Goal: Feedback & Contribution: Leave review/rating

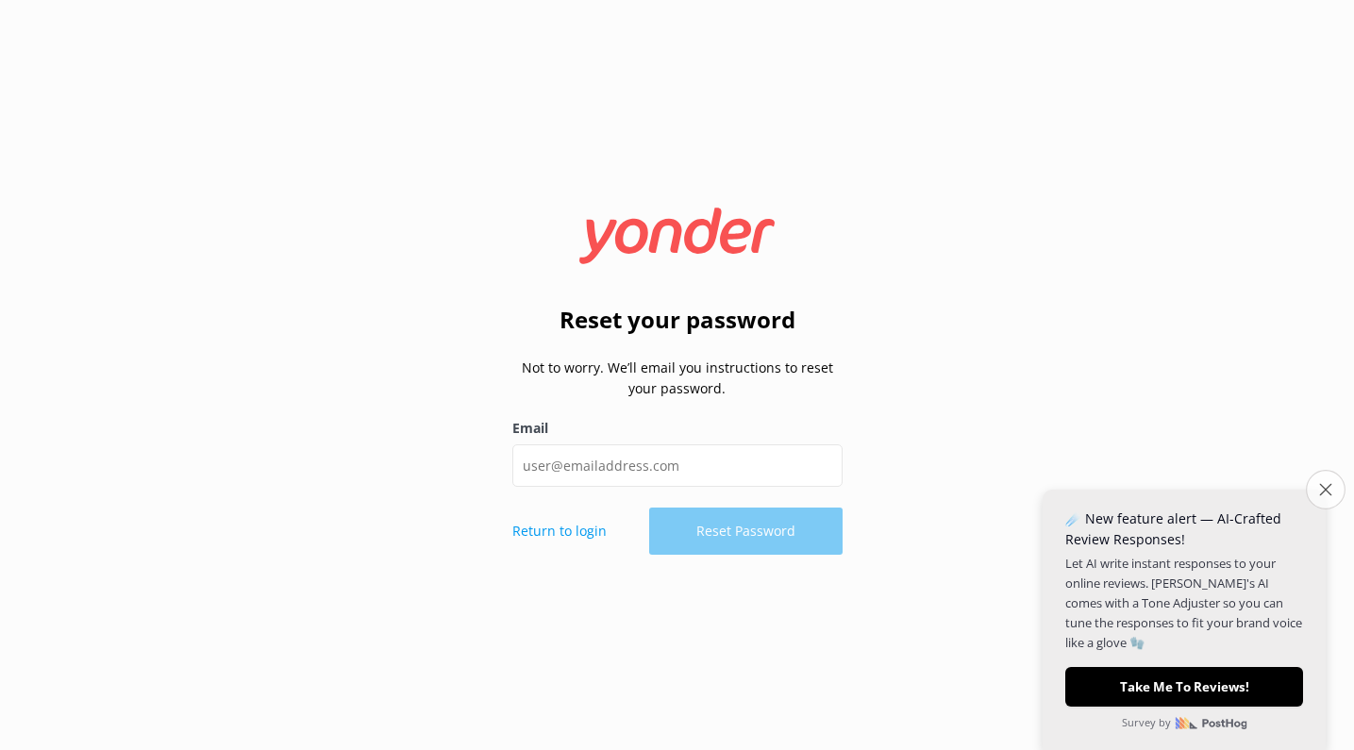
click at [1318, 489] on button "Close survey" at bounding box center [1326, 490] width 40 height 40
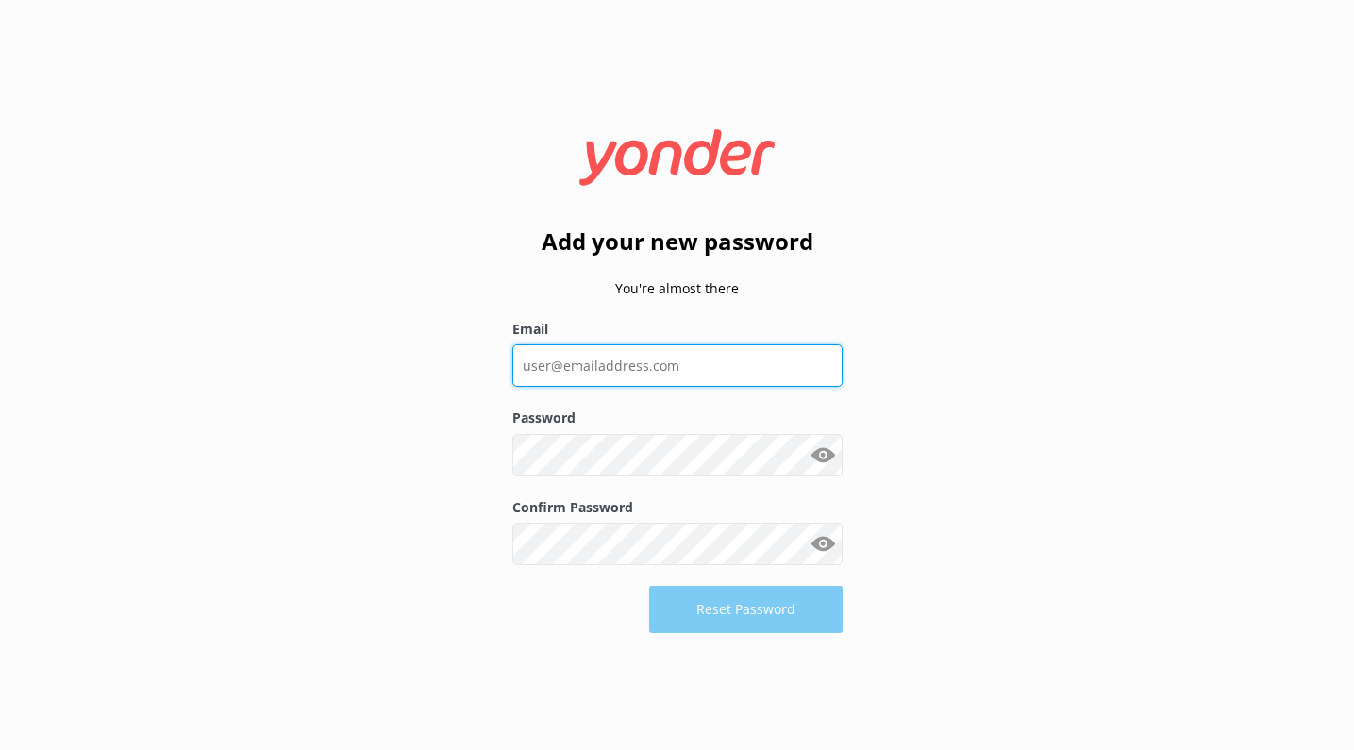
click at [714, 376] on input "Email" at bounding box center [677, 365] width 330 height 42
type input "awhitaker@prestigehelicopters.com"
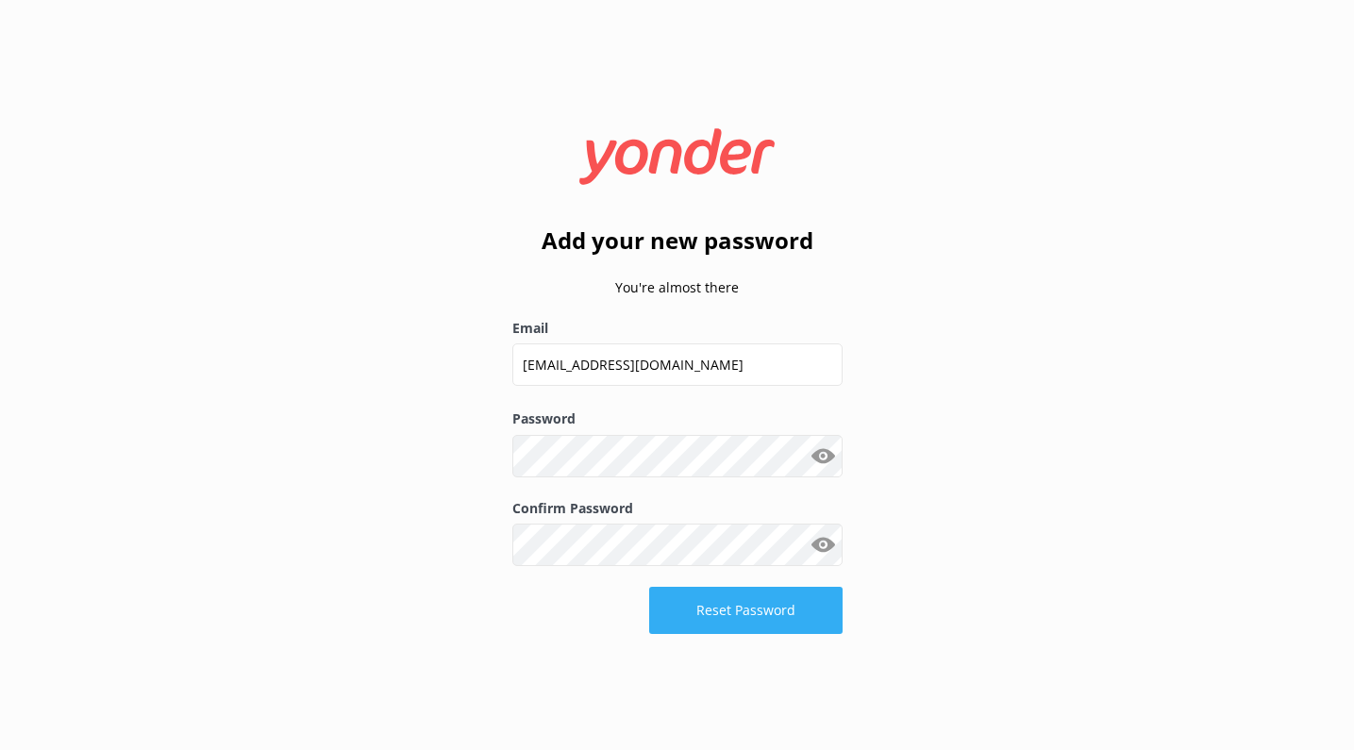
click at [785, 618] on button "Reset Password" at bounding box center [745, 610] width 193 height 47
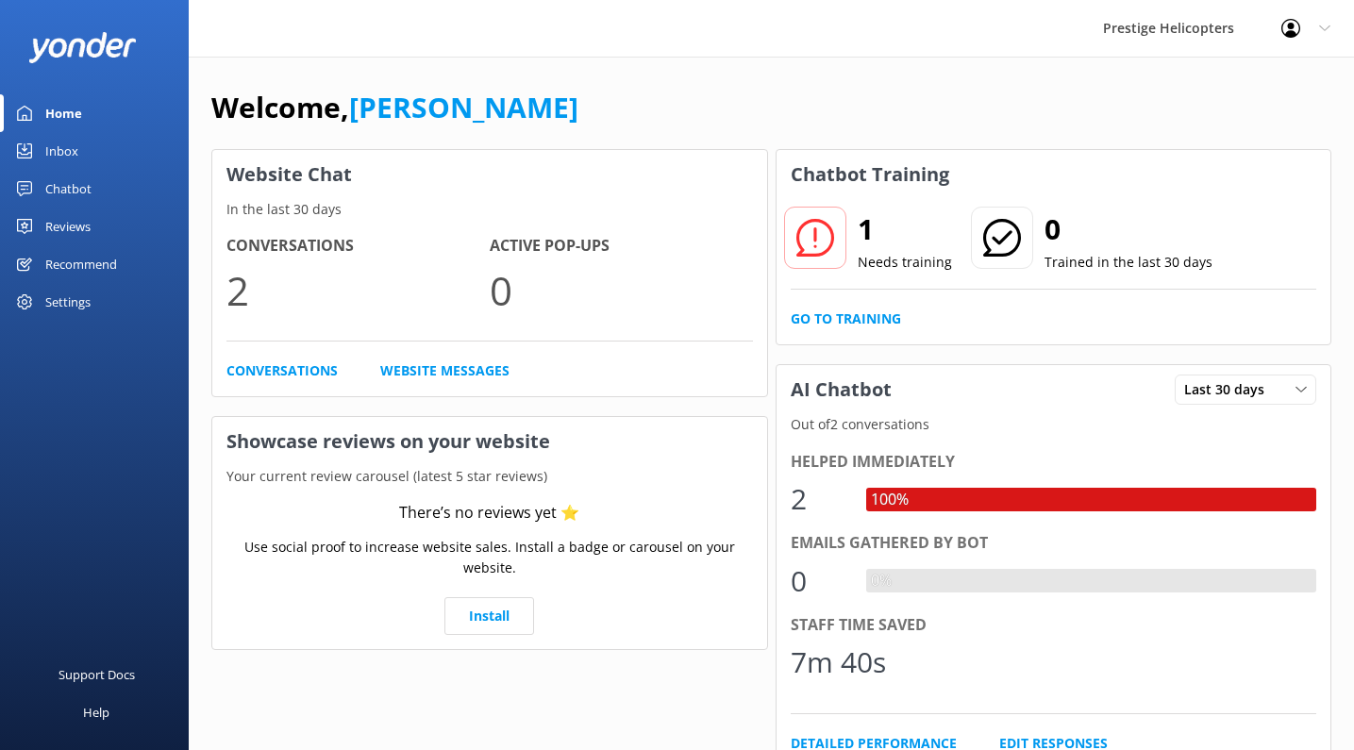
click at [93, 185] on link "Chatbot" at bounding box center [94, 189] width 189 height 38
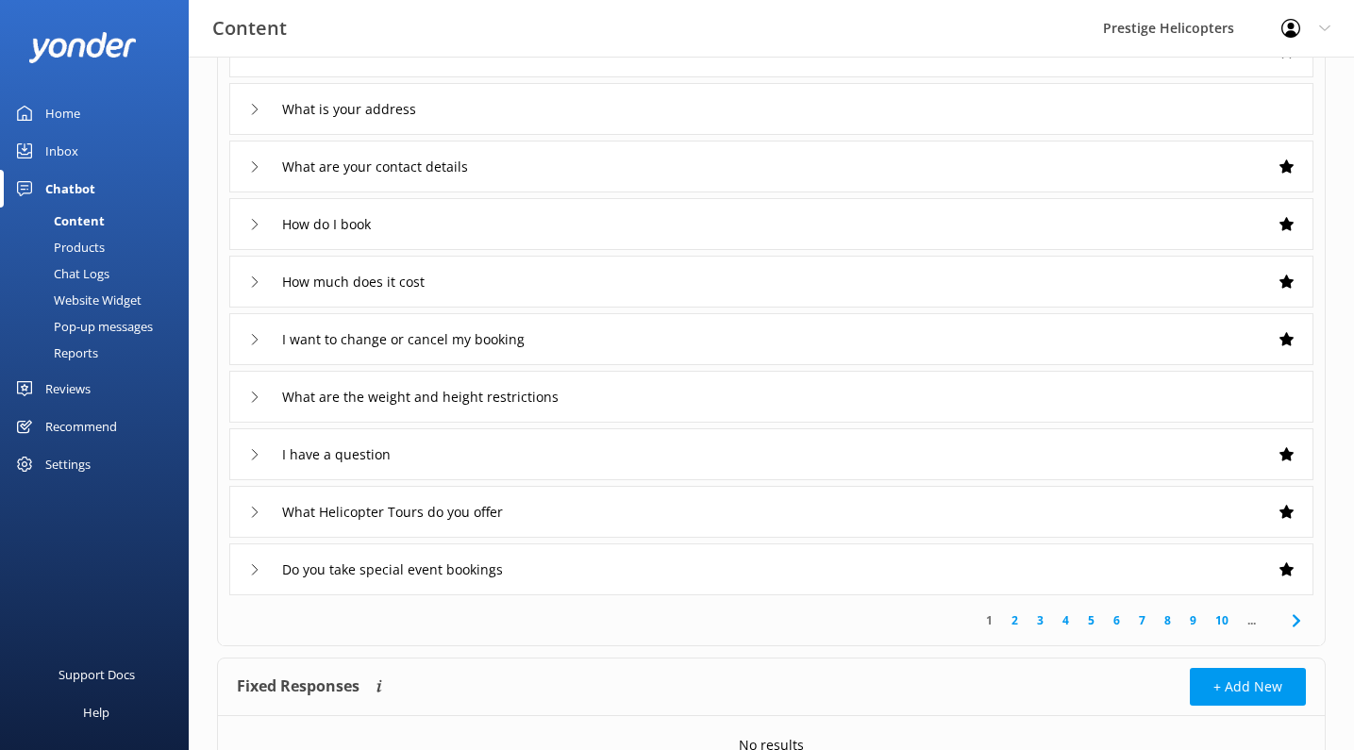
scroll to position [204, 0]
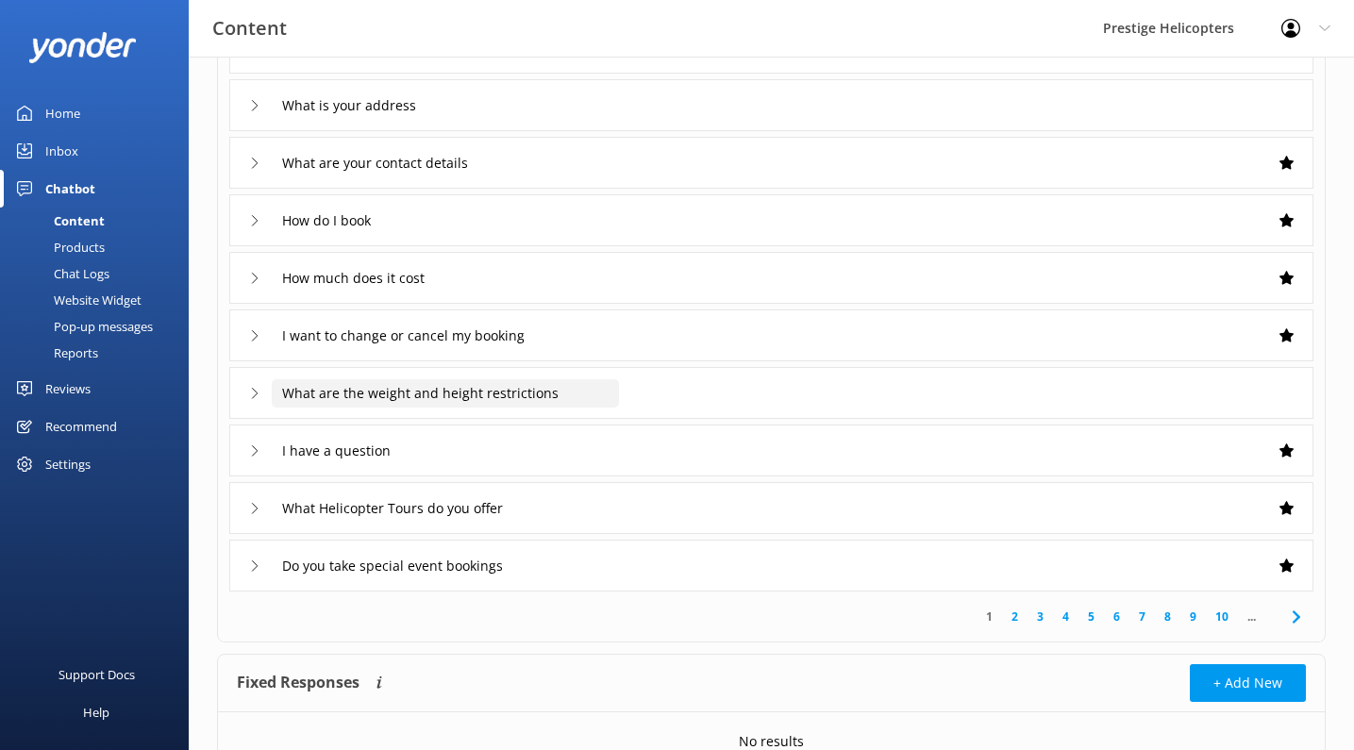
click at [475, 393] on input "What are the weight and height restrictions" at bounding box center [445, 393] width 347 height 28
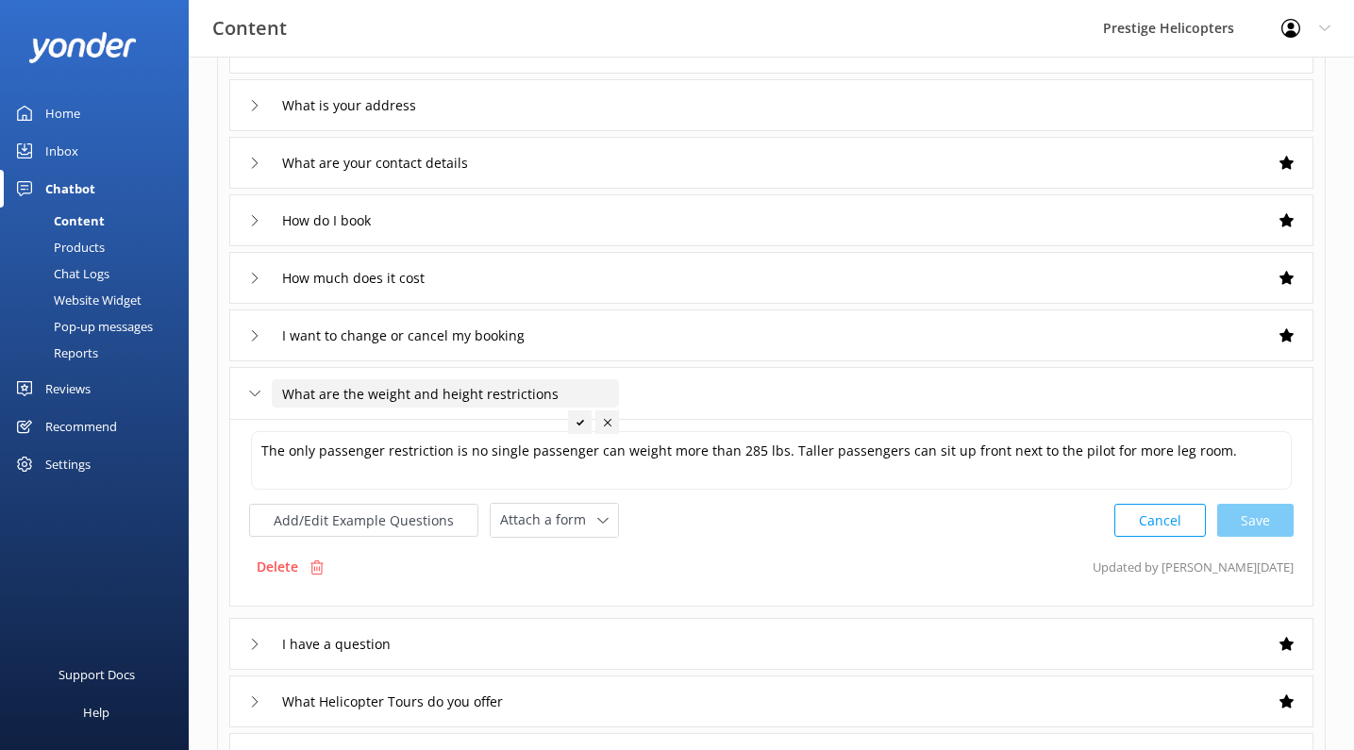
click at [475, 393] on input "What are the weight and height restrictions" at bounding box center [445, 393] width 347 height 28
click at [266, 395] on div "What are the weight and height restrictions" at bounding box center [422, 393] width 347 height 31
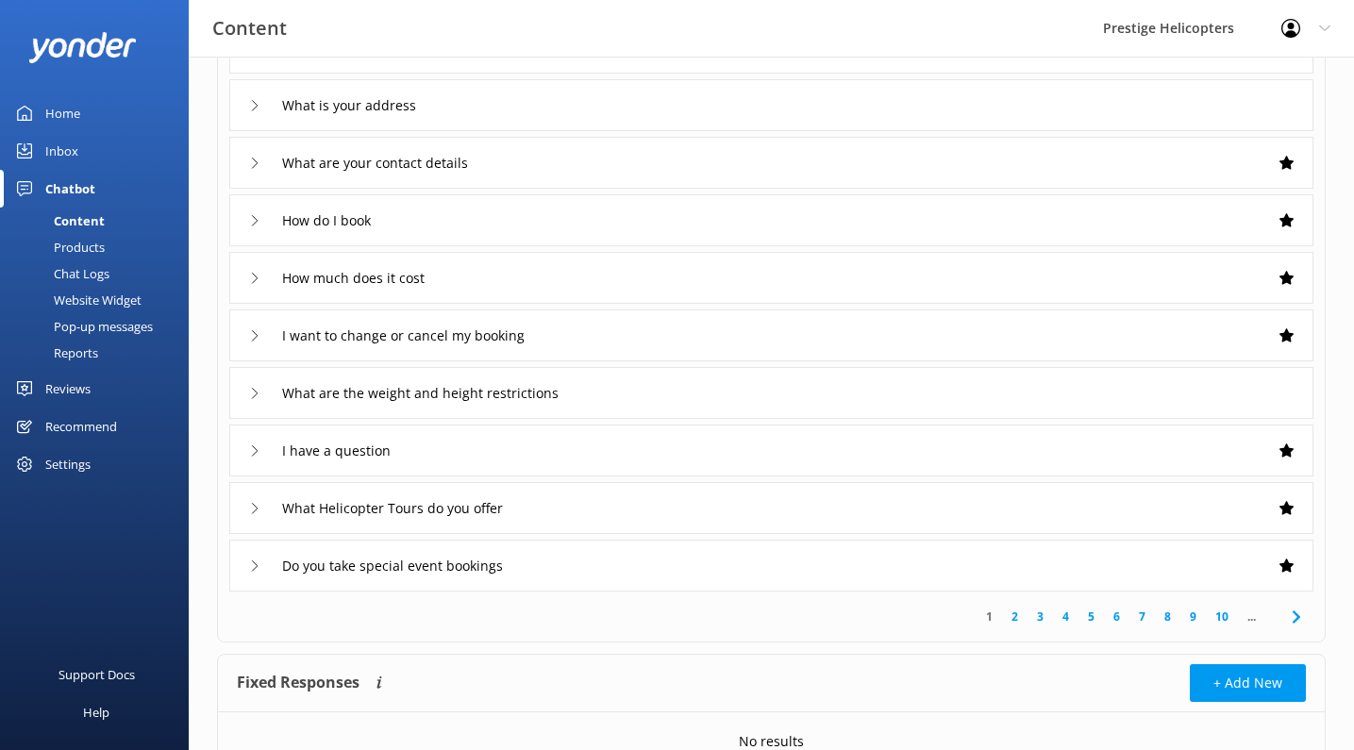
click at [266, 395] on div "What are the weight and height restrictions" at bounding box center [422, 392] width 347 height 31
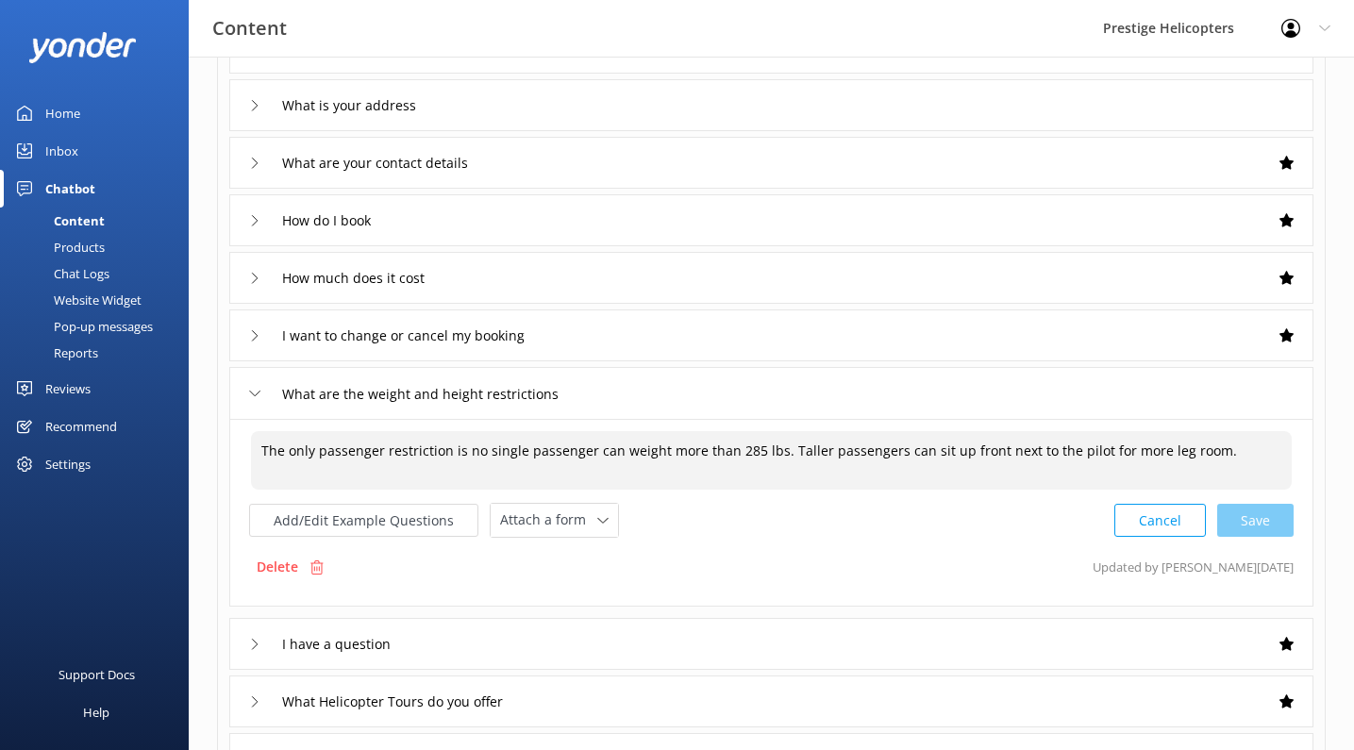
drag, startPoint x: 262, startPoint y: 450, endPoint x: 463, endPoint y: 451, distance: 201.0
click at [463, 451] on textarea "The only passenger restriction is no single passenger can weight more than 285 …" at bounding box center [771, 460] width 1041 height 58
type textarea "No single passenger can weight more than 285 lbs. Taller passengers can sit up …"
click at [1270, 522] on div "Cancel Save" at bounding box center [1203, 520] width 179 height 35
click at [1240, 517] on div "Cancel Save" at bounding box center [1203, 518] width 179 height 35
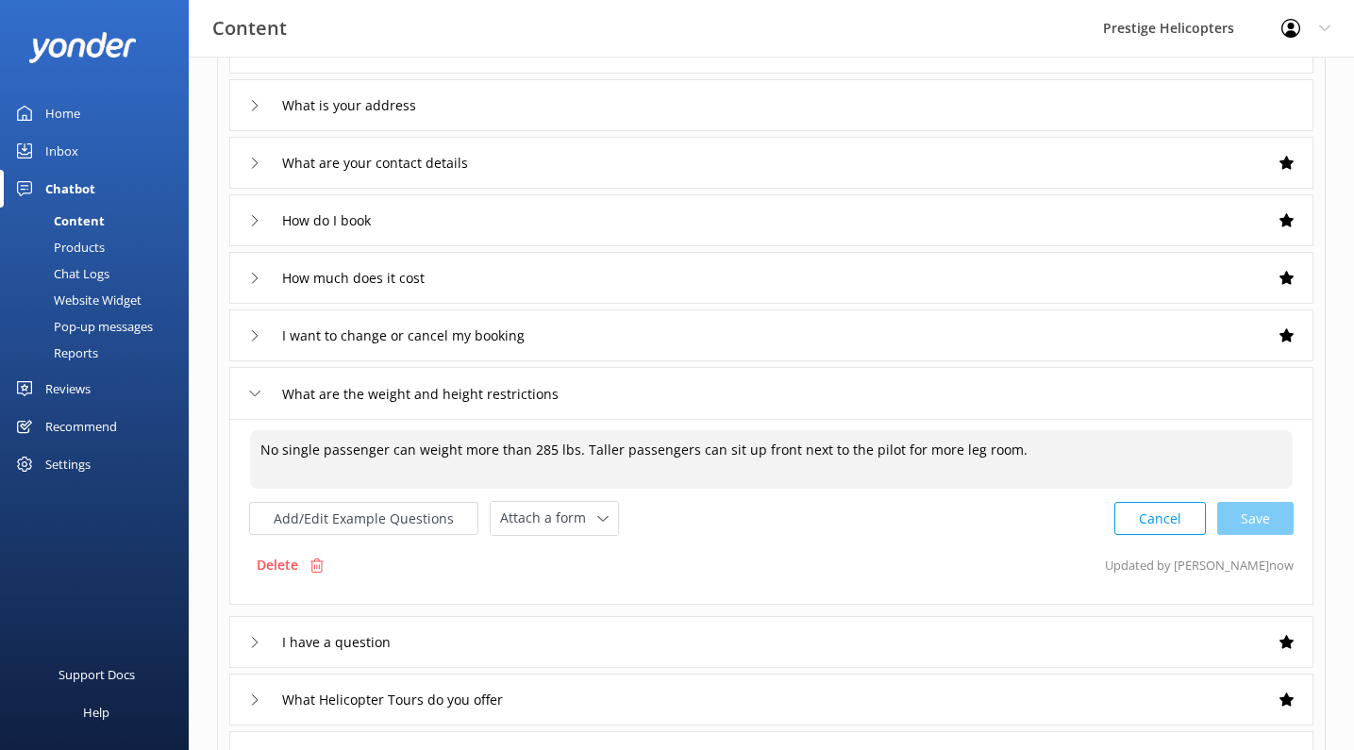
click at [263, 397] on div "What are the weight and height restrictions" at bounding box center [422, 393] width 347 height 31
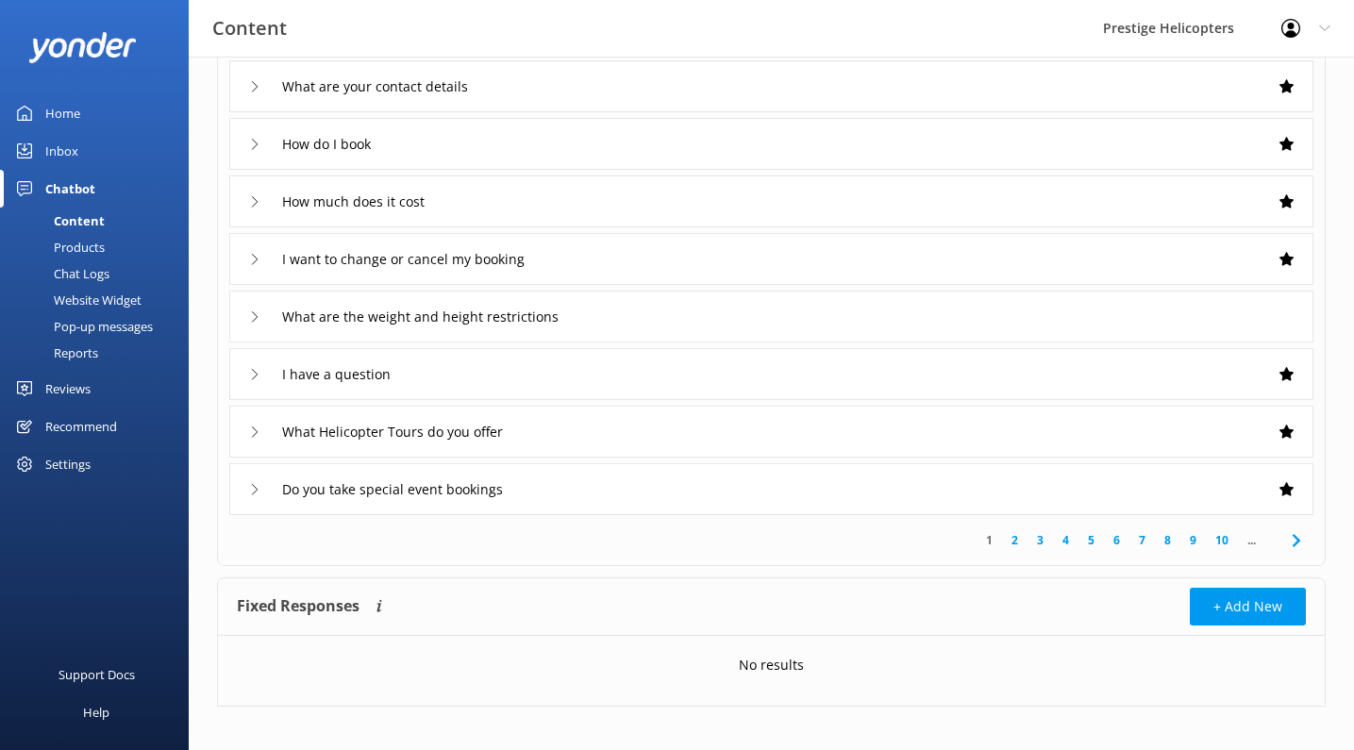
scroll to position [281, 0]
click at [255, 482] on div "Do you take special event bookings" at bounding box center [388, 488] width 279 height 31
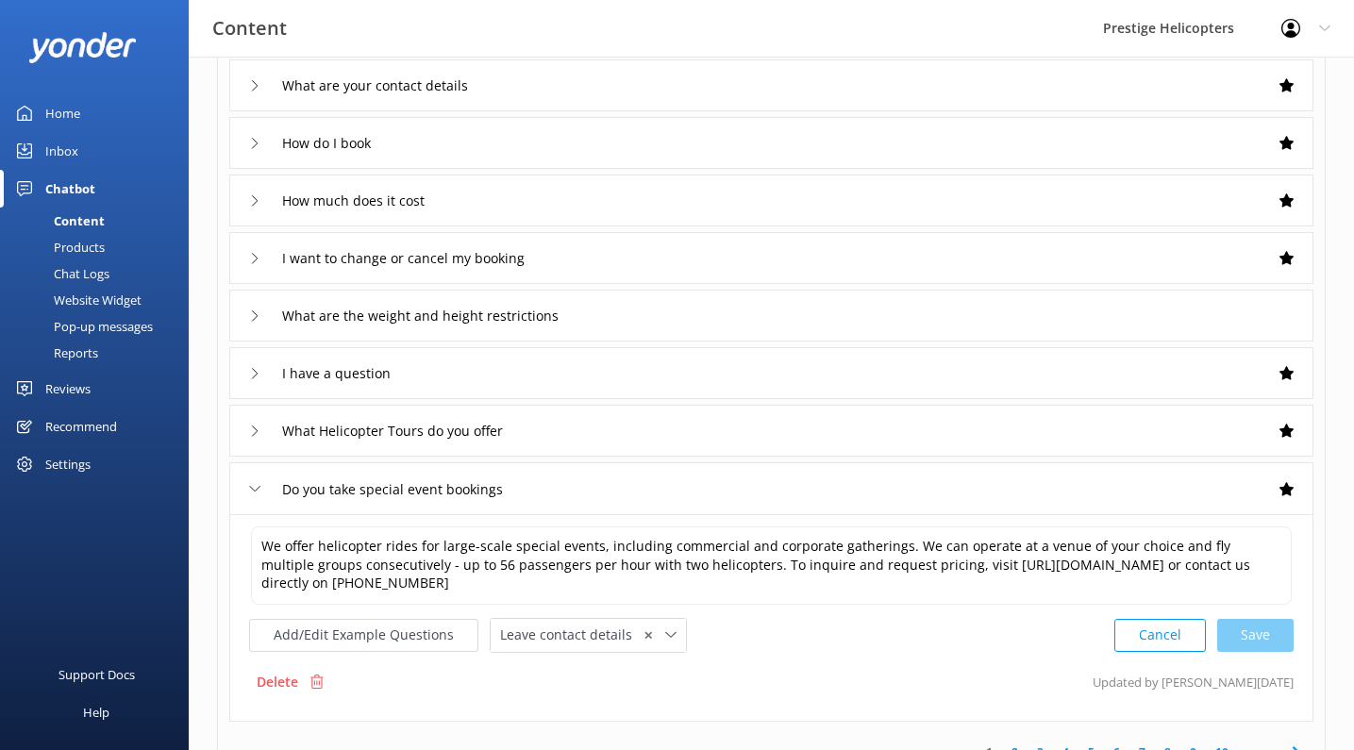
click at [255, 482] on div "Do you take special event bookings" at bounding box center [388, 489] width 279 height 31
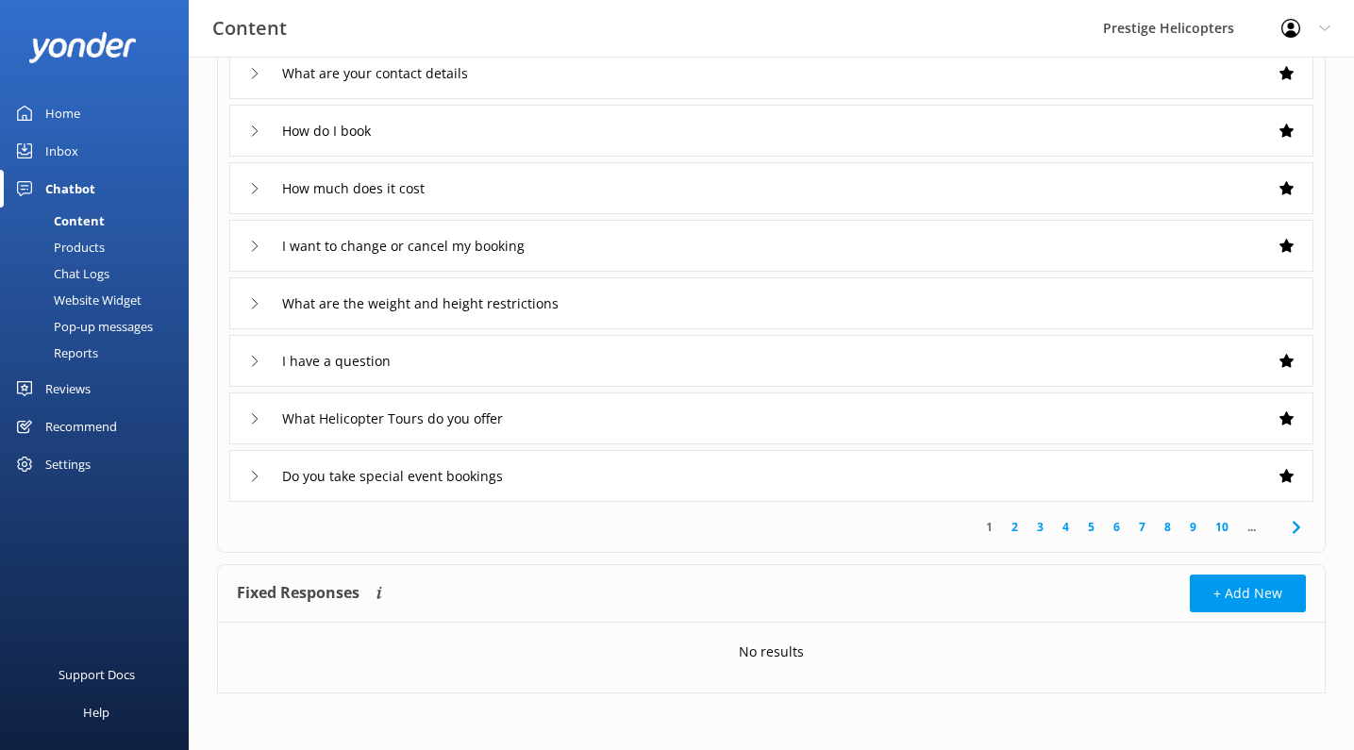
scroll to position [293, 0]
click at [96, 242] on div "Products" at bounding box center [57, 247] width 93 height 26
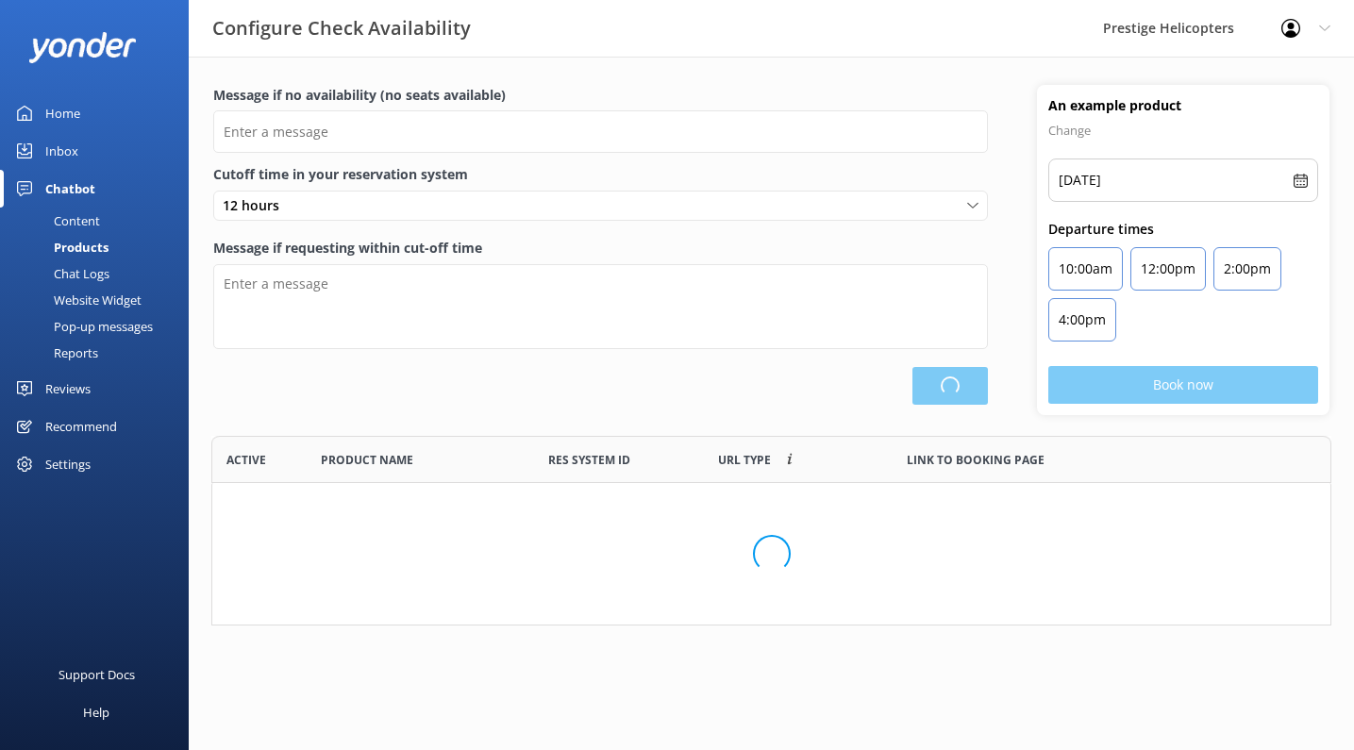
scroll to position [1, 1]
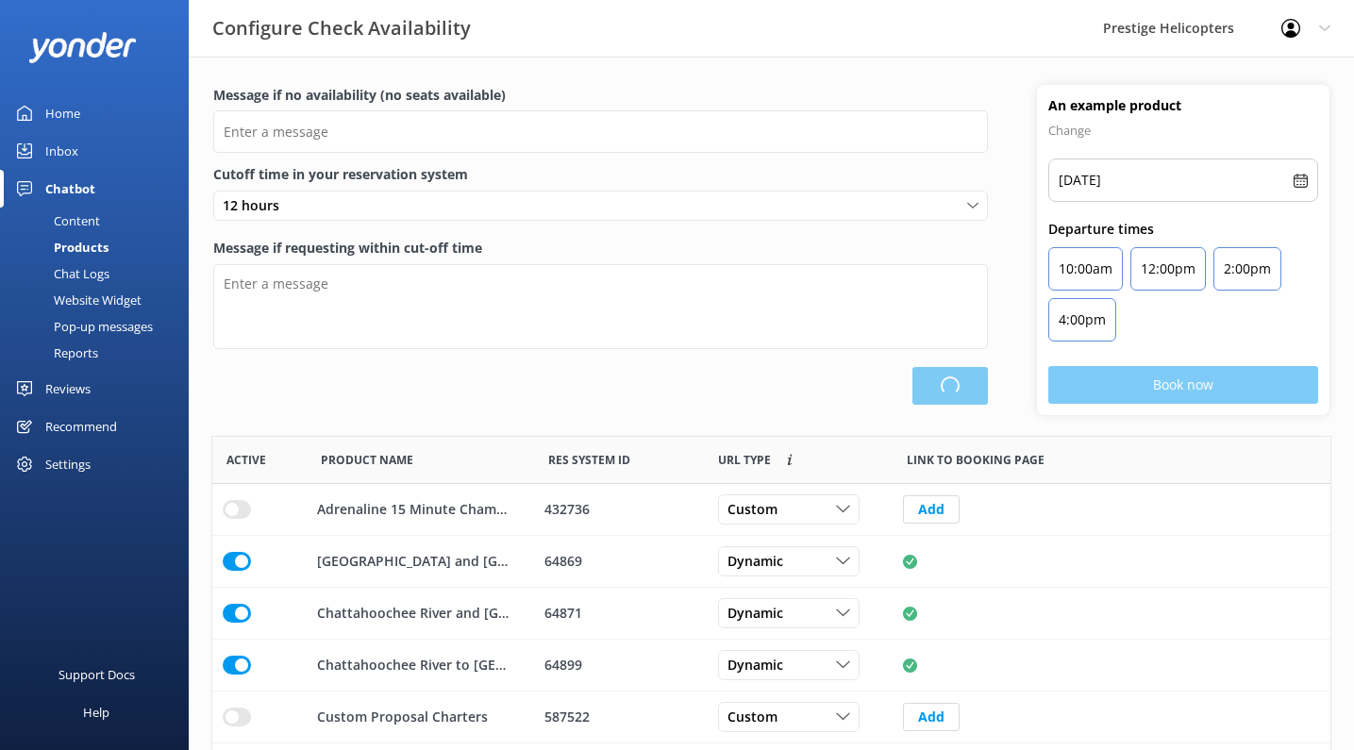
type input "There are no seats available, please check an alternative day"
type textarea "Our online booking system closes {hours} prior to departure. Please contact us …"
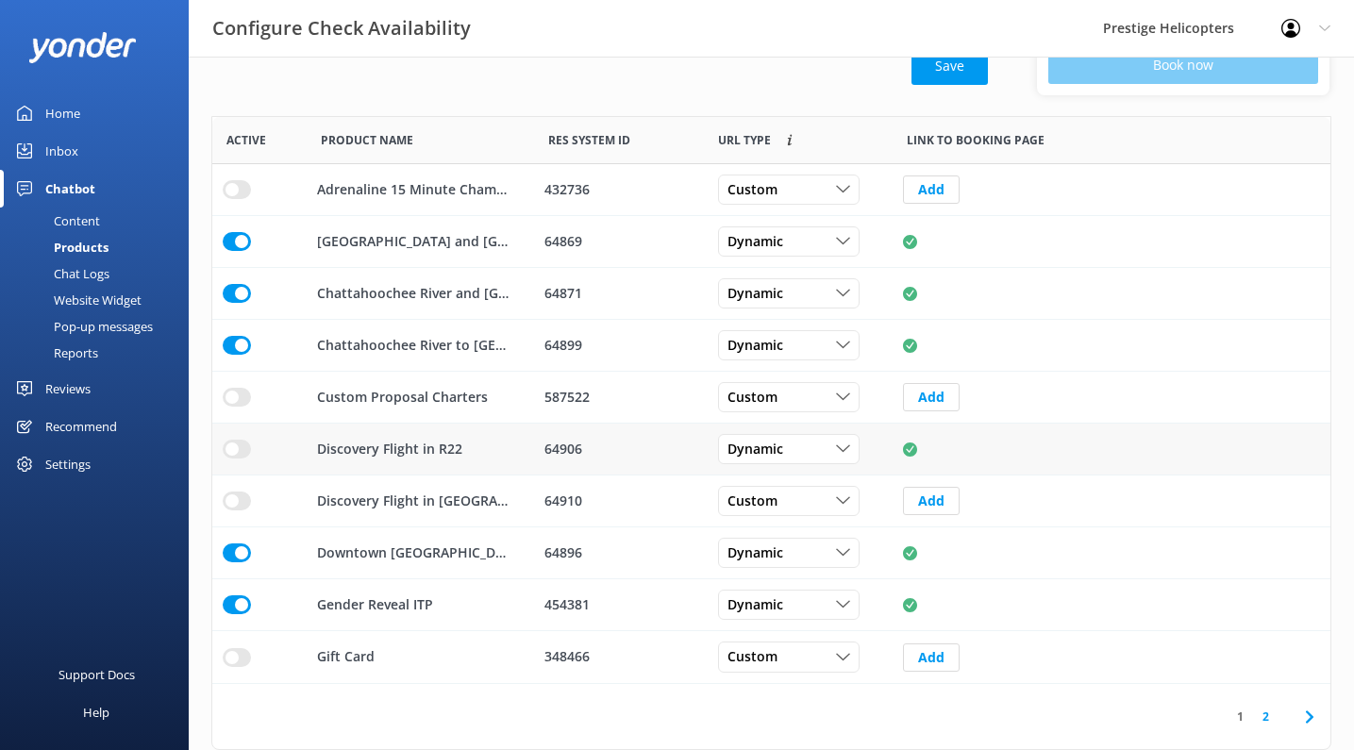
scroll to position [320, 0]
click at [929, 498] on button "Add" at bounding box center [931, 501] width 57 height 28
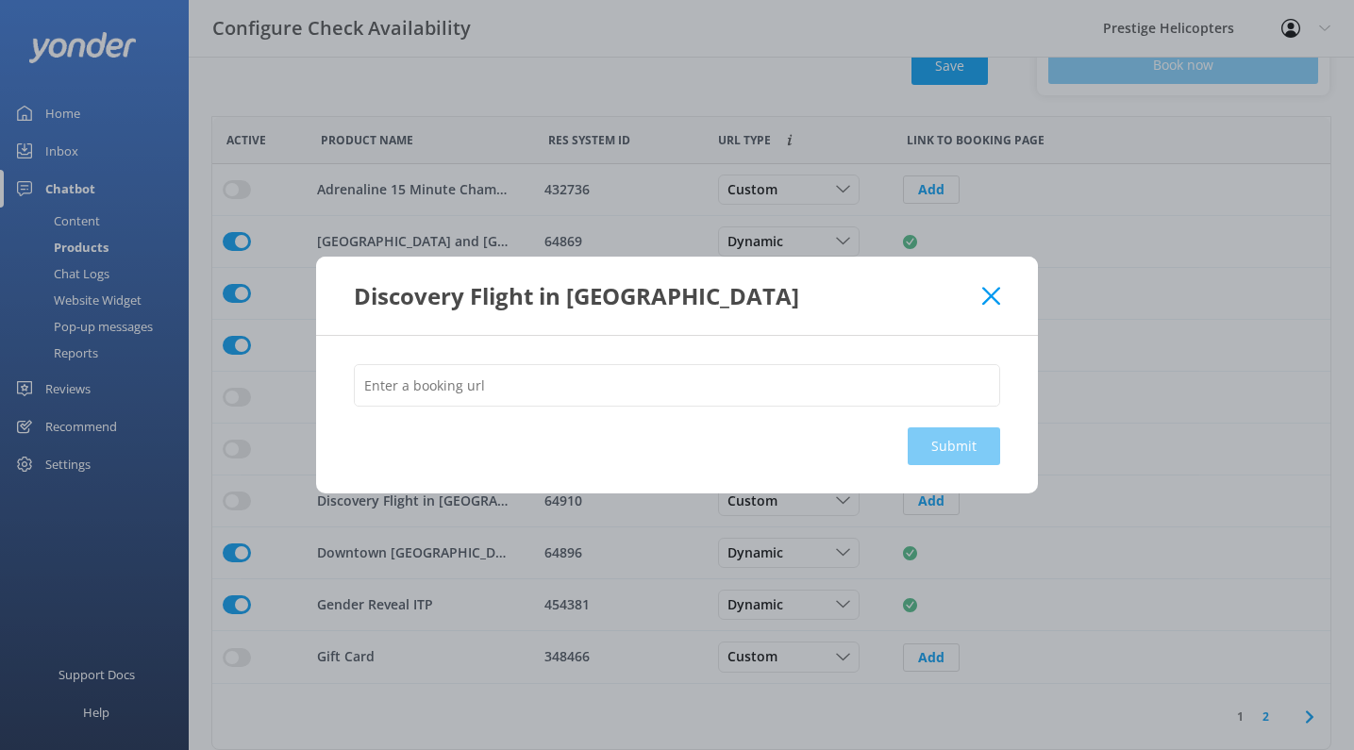
click at [984, 303] on use at bounding box center [991, 296] width 18 height 18
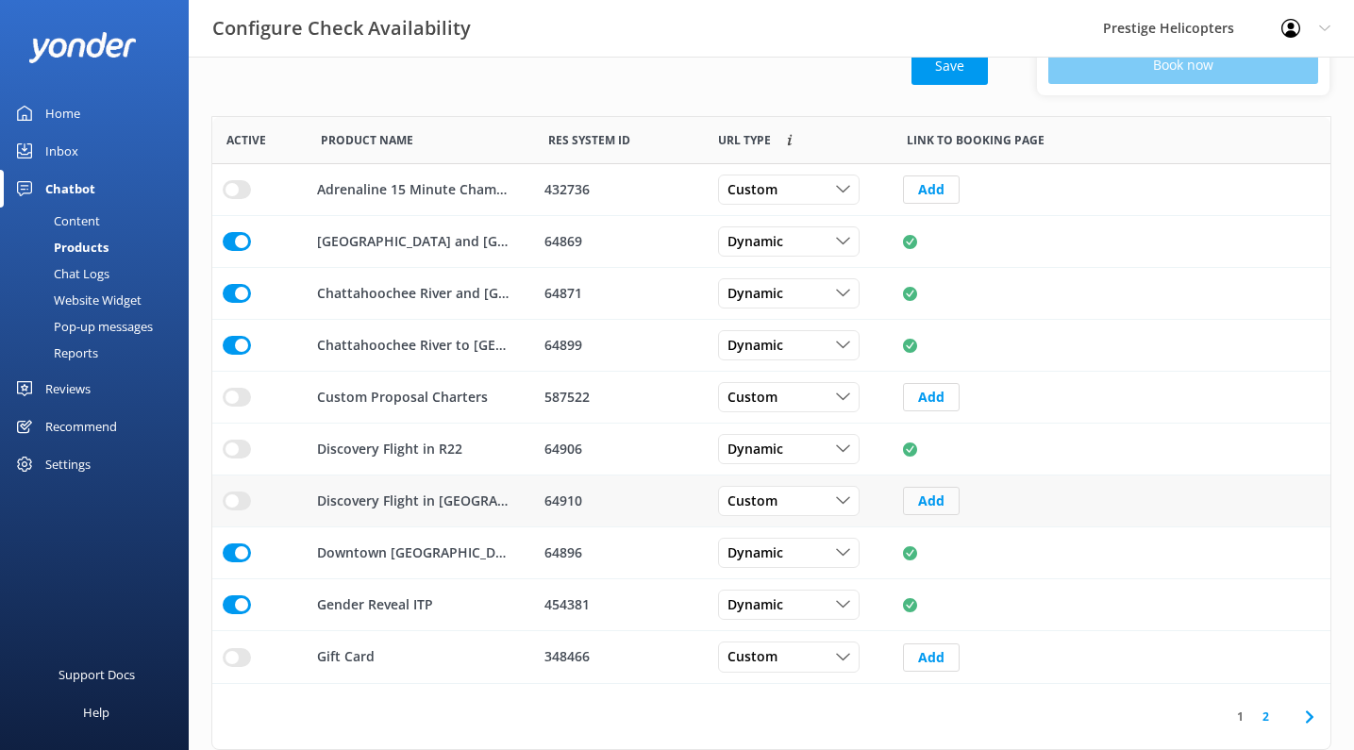
click at [936, 505] on button "Add" at bounding box center [931, 501] width 57 height 28
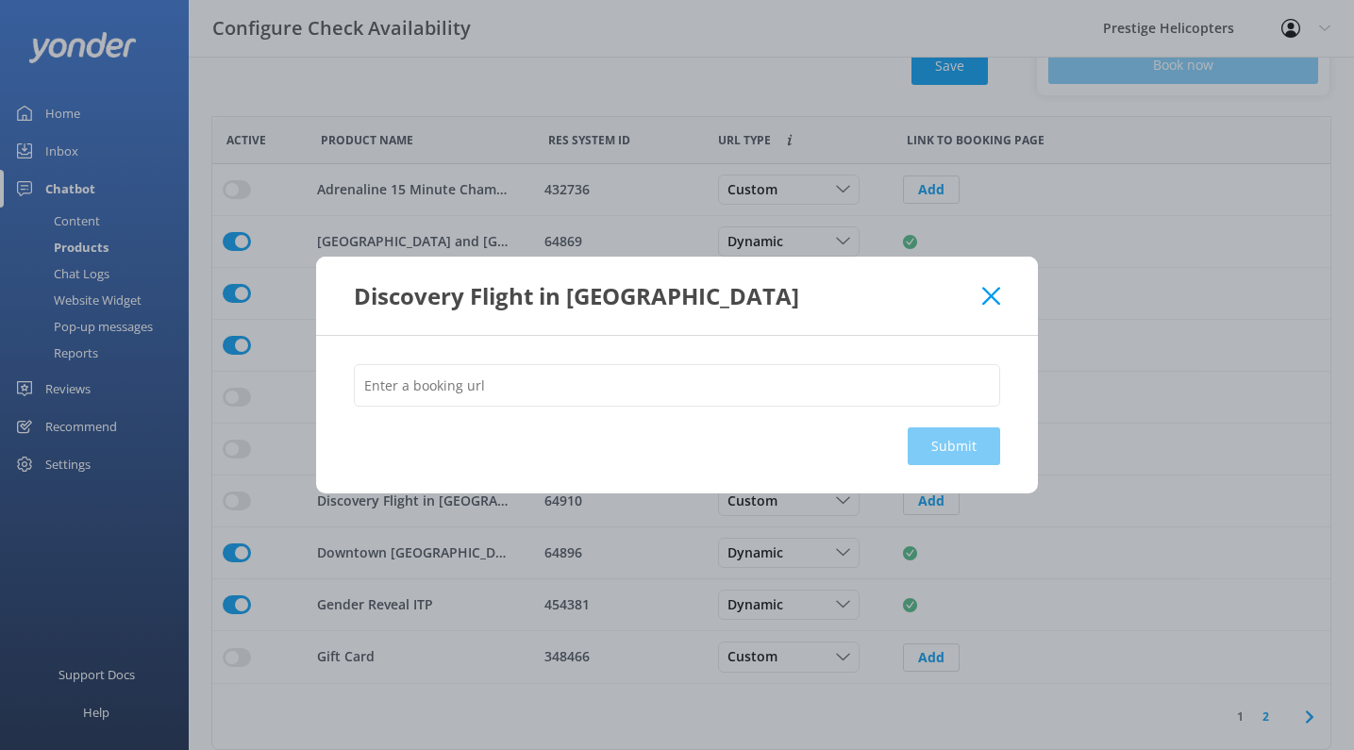
click at [651, 408] on div at bounding box center [677, 395] width 646 height 63
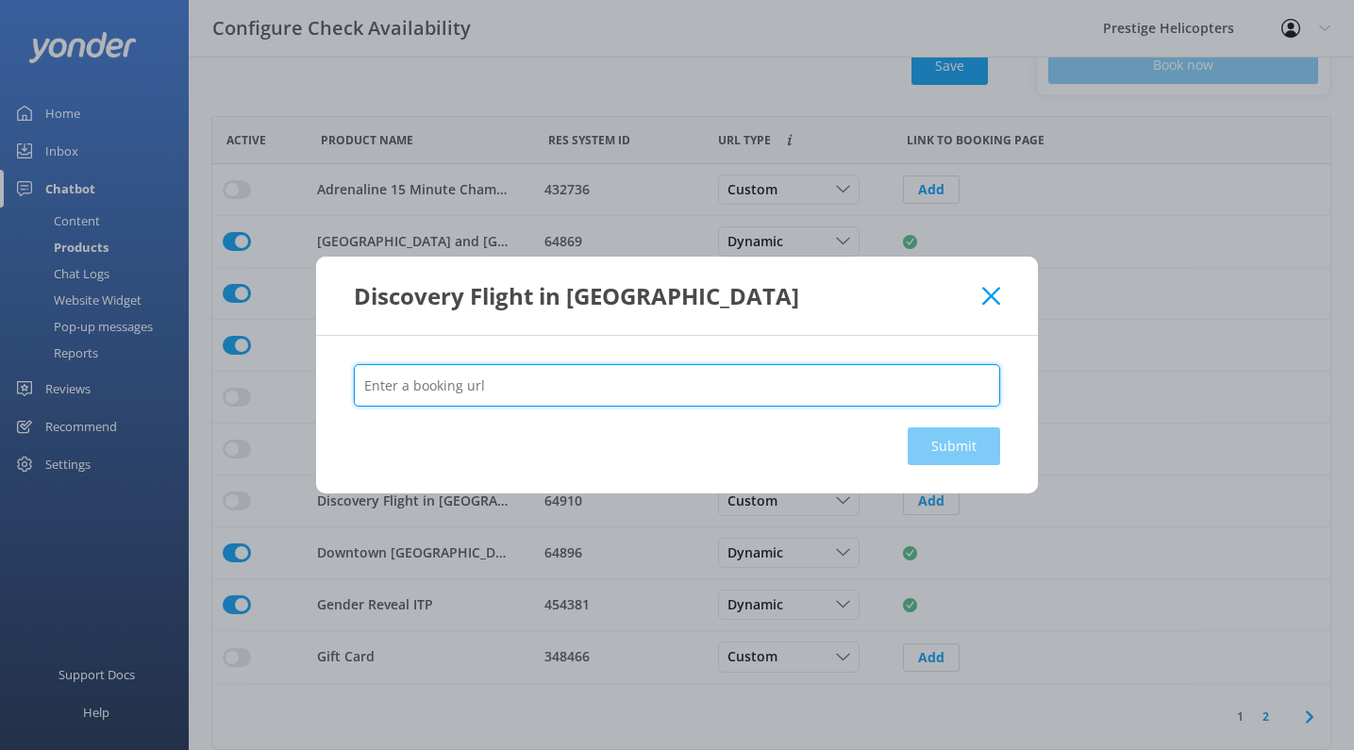
click at [647, 396] on input "text" at bounding box center [677, 385] width 646 height 42
paste input "https://prestigehelicopters.com/rides/discovery-flight/r44/"
type input "https://prestigehelicopters.com/rides/discovery-flight/r44/"
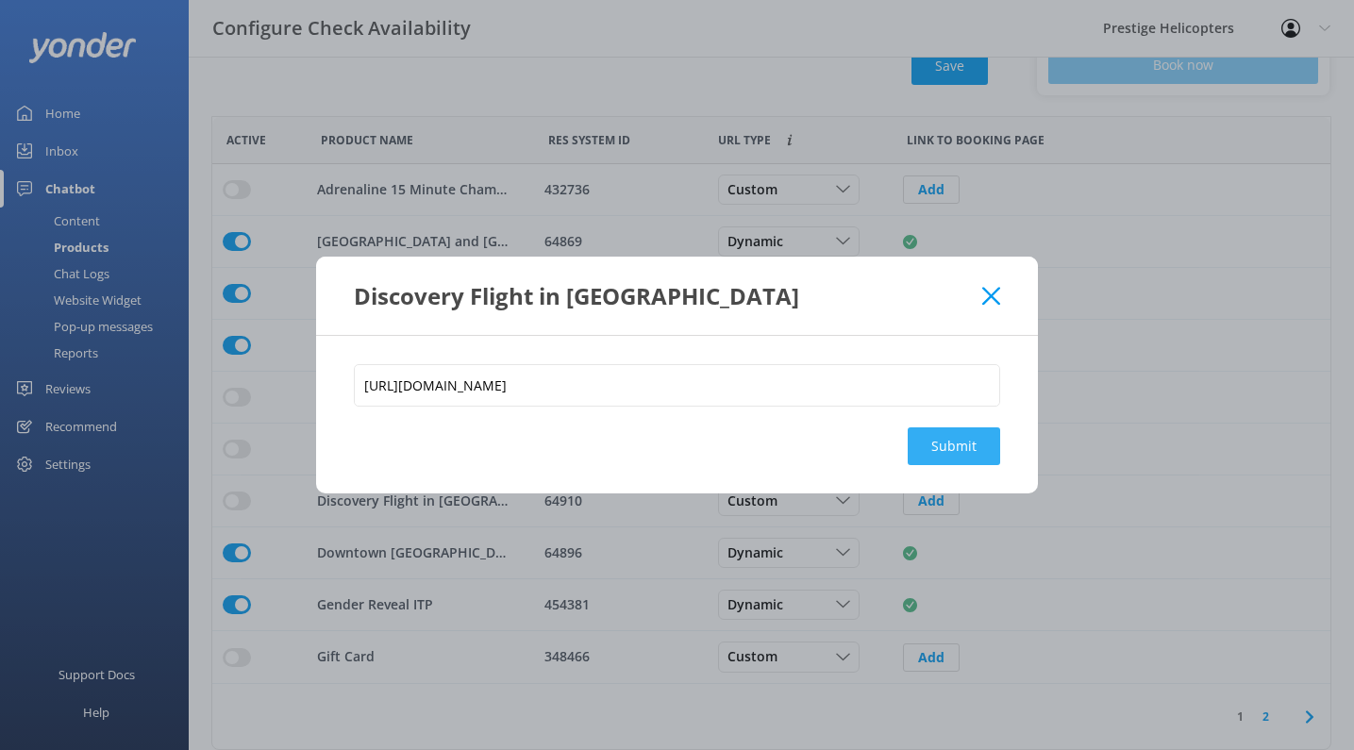
click at [936, 443] on button "Submit" at bounding box center [954, 446] width 92 height 38
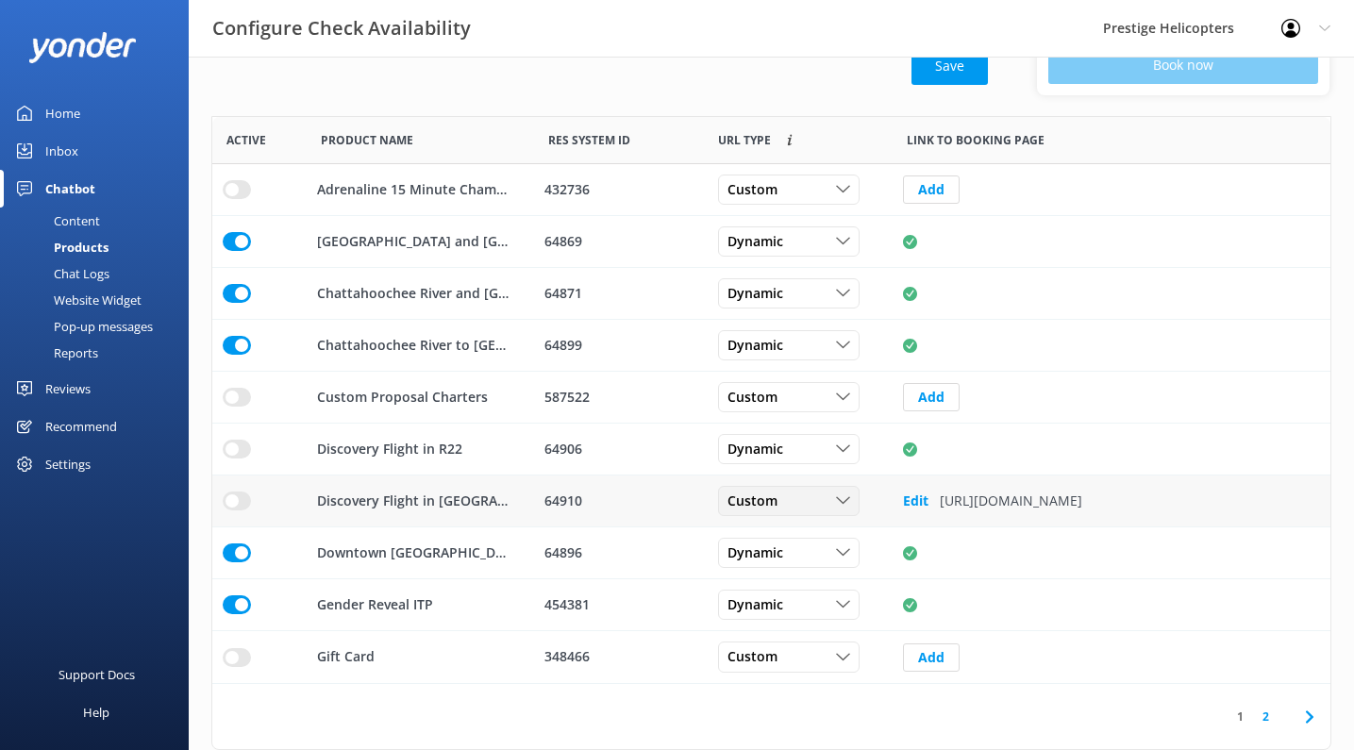
click at [815, 493] on div "Custom" at bounding box center [789, 501] width 132 height 21
click at [792, 580] on link "Dynamic" at bounding box center [803, 578] width 168 height 38
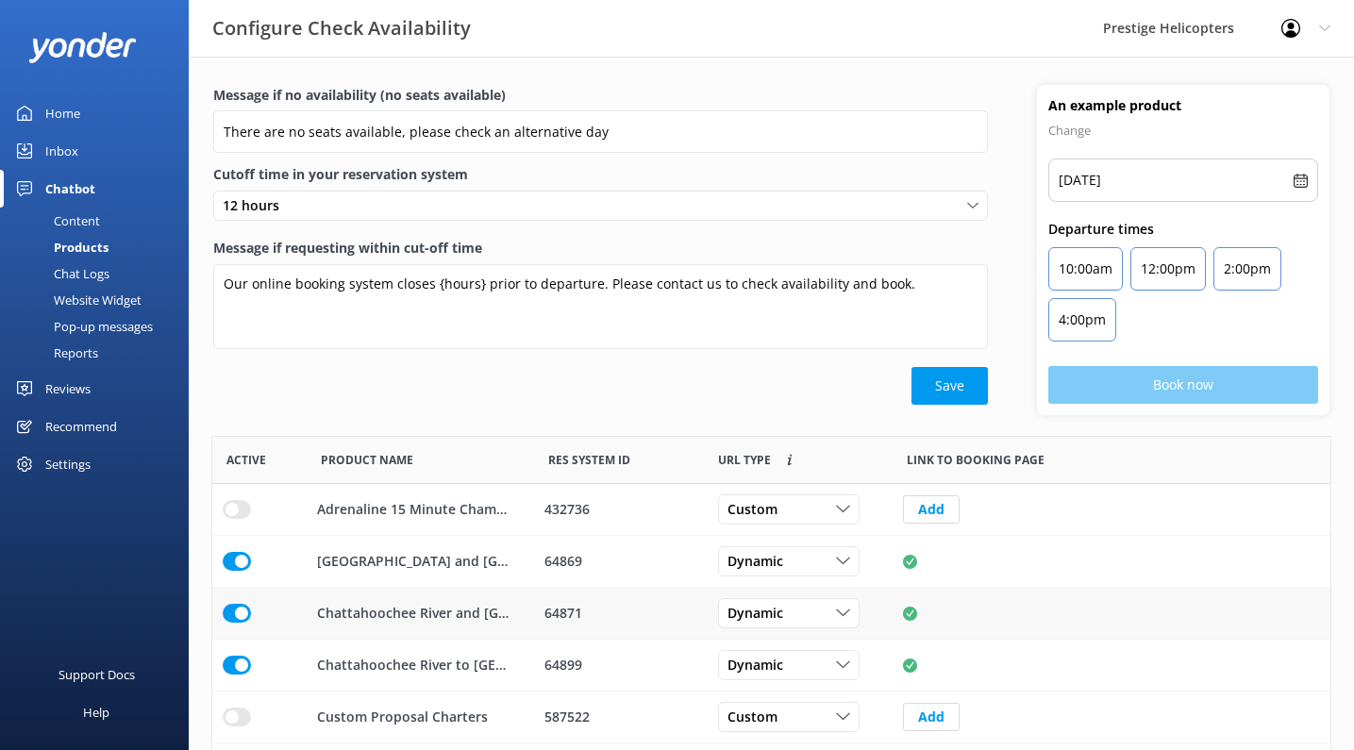
scroll to position [0, 0]
click at [934, 373] on button "Save" at bounding box center [949, 386] width 76 height 38
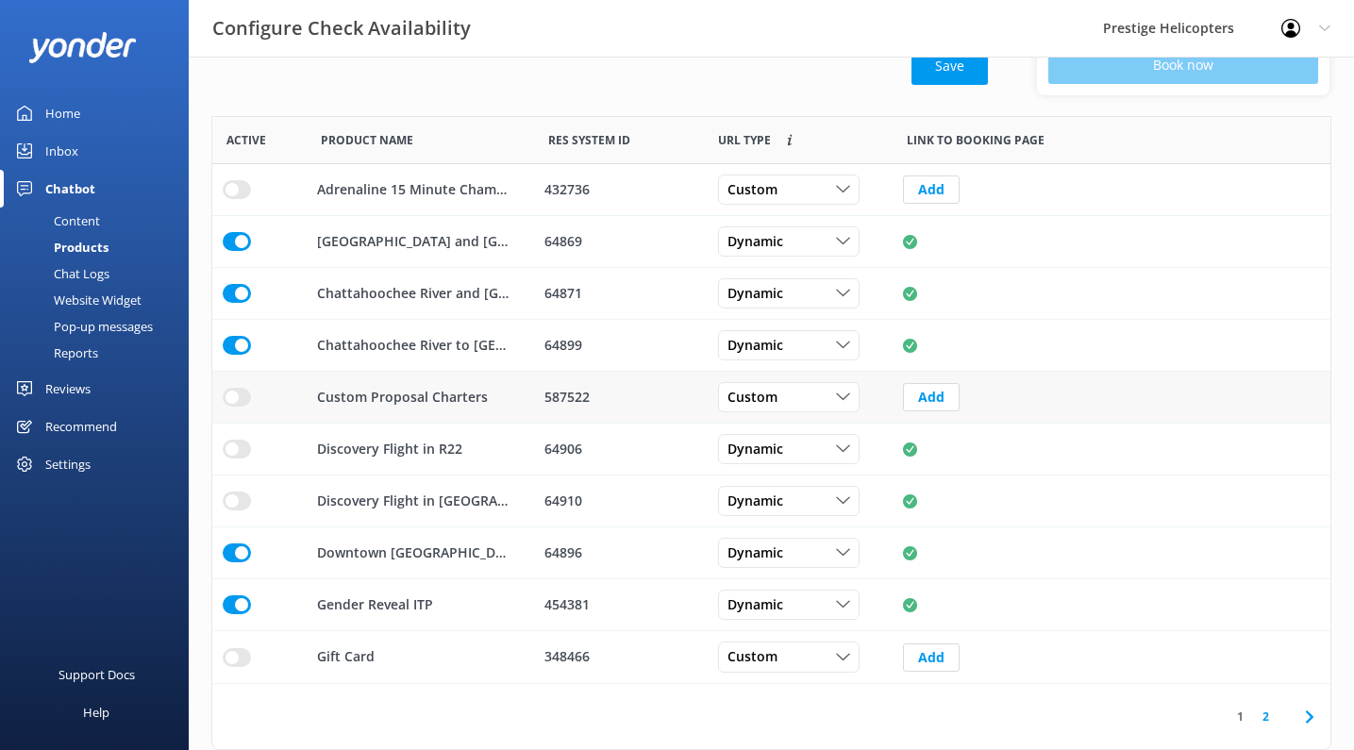
scroll to position [320, 0]
click at [1308, 711] on use at bounding box center [1309, 716] width 8 height 12
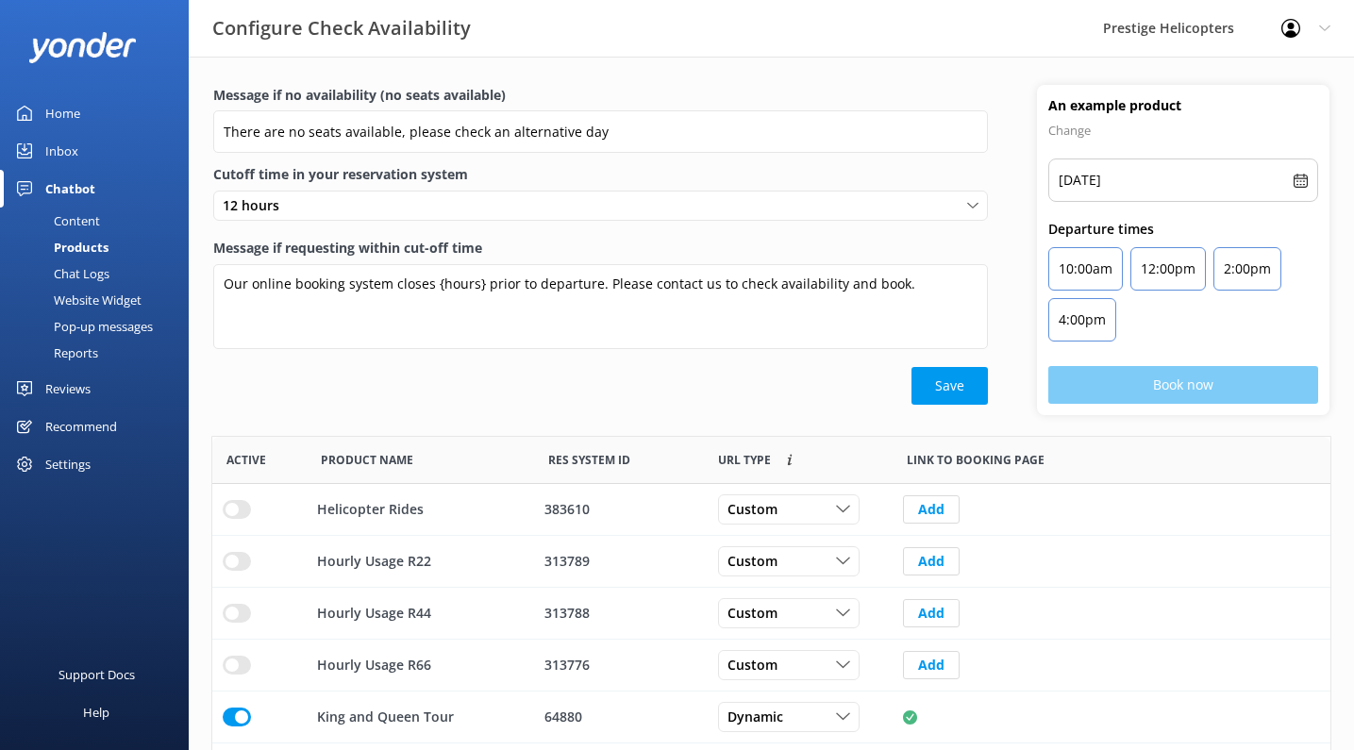
click at [101, 276] on div "Chat Logs" at bounding box center [60, 273] width 98 height 26
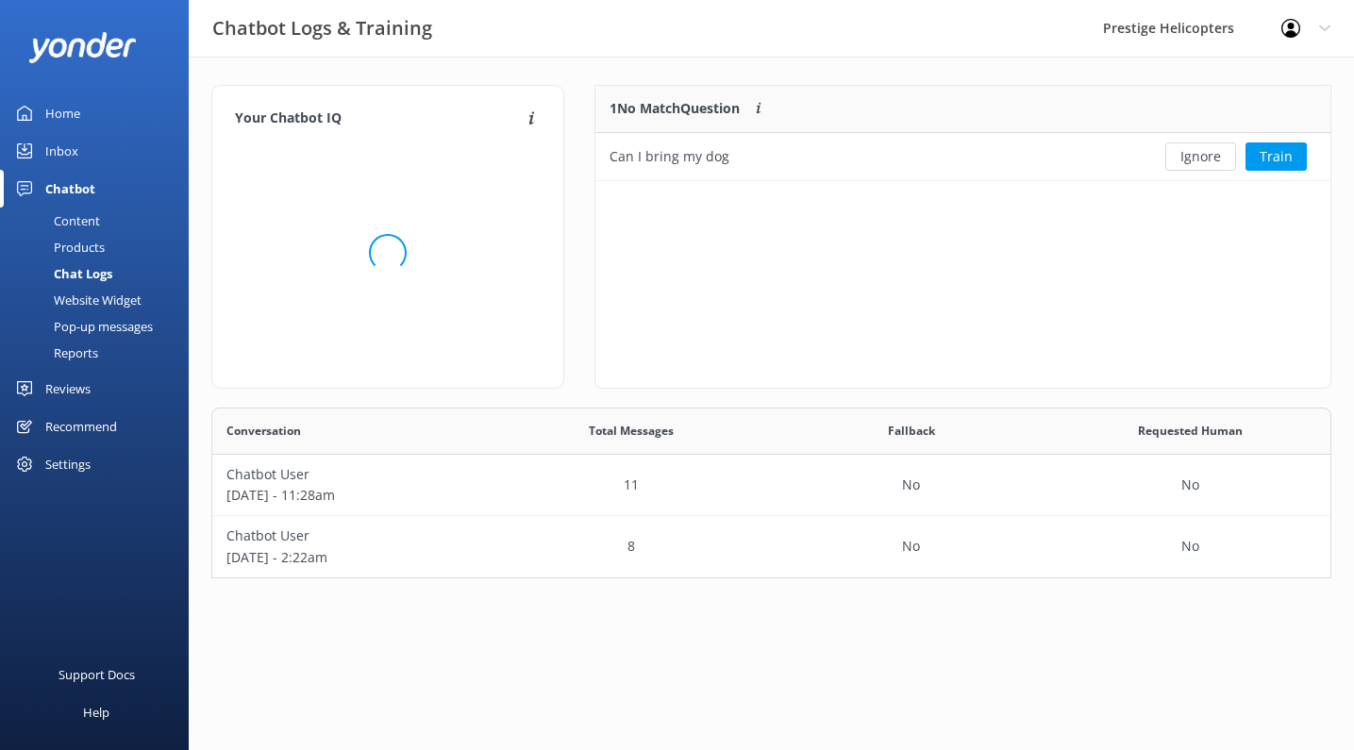
scroll to position [95, 734]
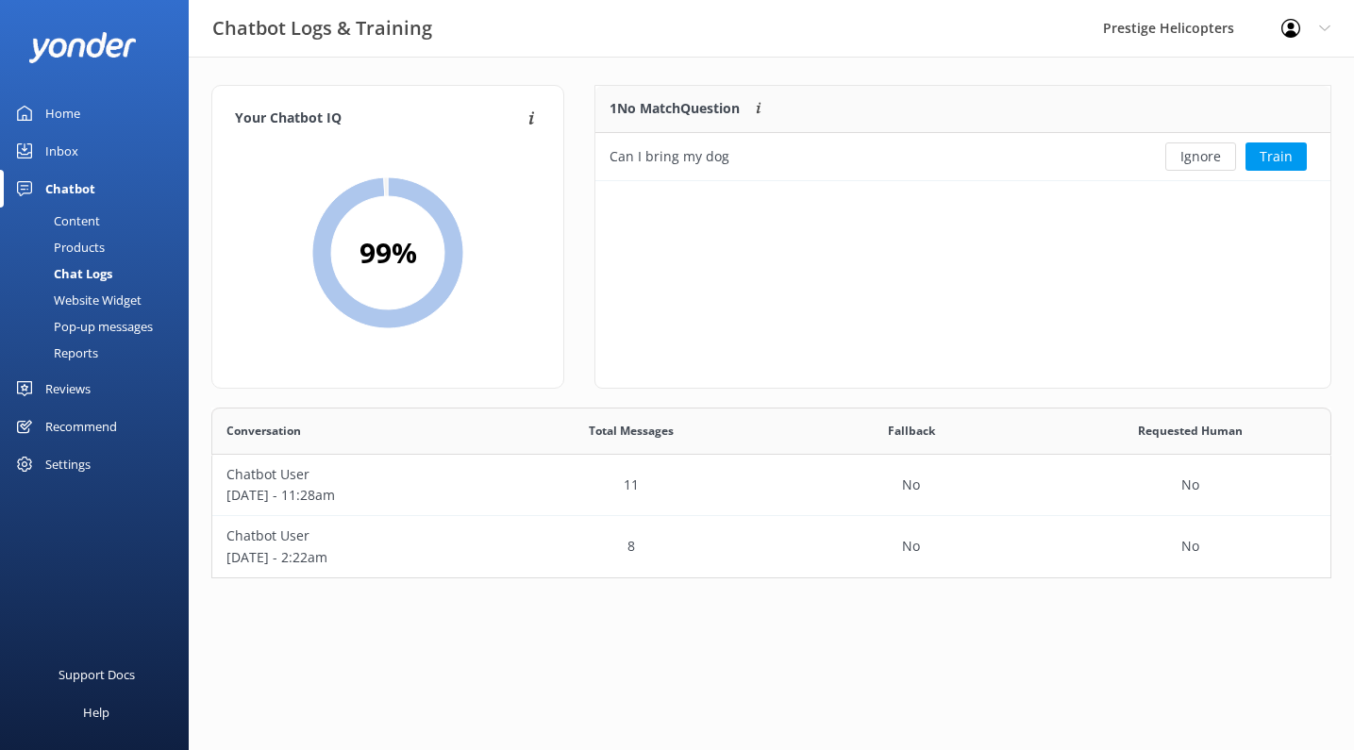
click at [112, 298] on div "Website Widget" at bounding box center [76, 300] width 130 height 26
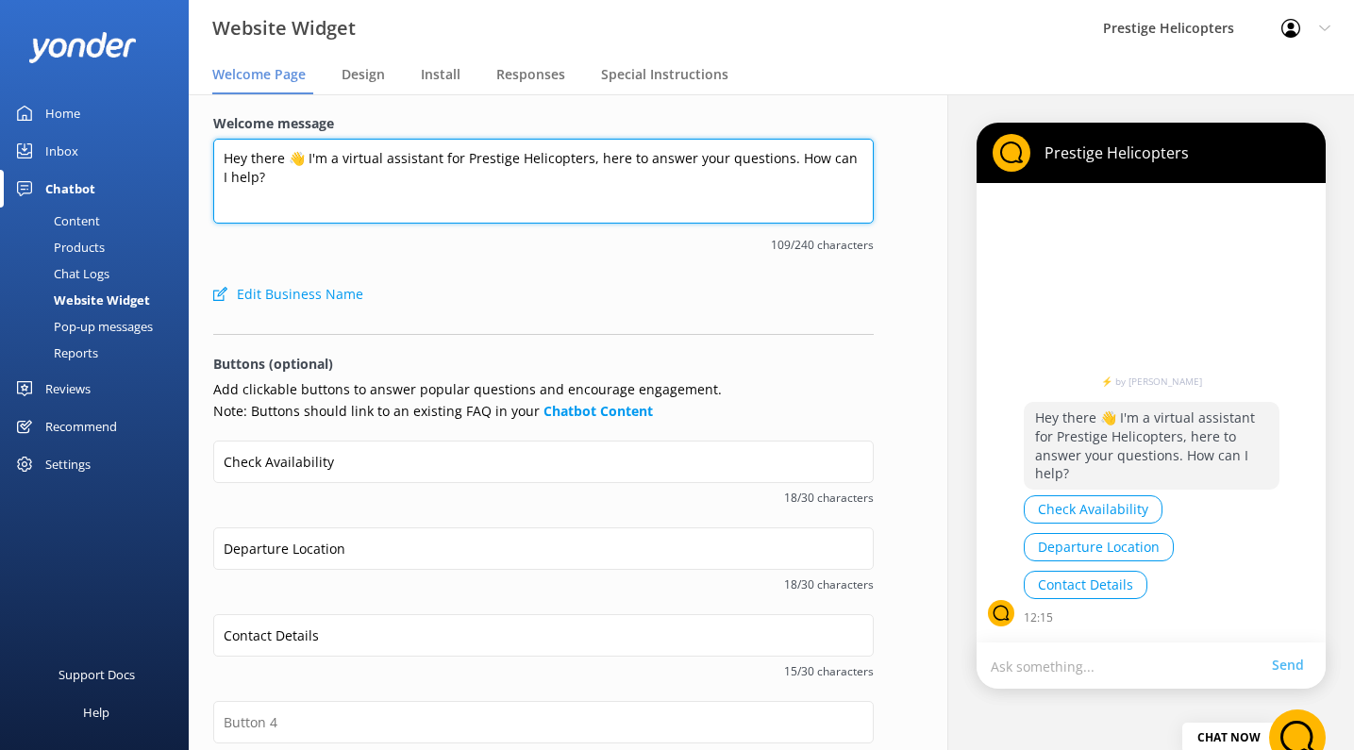
click at [340, 156] on textarea "Hey there 👋 I'm a virtual assistant for Prestige Helicopters, here to answer yo…" at bounding box center [543, 181] width 660 height 85
click at [334, 158] on textarea "Hey there 👋 I'm a virtual assistant for Prestige Helicopters, here to answer yo…" at bounding box center [543, 181] width 660 height 85
drag, startPoint x: 333, startPoint y: 158, endPoint x: 343, endPoint y: 152, distance: 12.3
click at [343, 152] on textarea "Hey there 👋 I'm a virtual assistant for Prestige Helicopters, here to answer yo…" at bounding box center [543, 181] width 660 height 85
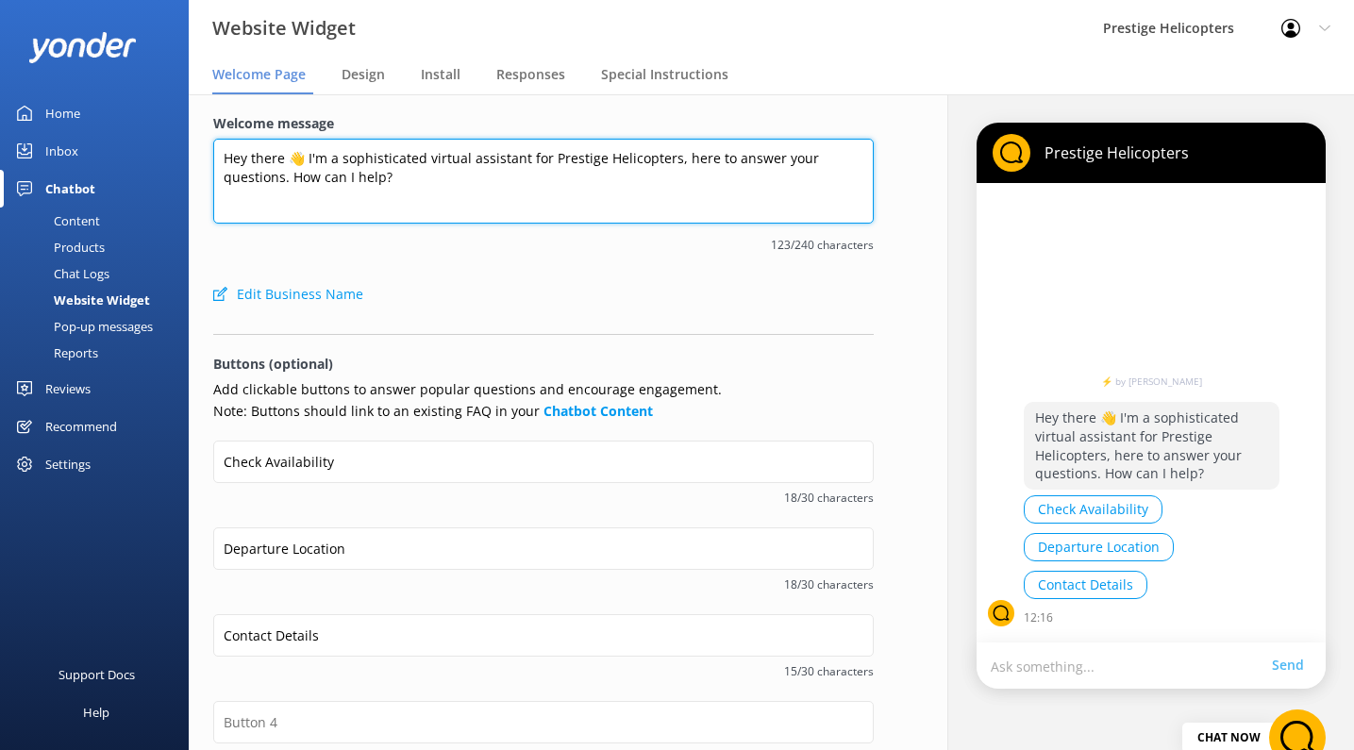
drag, startPoint x: 471, startPoint y: 159, endPoint x: 525, endPoint y: 159, distance: 53.8
click at [525, 159] on textarea "Hey there 👋 I'm a sophisticated virtual assistant for Prestige Helicopters, her…" at bounding box center [543, 181] width 660 height 85
click at [590, 158] on textarea "Hey there 👋 I'm a sophisticated virtual conceriege for Prestige Helicopters, he…" at bounding box center [543, 181] width 660 height 85
click at [516, 170] on textarea "Hey there 👋 I'm a sophisticated virtual conceriege for Prestige Helicopters, he…" at bounding box center [543, 181] width 660 height 85
click at [516, 158] on textarea "Hey there 👋 I'm a sophisticated virtual conceriege for Prestige Helicopters, he…" at bounding box center [543, 181] width 660 height 85
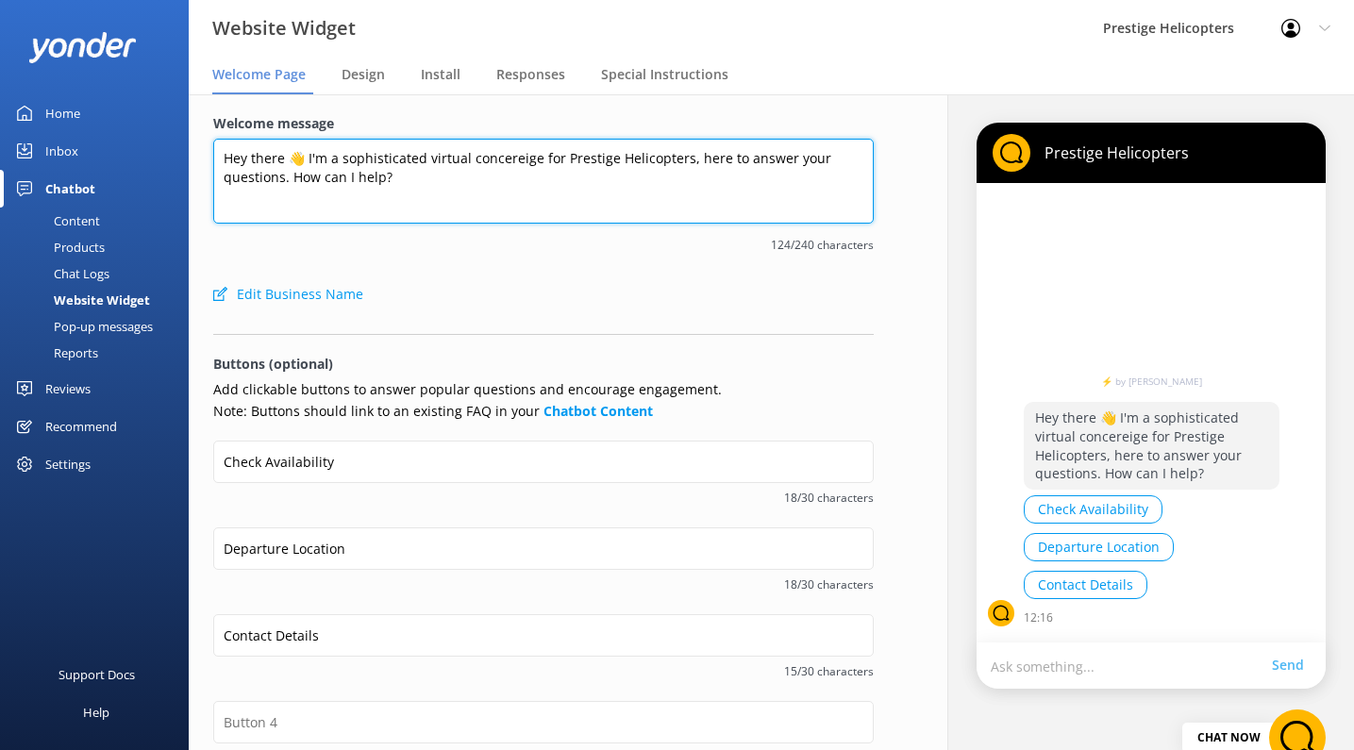
click at [624, 157] on textarea "Hey there 👋 I'm a sophisticated virtual concereige for Prestige Helicopters, he…" at bounding box center [543, 181] width 660 height 85
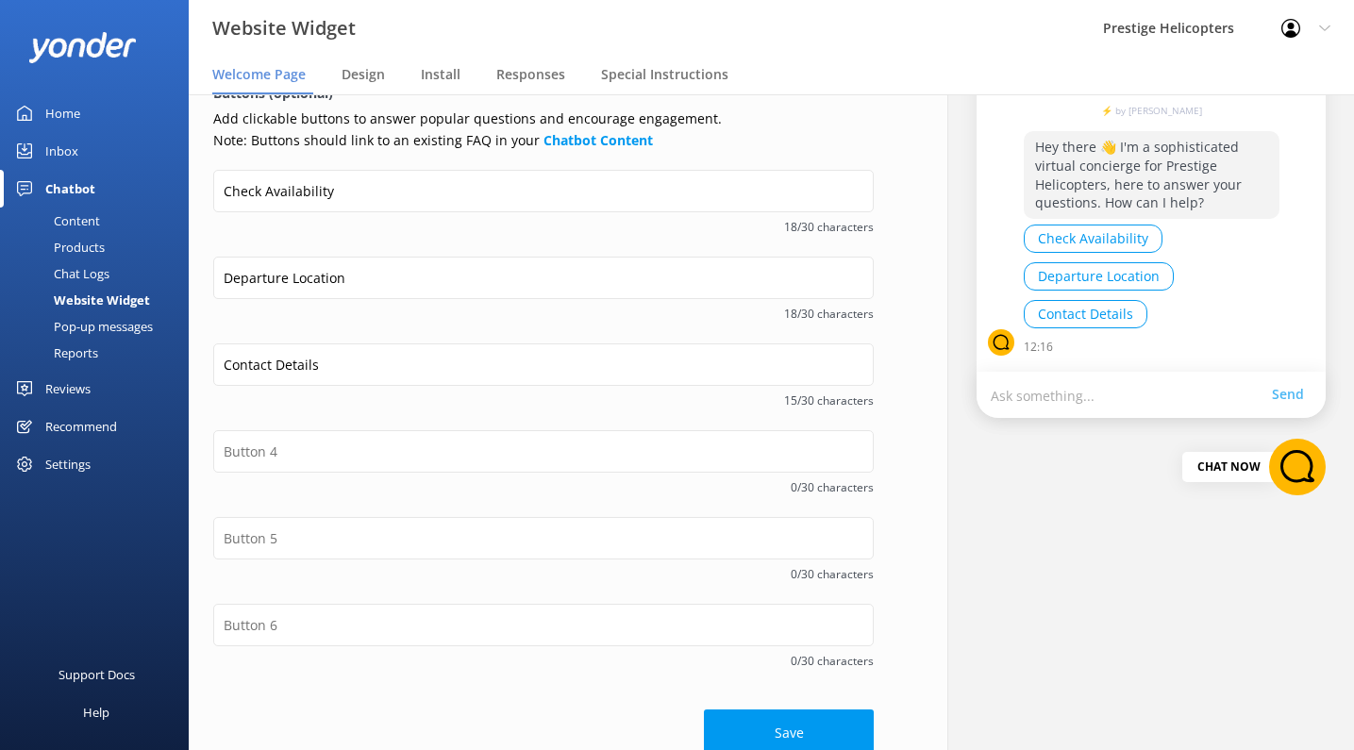
scroll to position [275, 0]
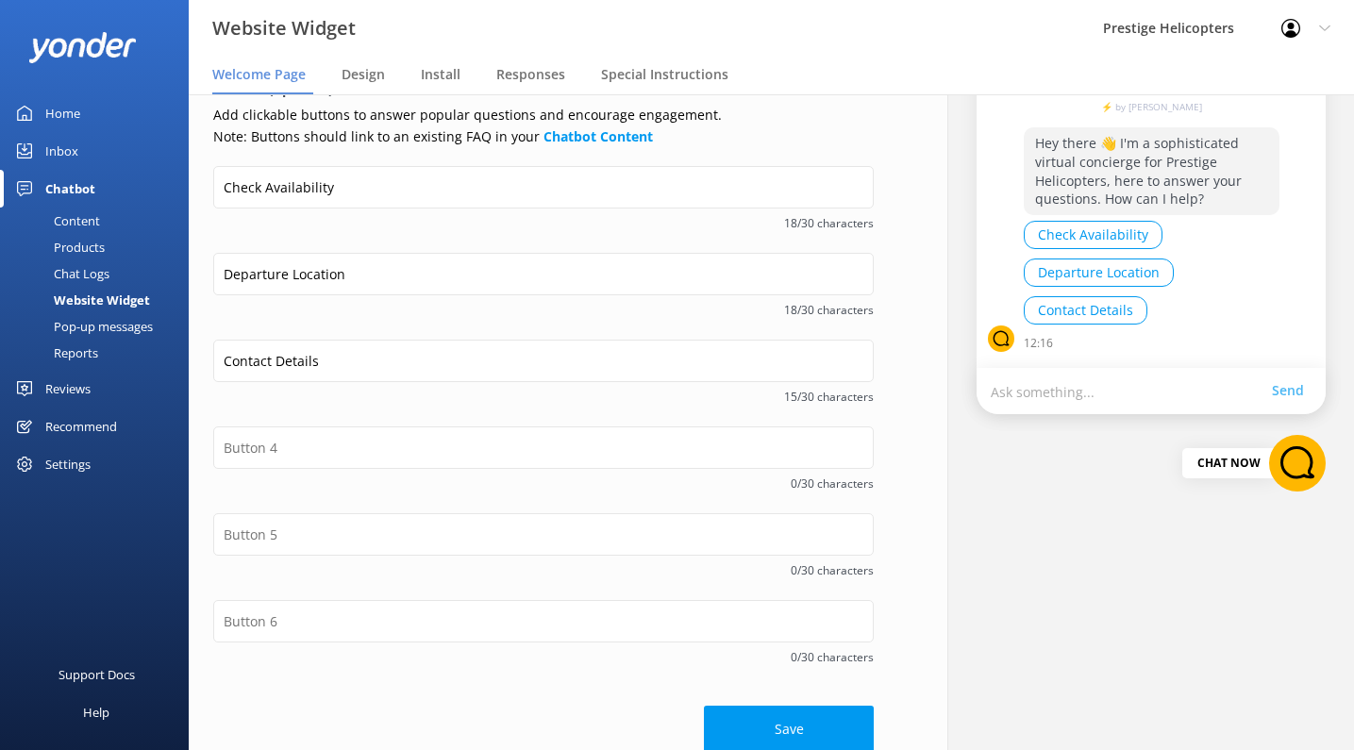
type textarea "Hey there 👋 I'm a sophisticated virtual concierge for Prestige Helicopters, her…"
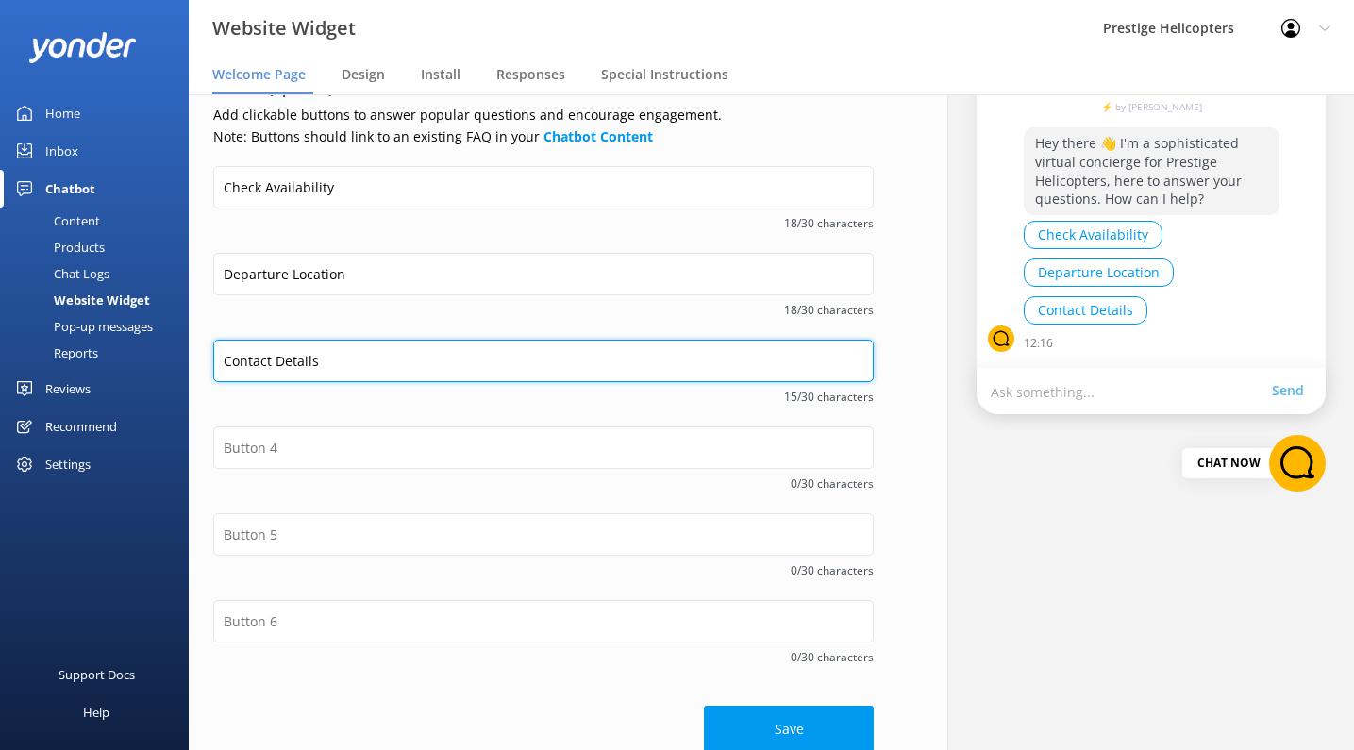
click at [496, 362] on input "Contact Details" at bounding box center [543, 361] width 660 height 42
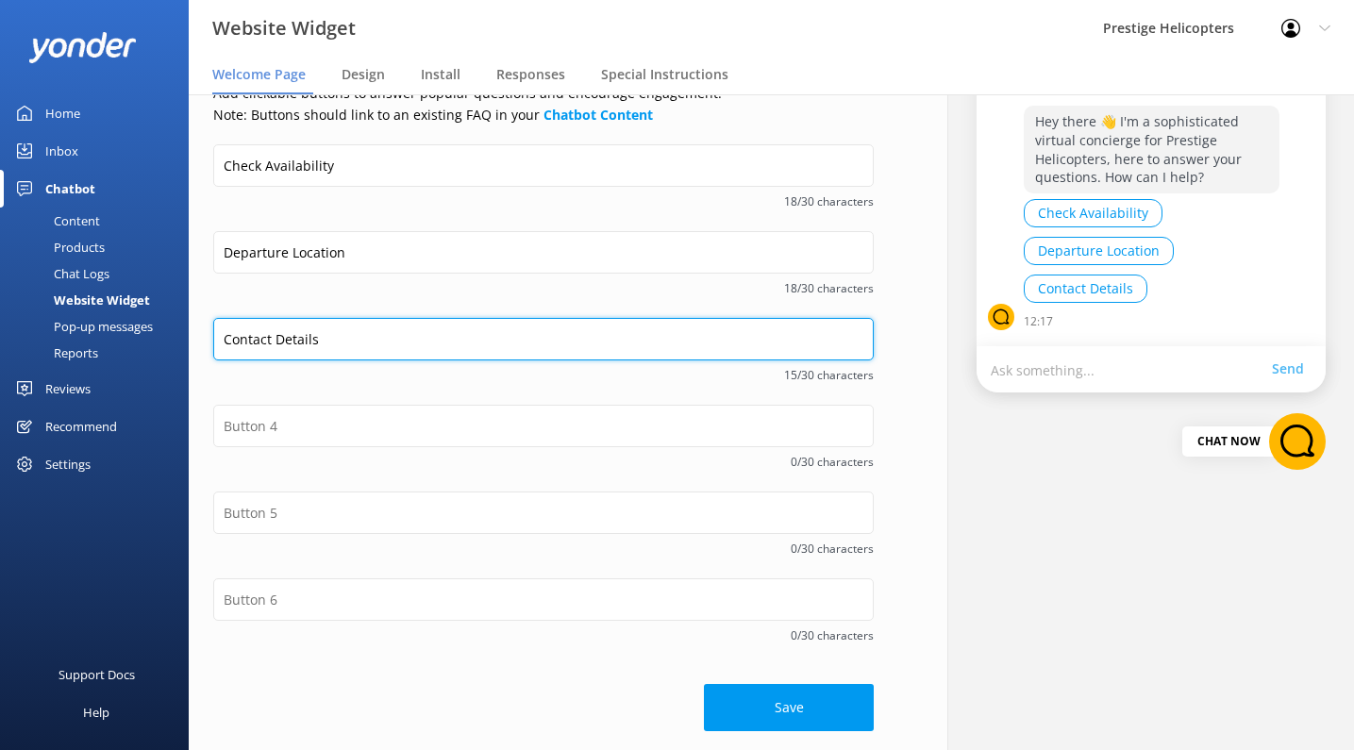
scroll to position [294, 0]
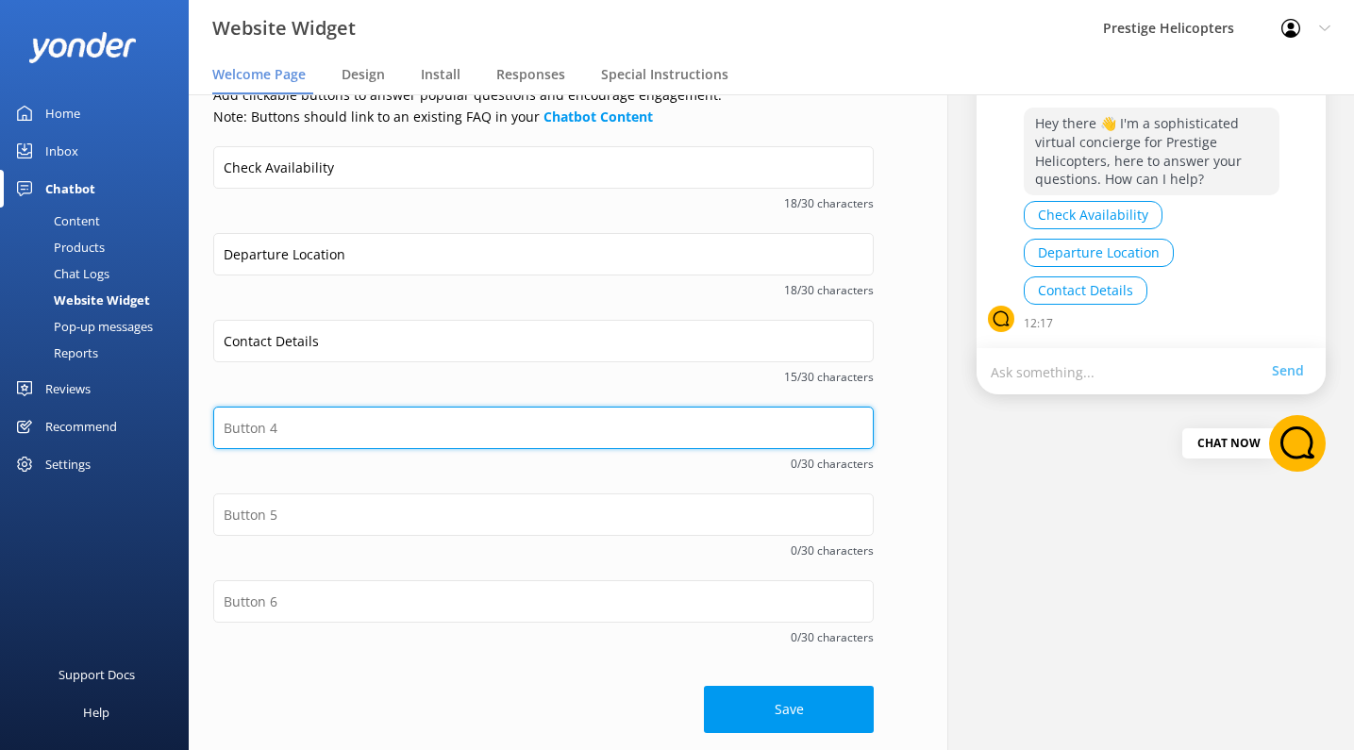
click at [506, 435] on input "text" at bounding box center [543, 428] width 660 height 42
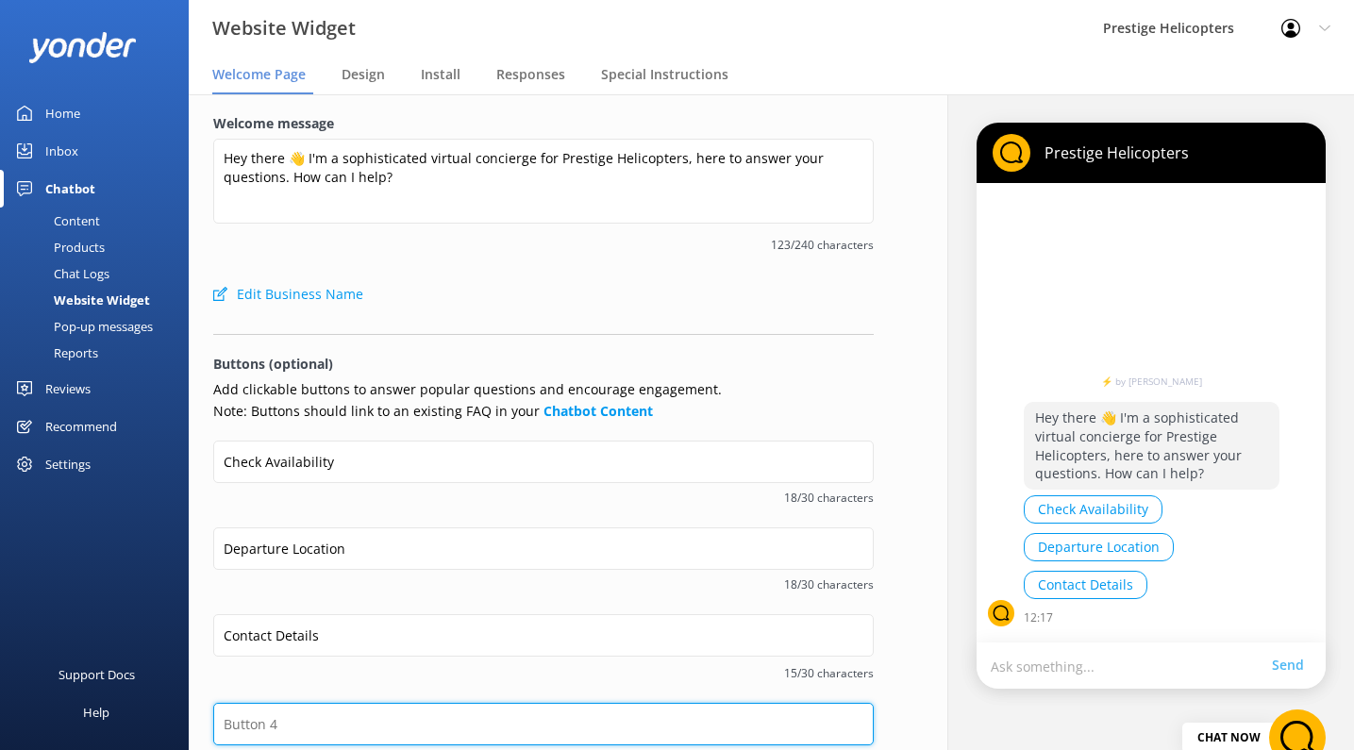
scroll to position [0, 0]
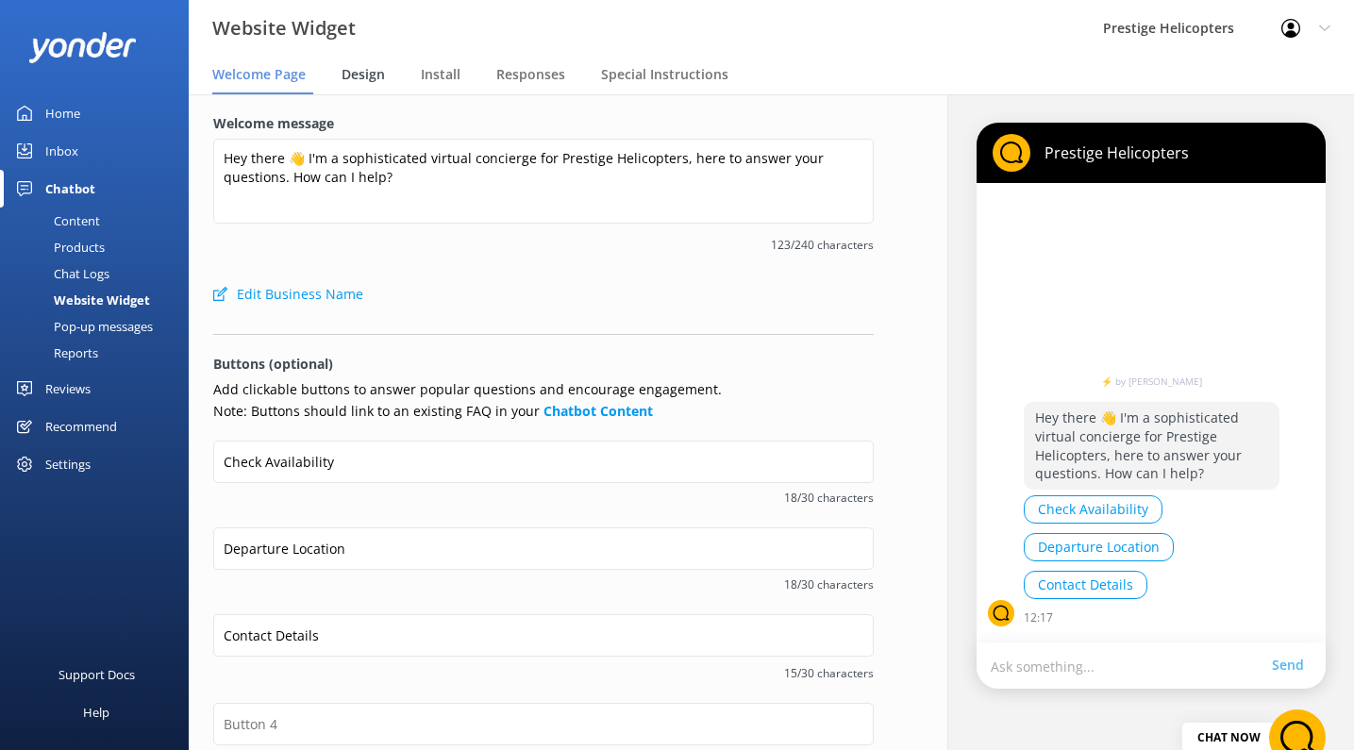
click at [367, 78] on span "Design" at bounding box center [363, 74] width 43 height 19
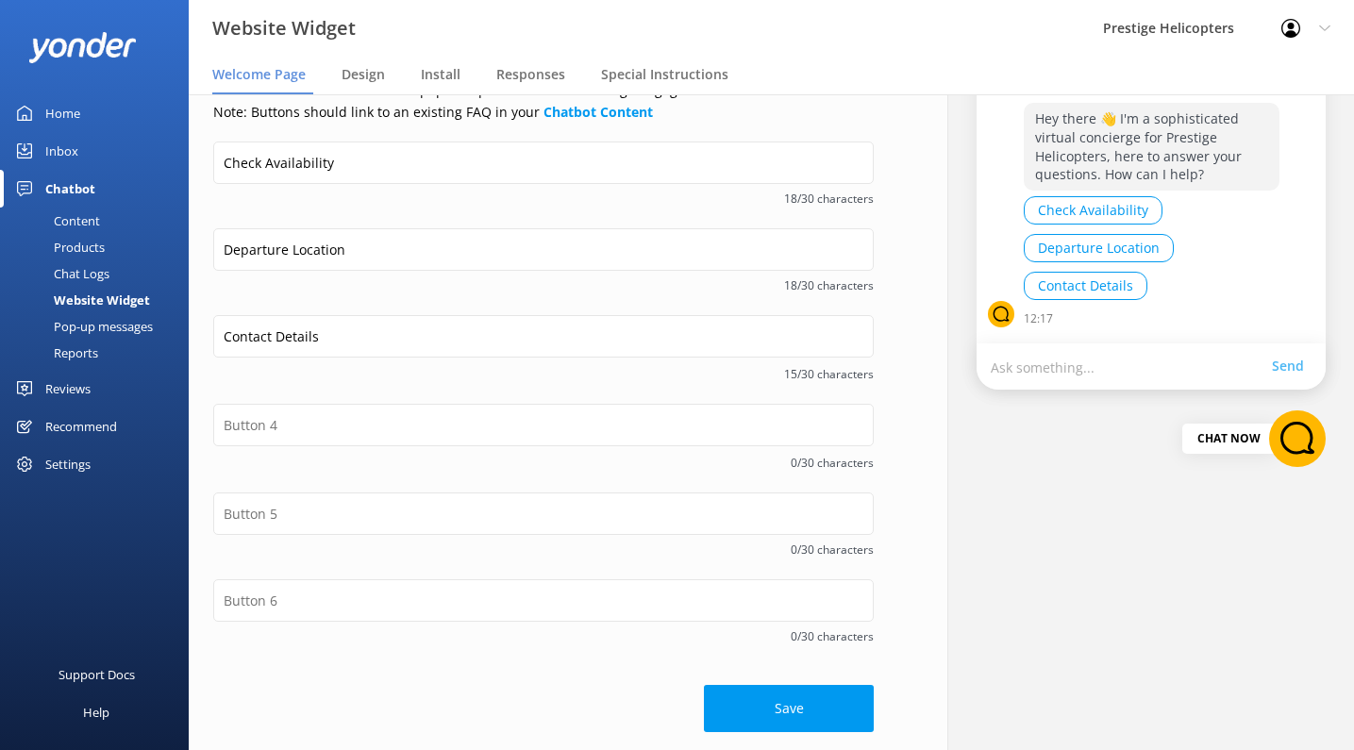
scroll to position [298, 0]
click at [774, 686] on button "Save" at bounding box center [789, 709] width 170 height 47
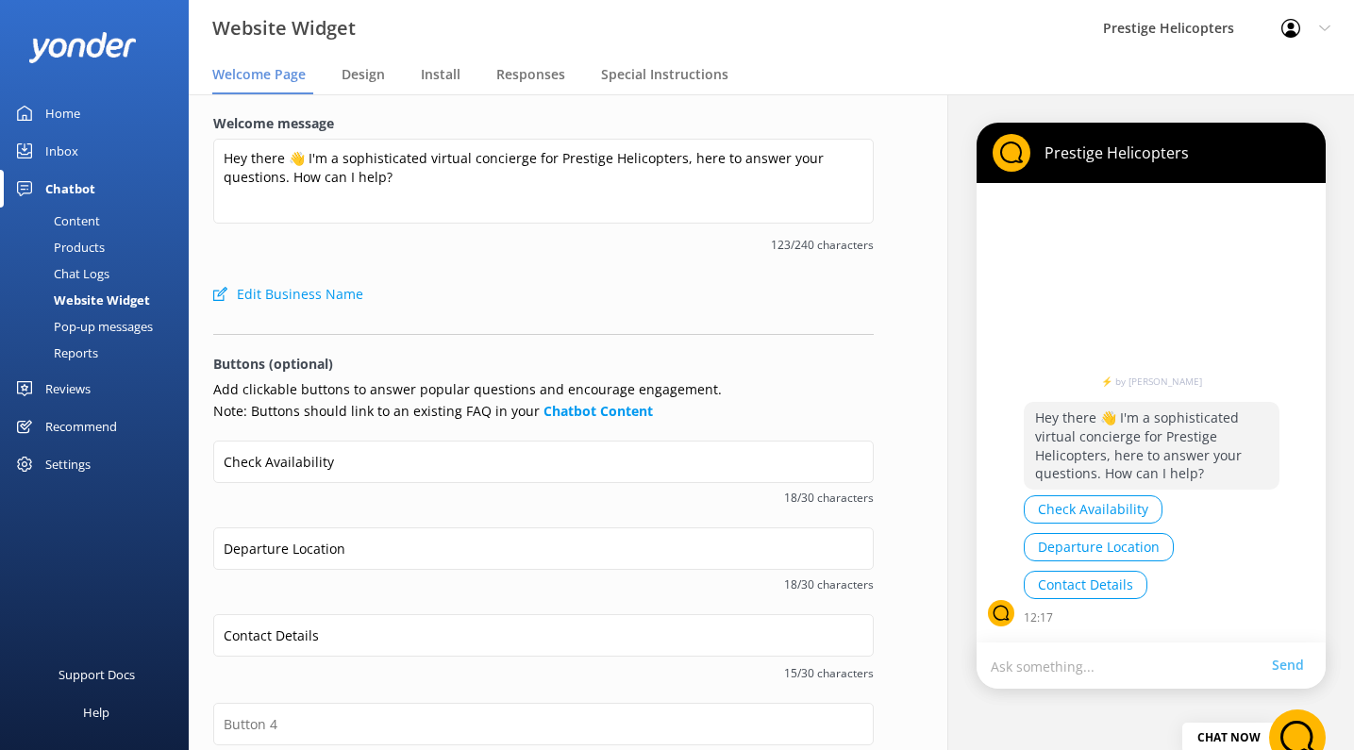
scroll to position [0, 0]
click at [368, 82] on span "Design" at bounding box center [363, 74] width 43 height 19
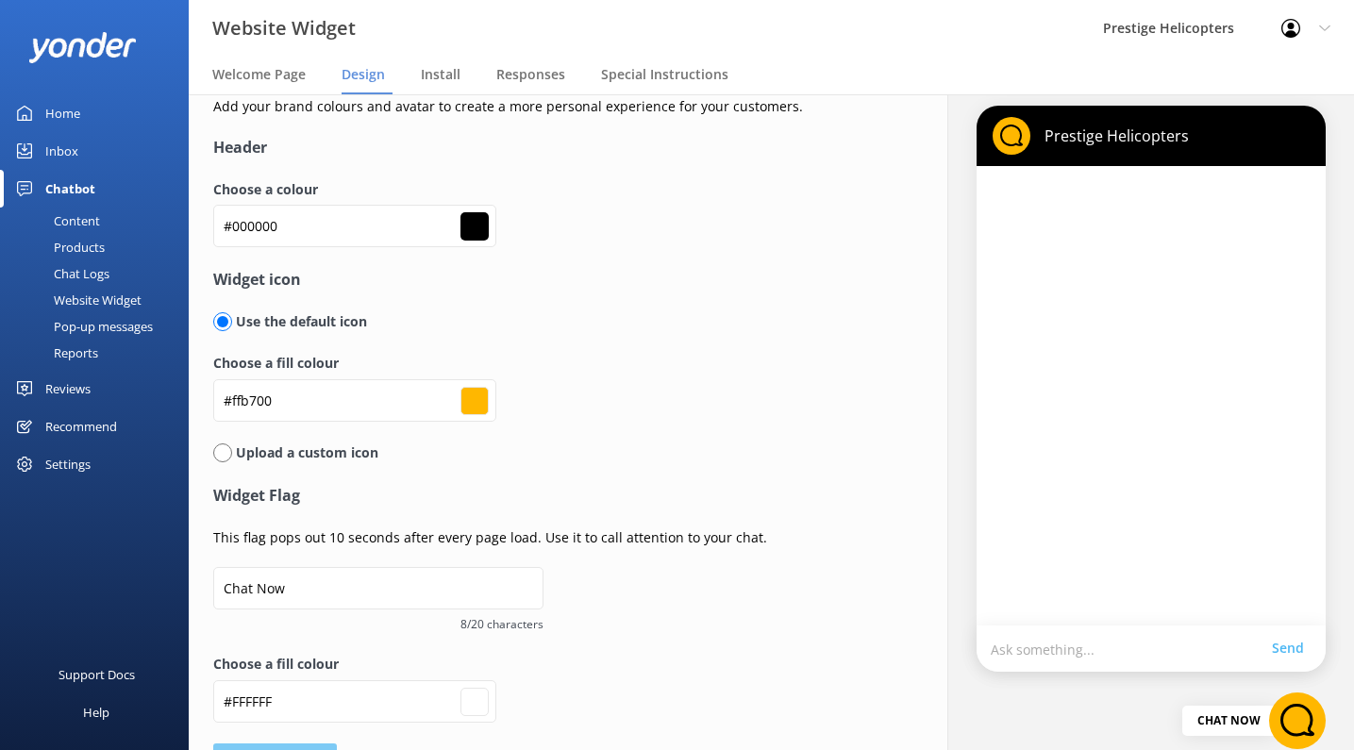
scroll to position [24, 0]
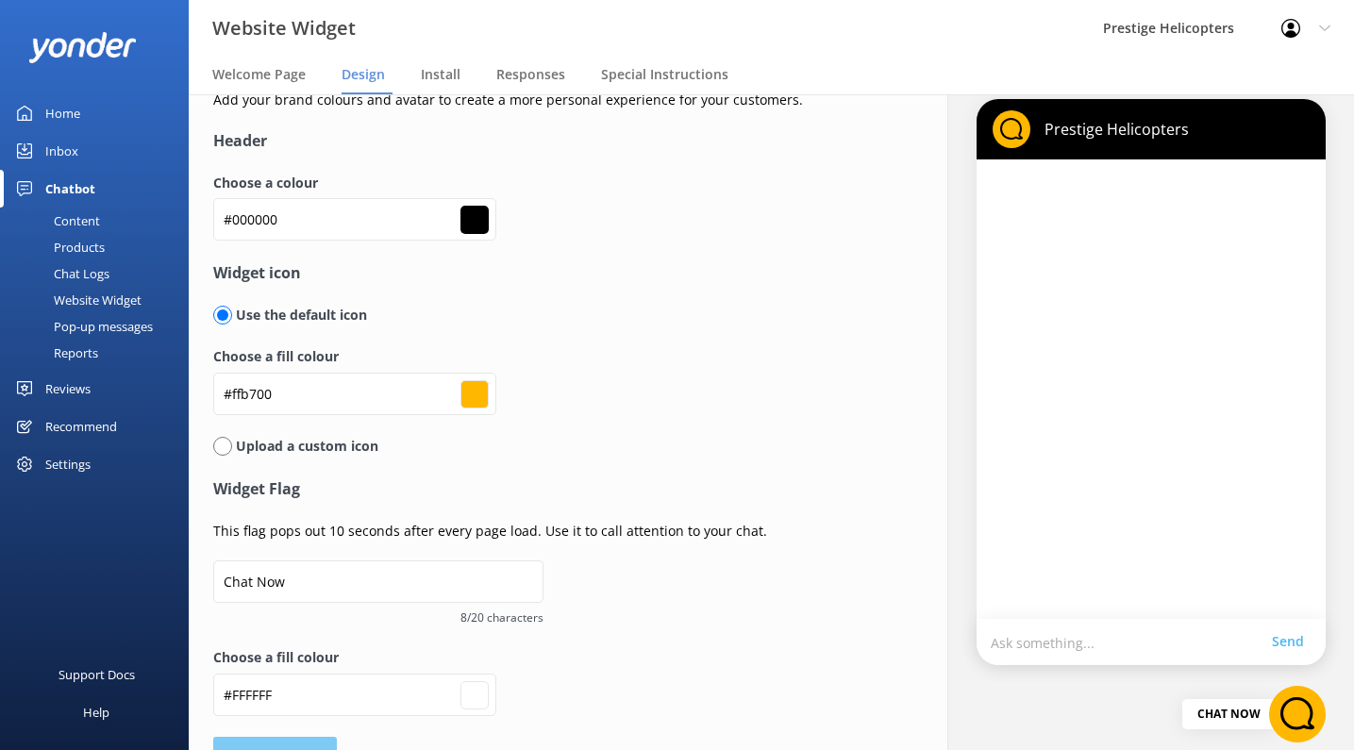
click at [218, 314] on input "radio" at bounding box center [222, 315] width 19 height 19
click at [258, 312] on p "Use the default icon" at bounding box center [299, 315] width 135 height 21
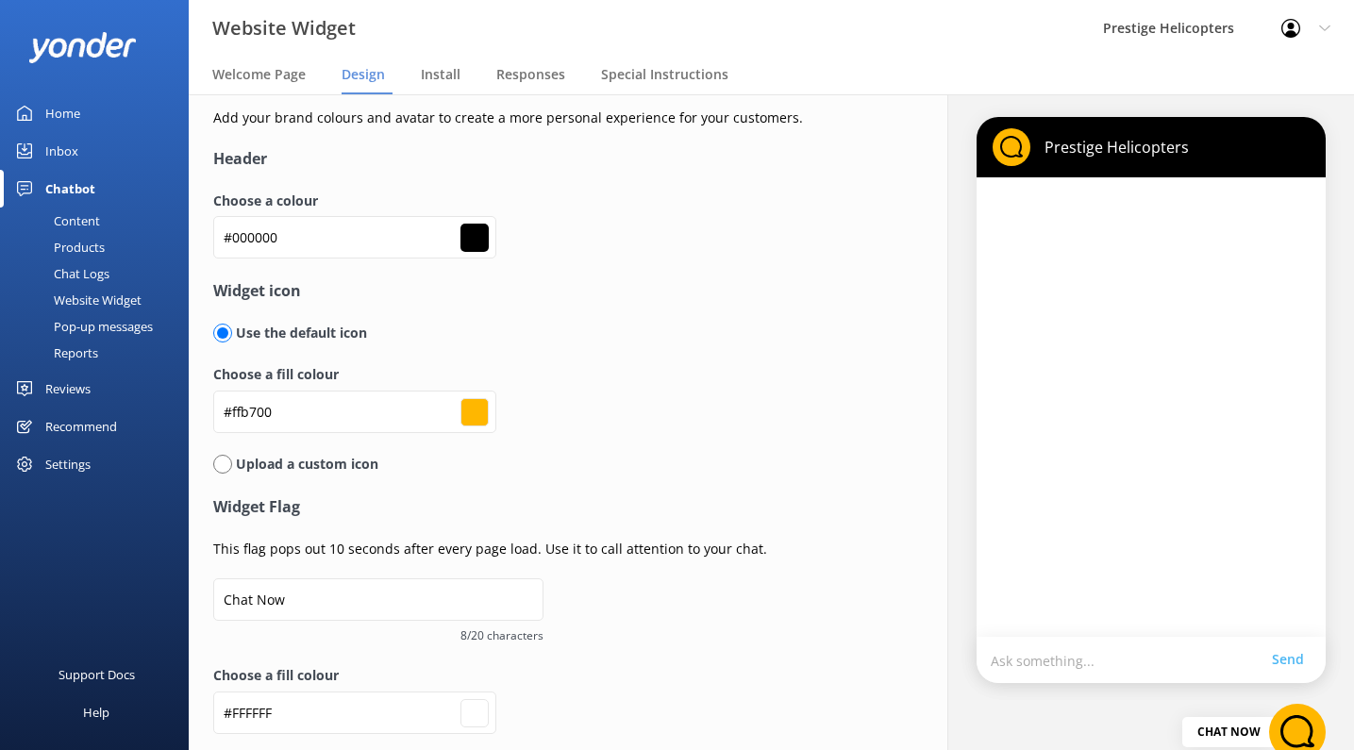
scroll to position [0, 0]
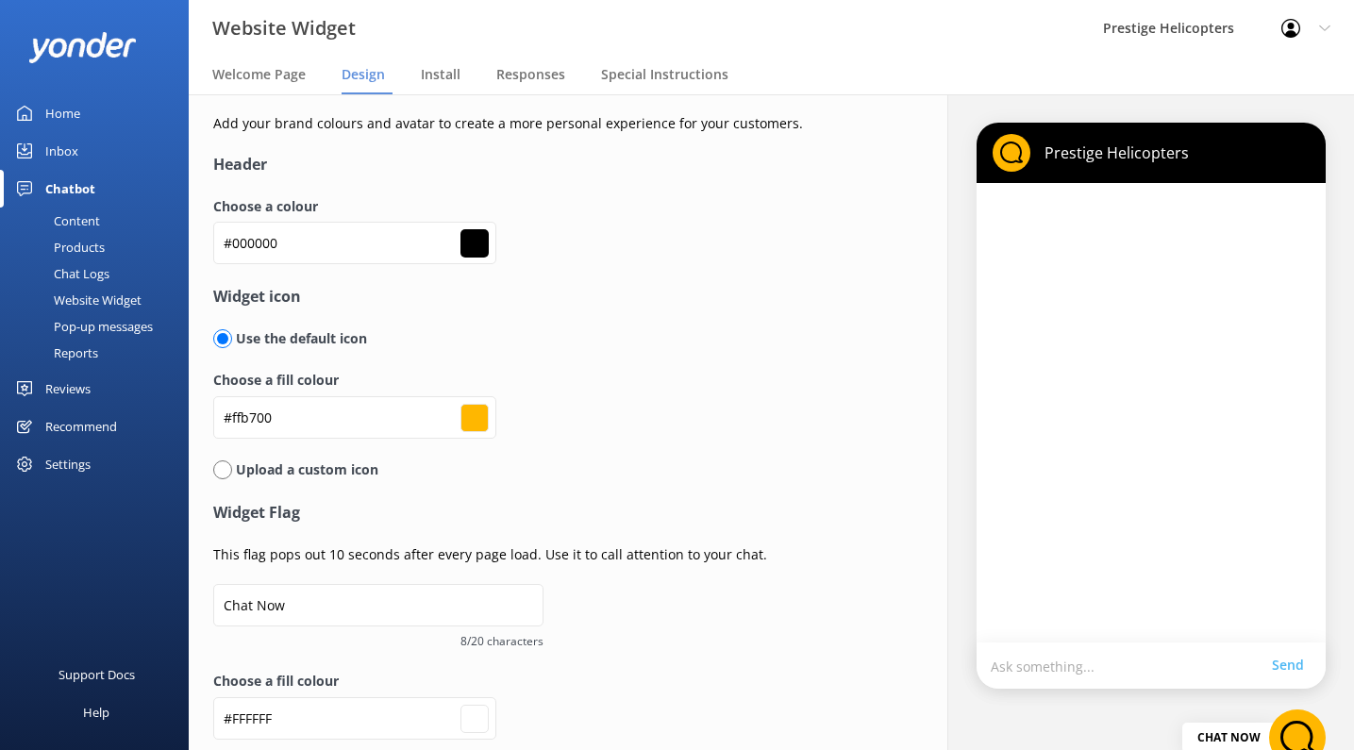
click at [292, 339] on p "Use the default icon" at bounding box center [299, 338] width 135 height 21
click at [213, 336] on input "radio" at bounding box center [222, 338] width 19 height 19
click at [217, 336] on input "radio" at bounding box center [222, 338] width 19 height 19
click at [224, 338] on input "radio" at bounding box center [222, 338] width 19 height 19
click at [264, 342] on p "Use the default icon" at bounding box center [299, 338] width 135 height 21
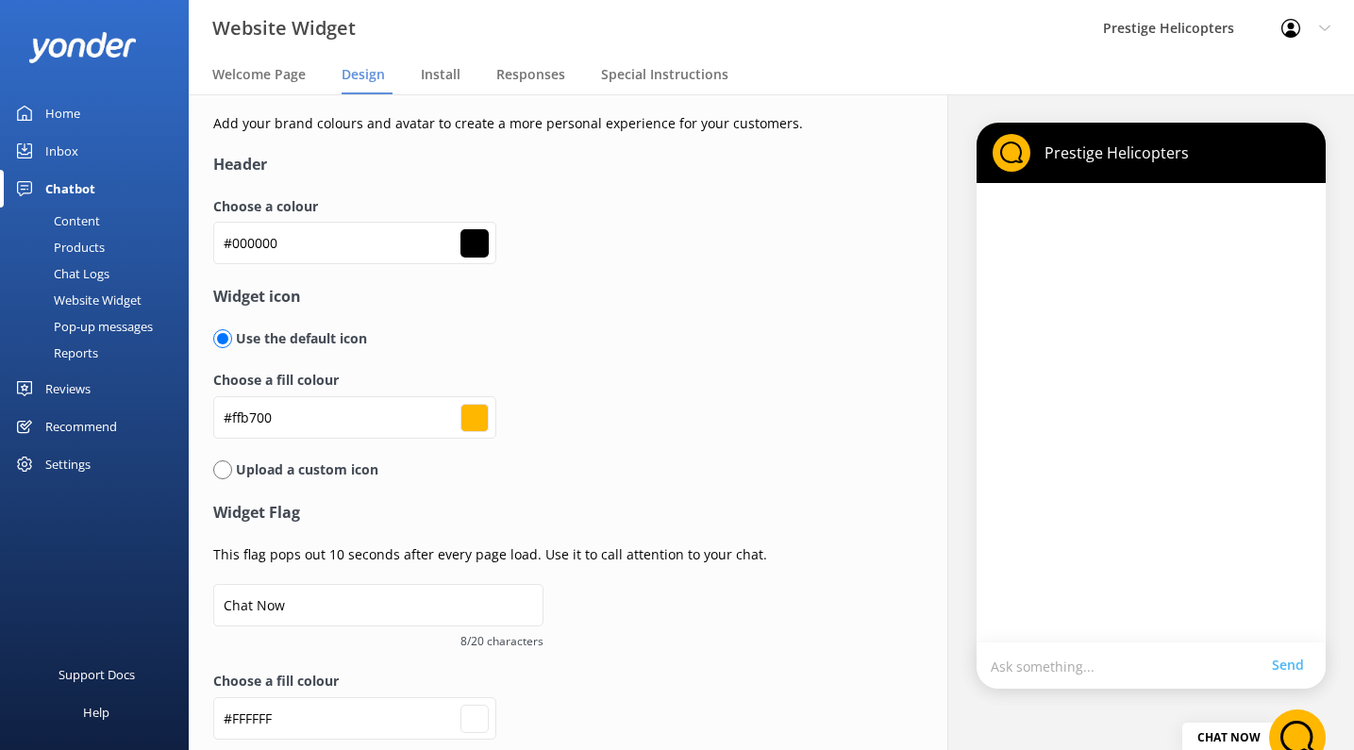
click at [410, 341] on div "Use the default icon" at bounding box center [543, 338] width 660 height 21
click at [218, 334] on input "radio" at bounding box center [222, 338] width 19 height 19
click at [447, 77] on span "Install" at bounding box center [441, 74] width 40 height 19
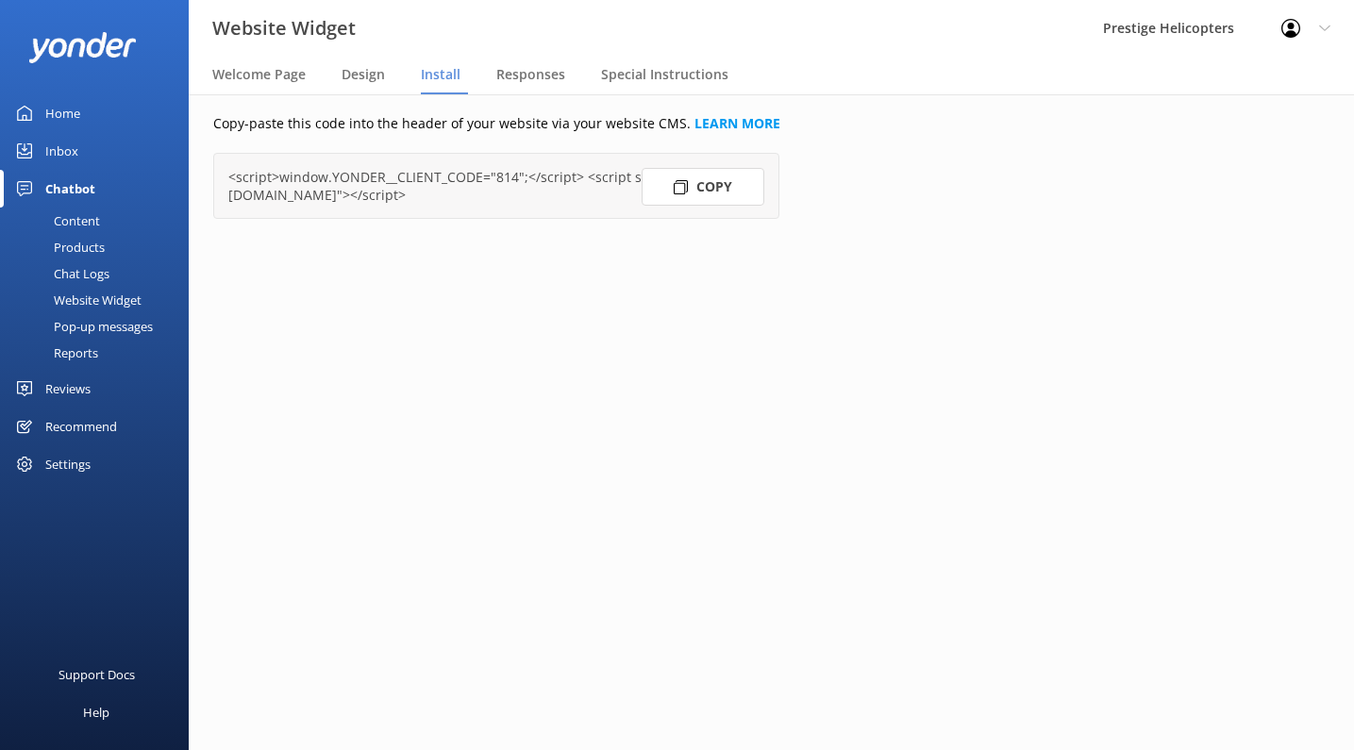
click at [707, 187] on button "Copy" at bounding box center [703, 187] width 123 height 38
click at [742, 186] on button "Copy" at bounding box center [703, 187] width 123 height 38
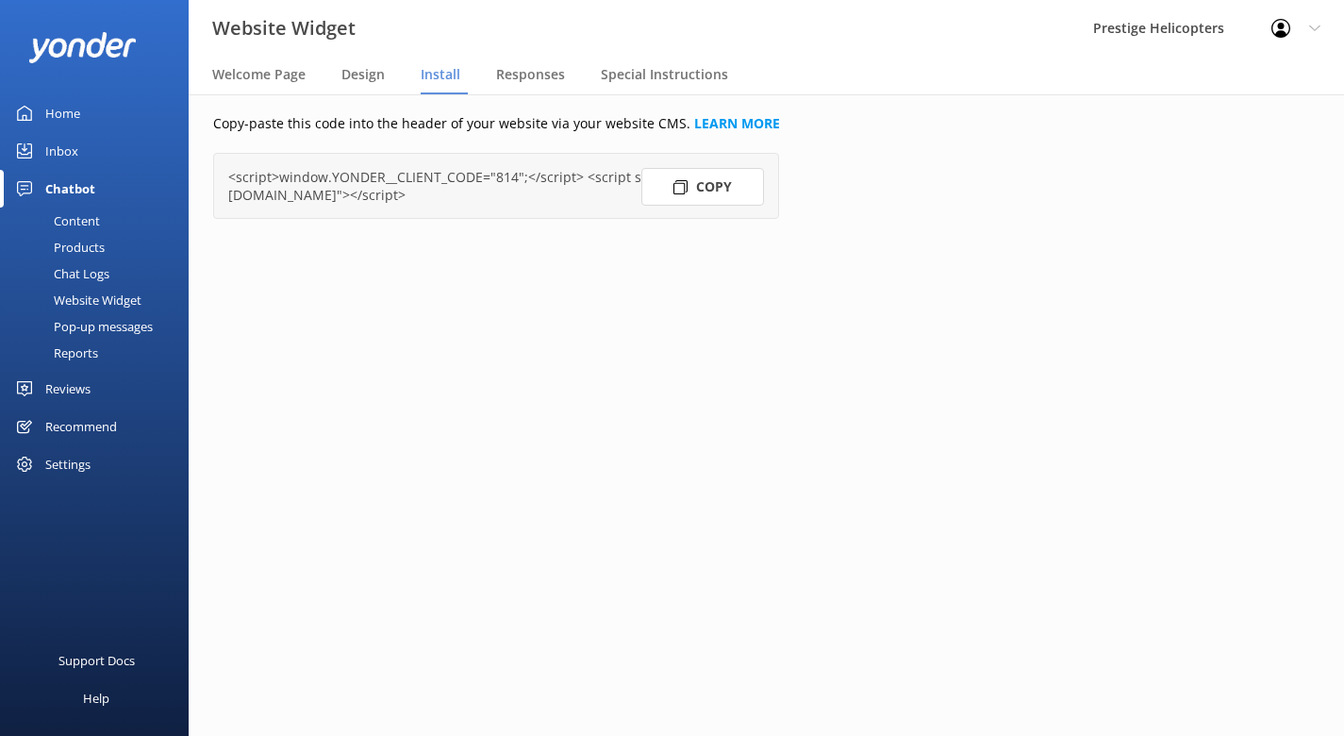
click at [61, 383] on div "Reviews" at bounding box center [67, 389] width 45 height 38
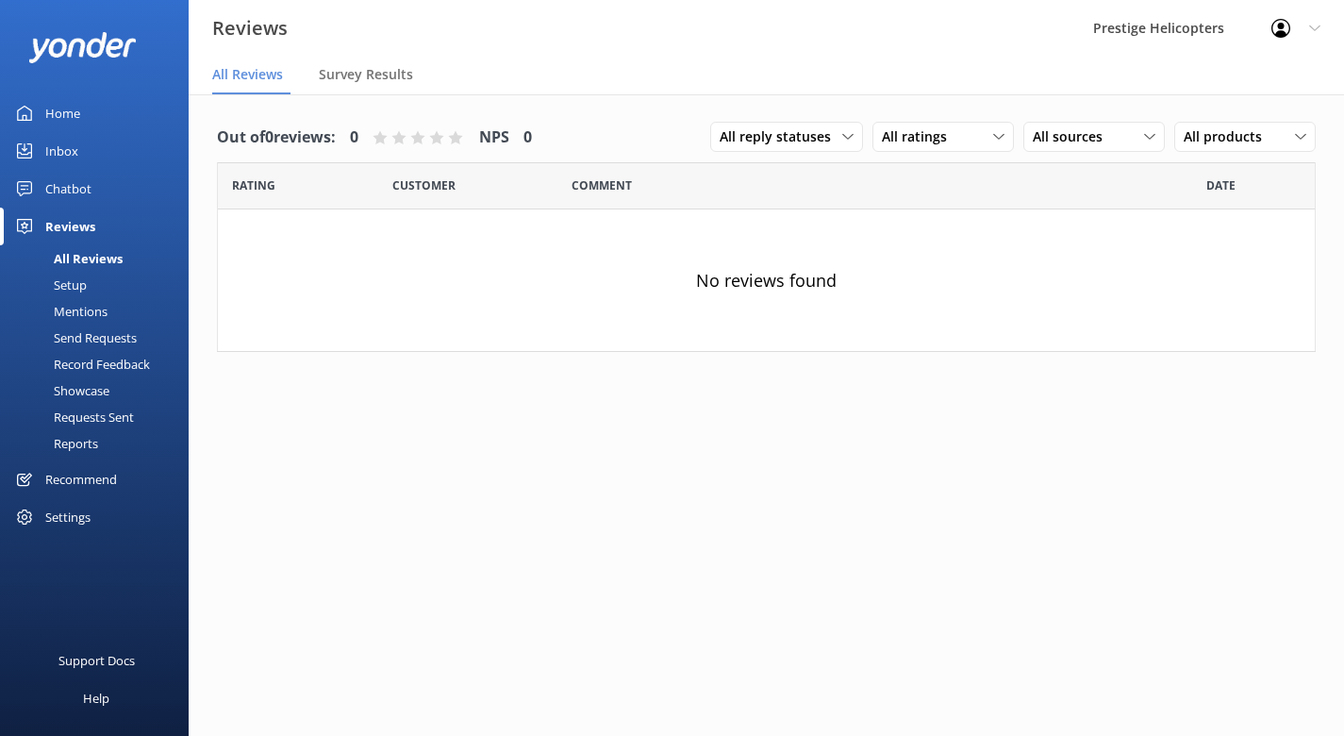
click at [71, 511] on div "Settings" at bounding box center [67, 517] width 45 height 38
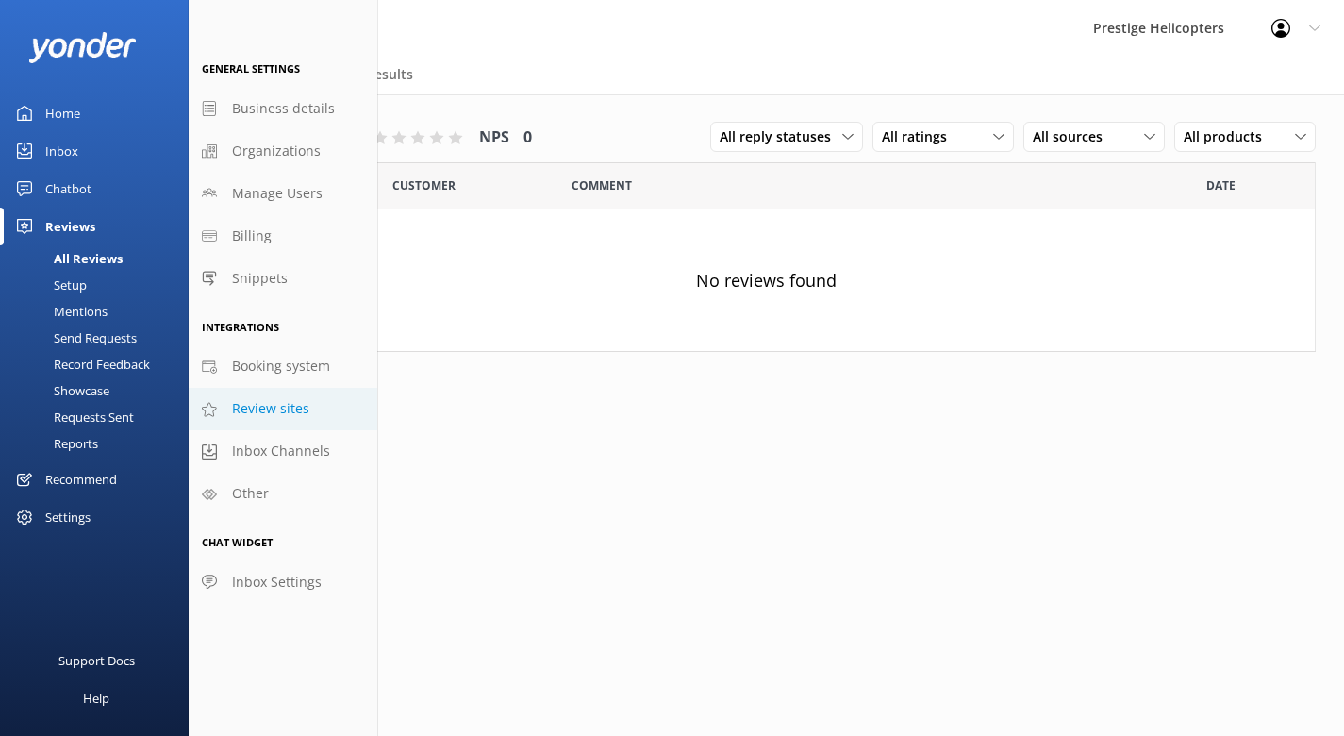
click at [237, 407] on span "Review sites" at bounding box center [270, 408] width 77 height 21
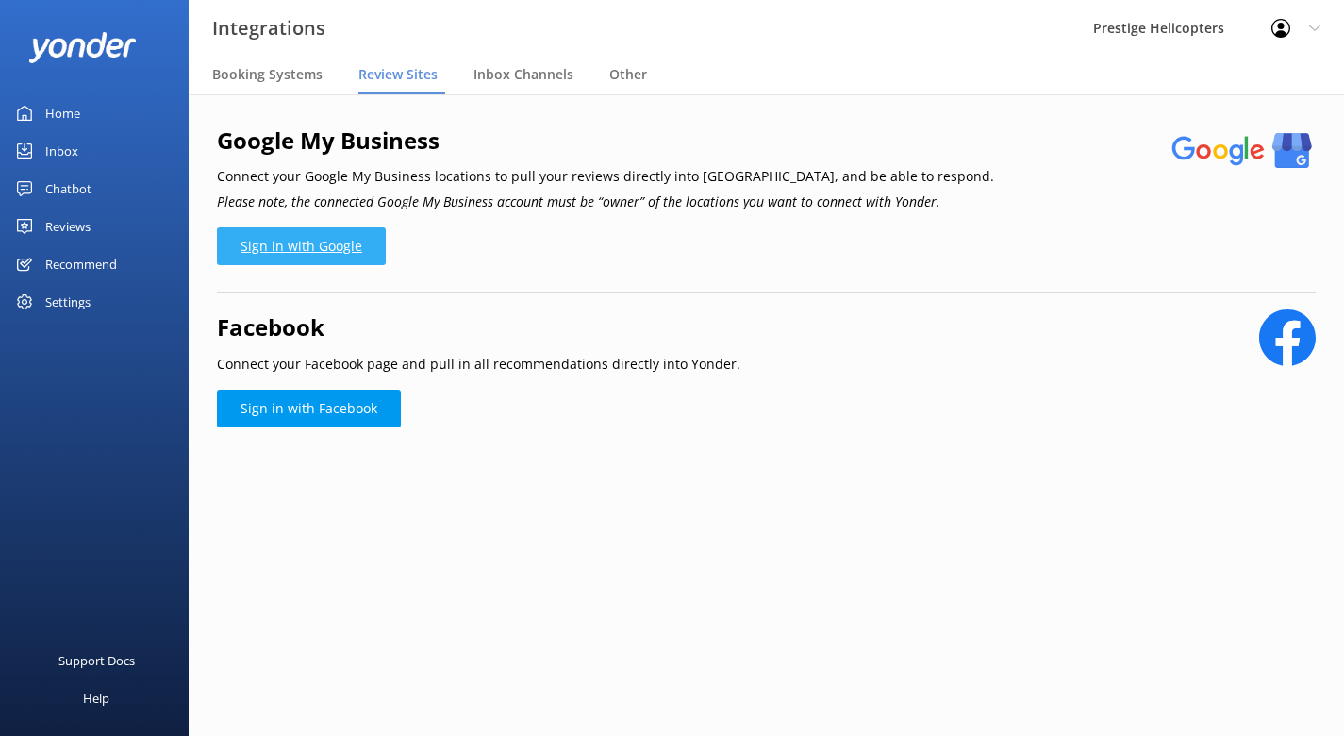
click at [293, 242] on link "Sign in with Google" at bounding box center [301, 246] width 169 height 38
click at [273, 250] on link "Sign in with Google" at bounding box center [301, 246] width 169 height 38
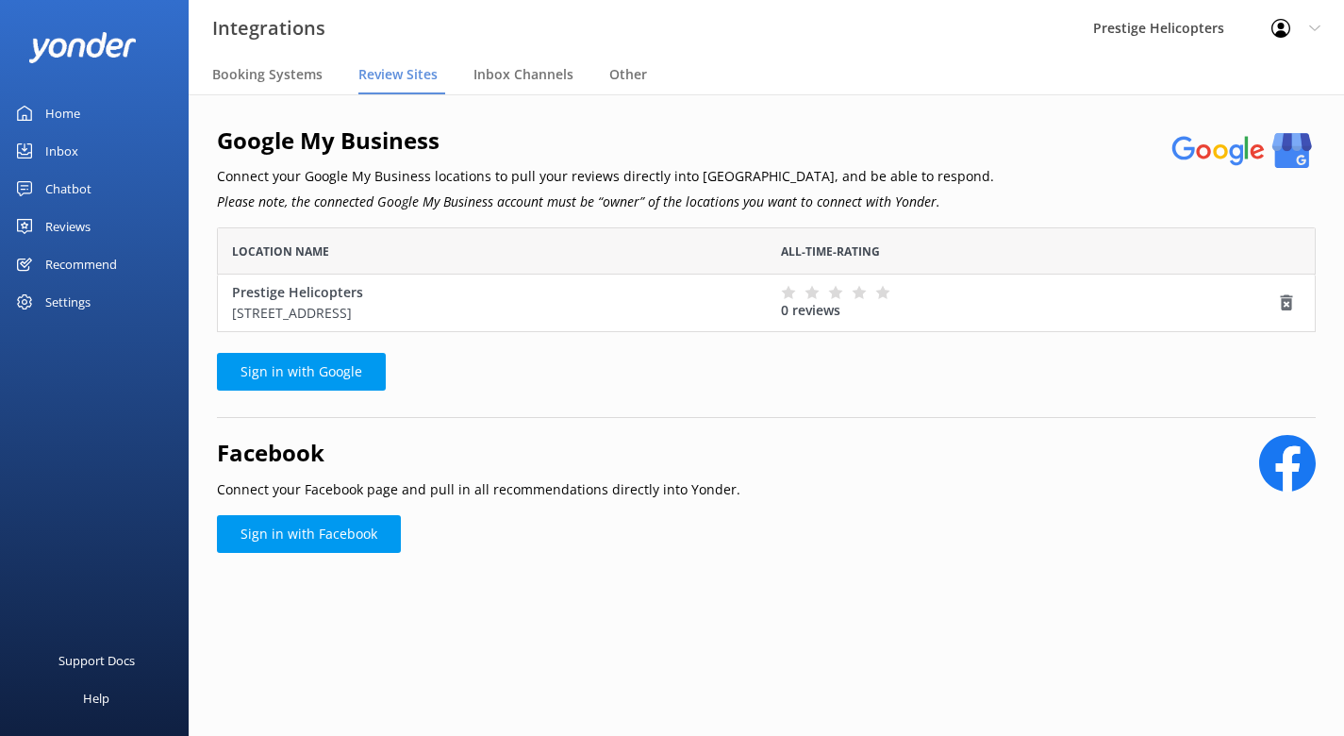
scroll to position [105, 1099]
click at [347, 532] on link "Sign in with Facebook" at bounding box center [309, 534] width 184 height 38
click at [347, 530] on link "Sign in with Facebook" at bounding box center [309, 534] width 184 height 38
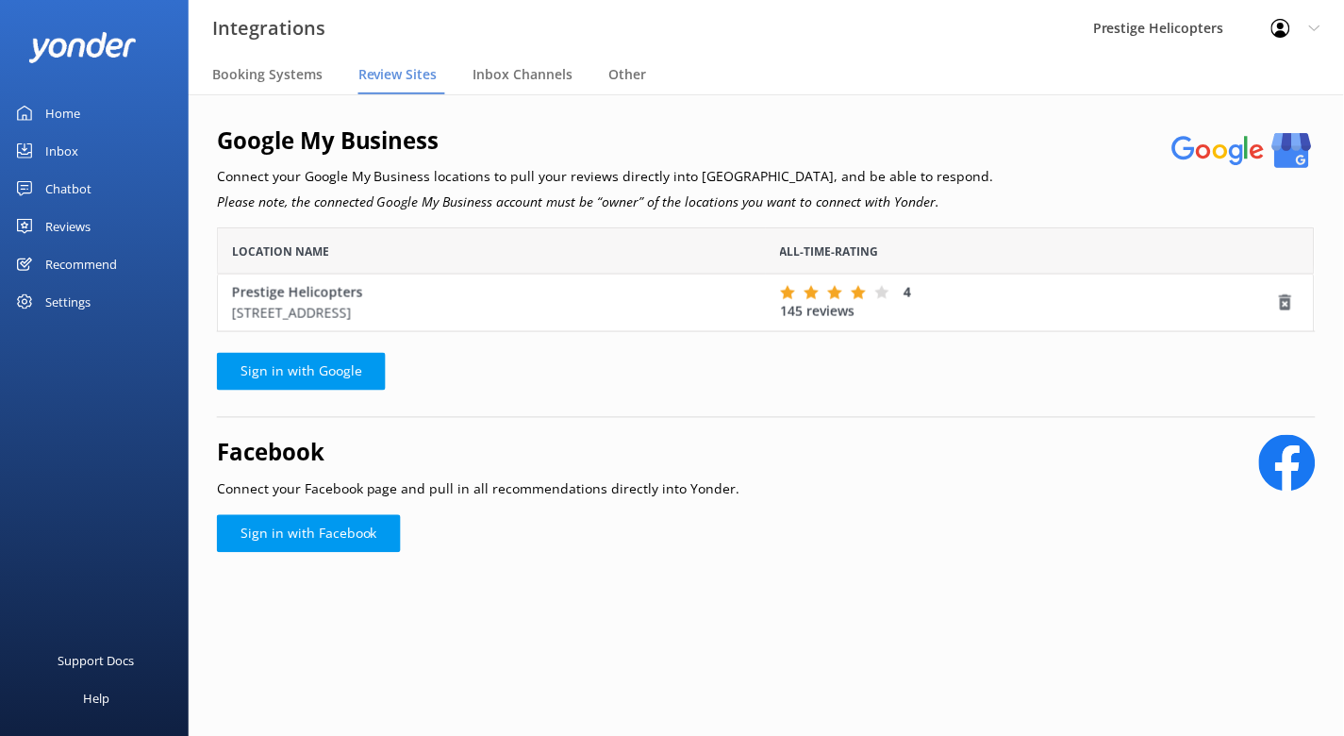
scroll to position [105, 1099]
click at [325, 549] on link "Sign in with Facebook" at bounding box center [309, 534] width 184 height 38
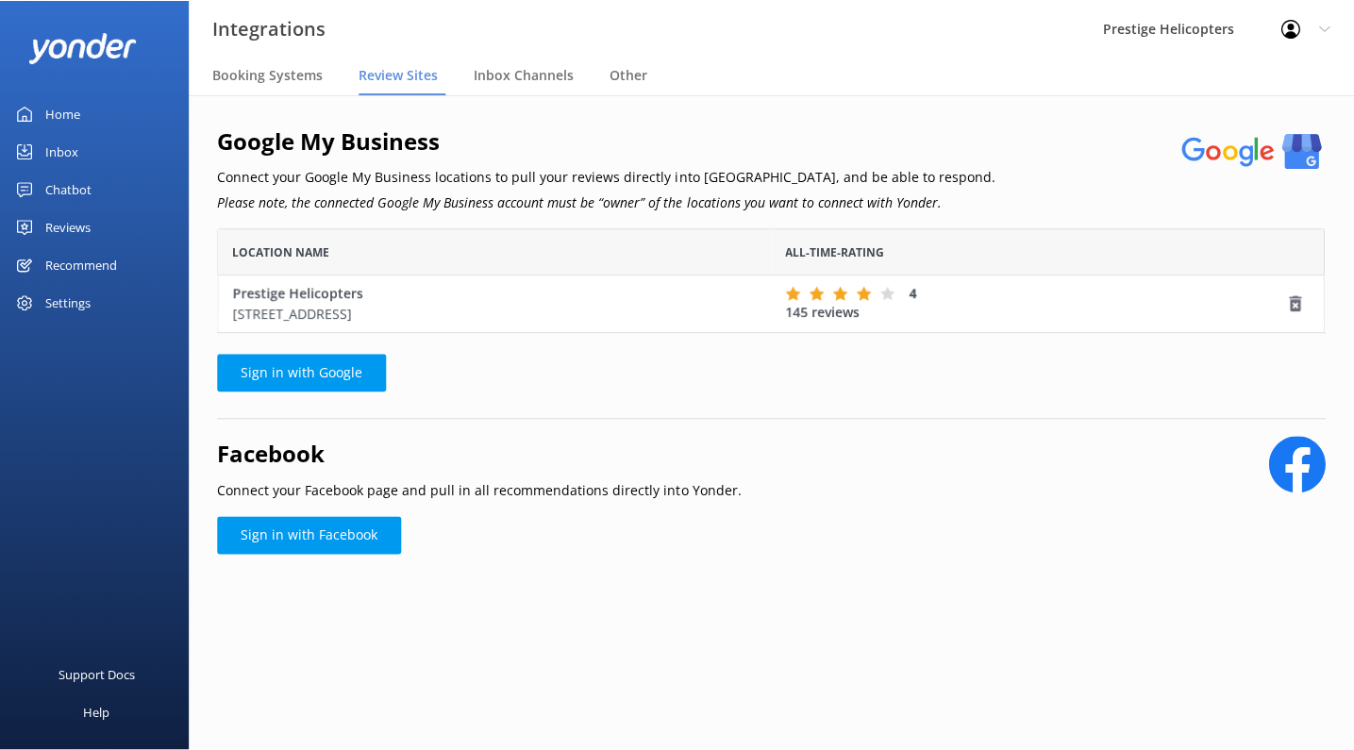
scroll to position [105, 1109]
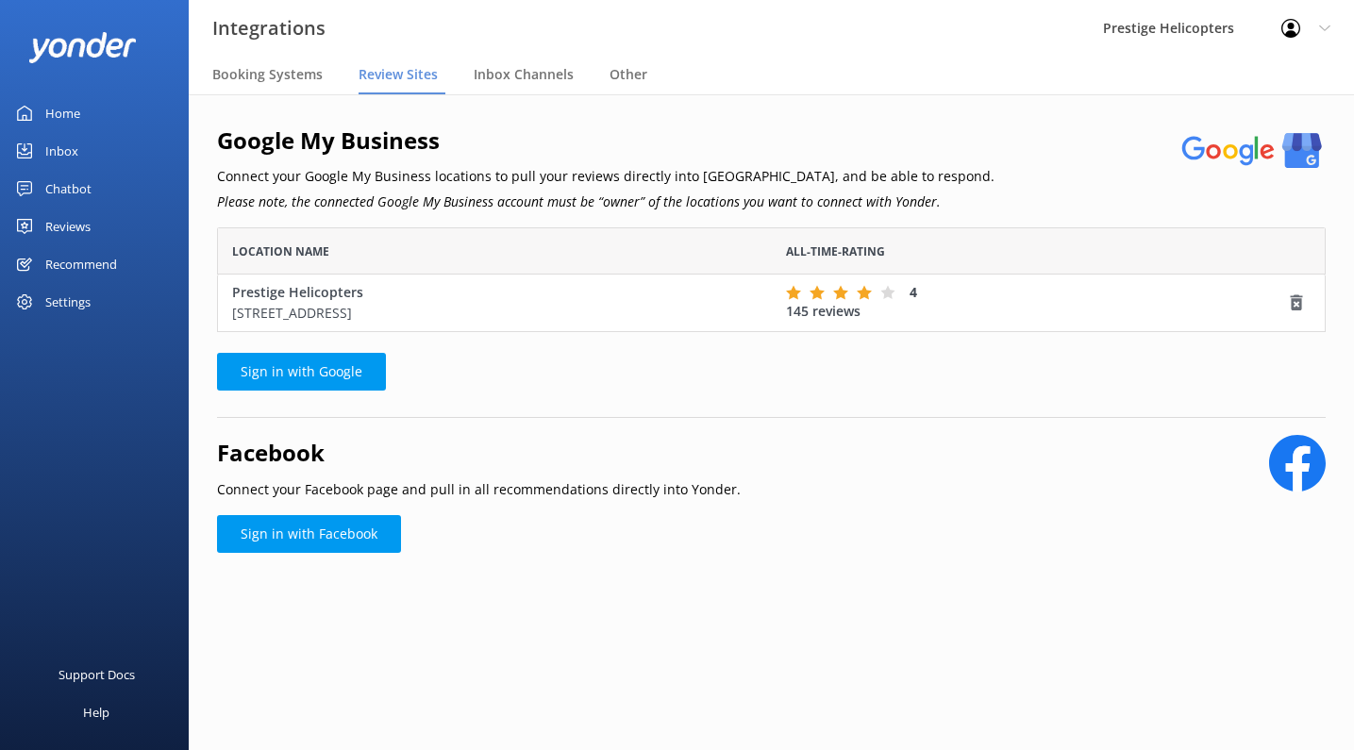
click at [73, 299] on div "Settings" at bounding box center [67, 302] width 45 height 38
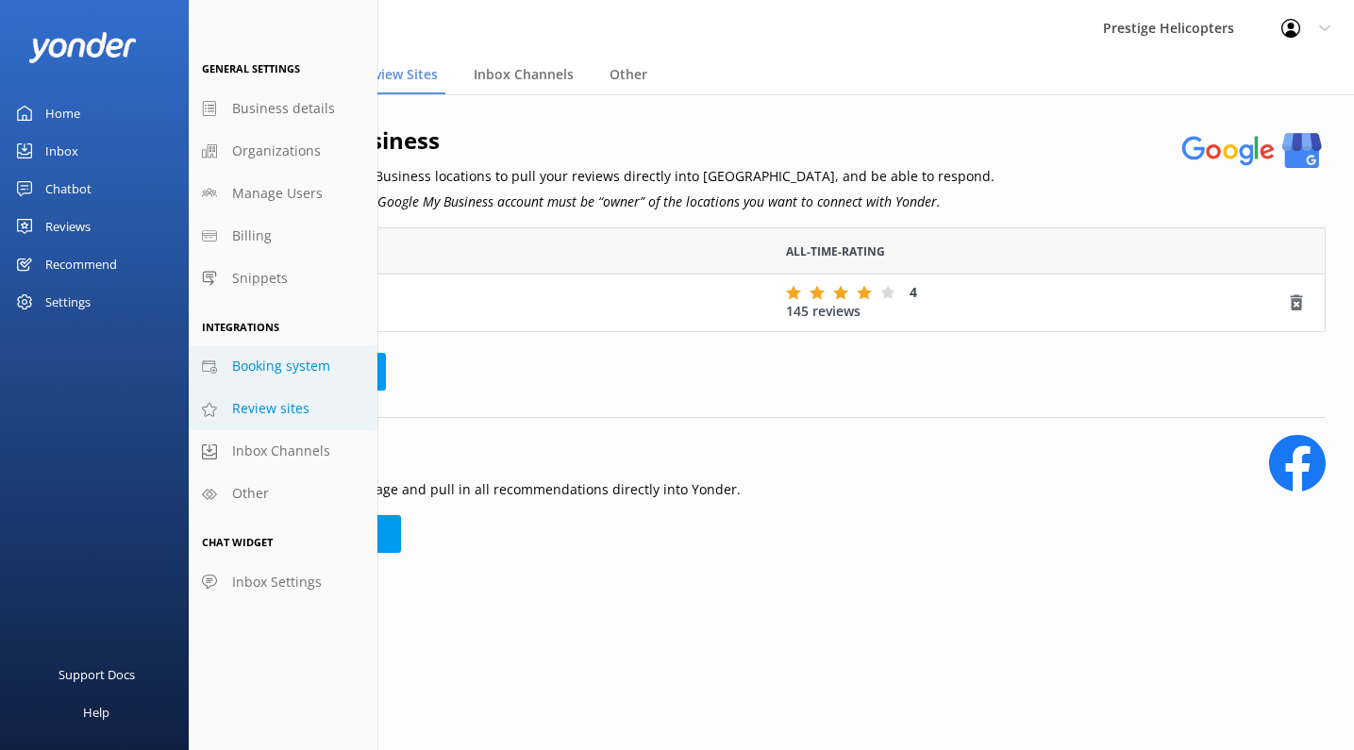
click at [248, 371] on span "Booking system" at bounding box center [281, 366] width 98 height 21
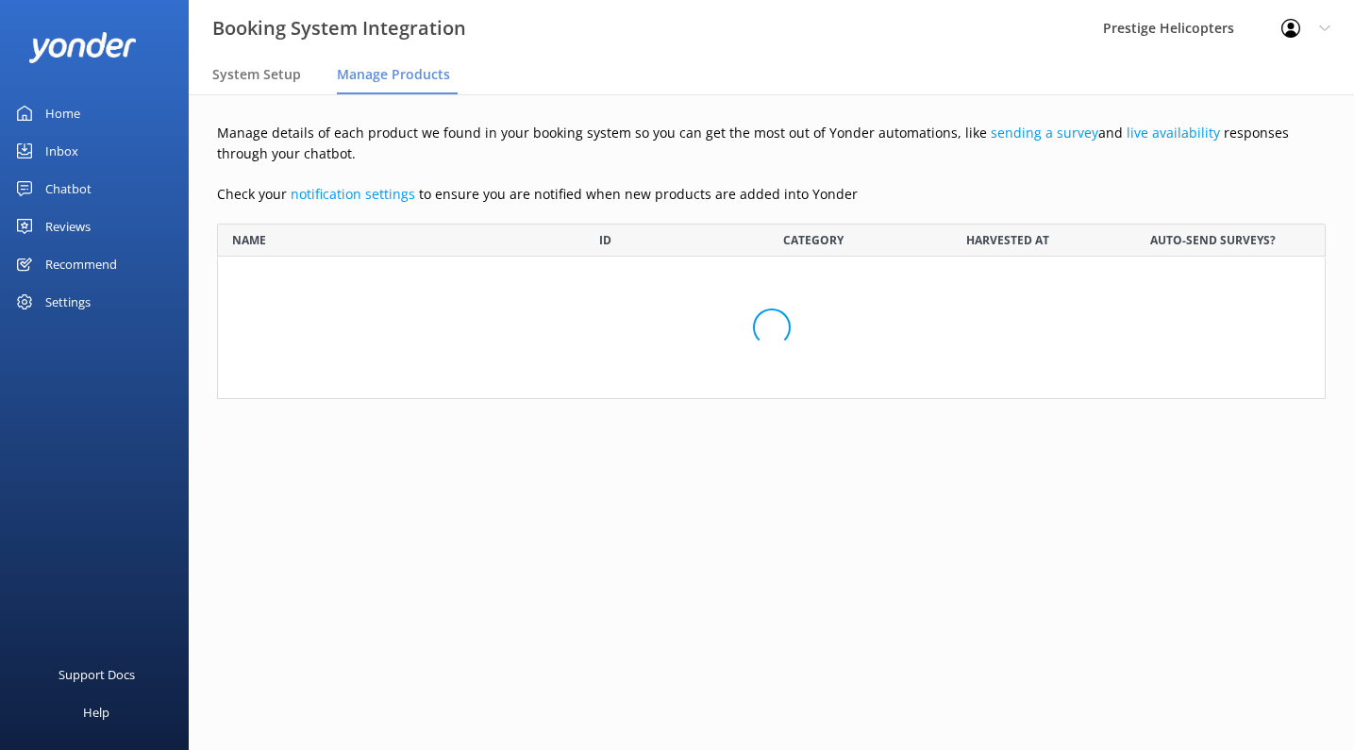
scroll to position [930, 1109]
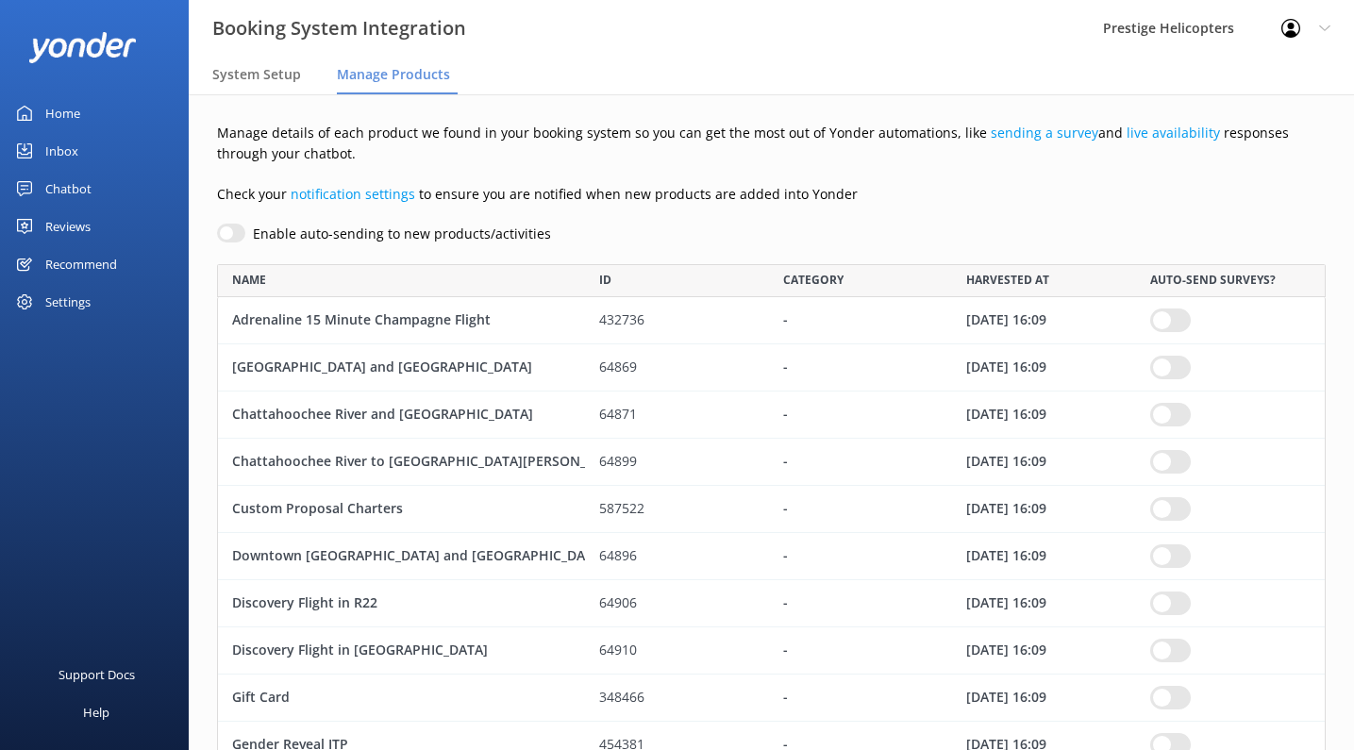
click at [1165, 360] on input "row" at bounding box center [1170, 368] width 41 height 24
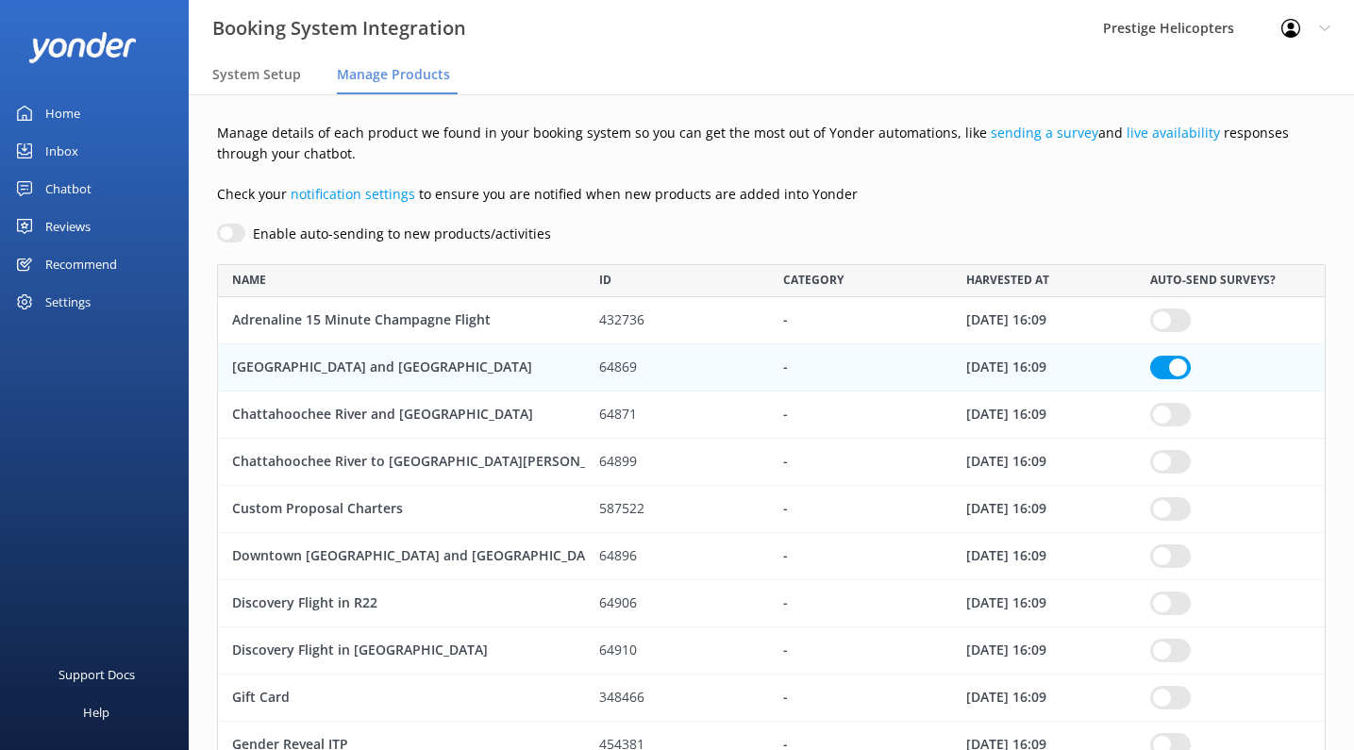
click at [1165, 404] on input "row" at bounding box center [1170, 415] width 41 height 24
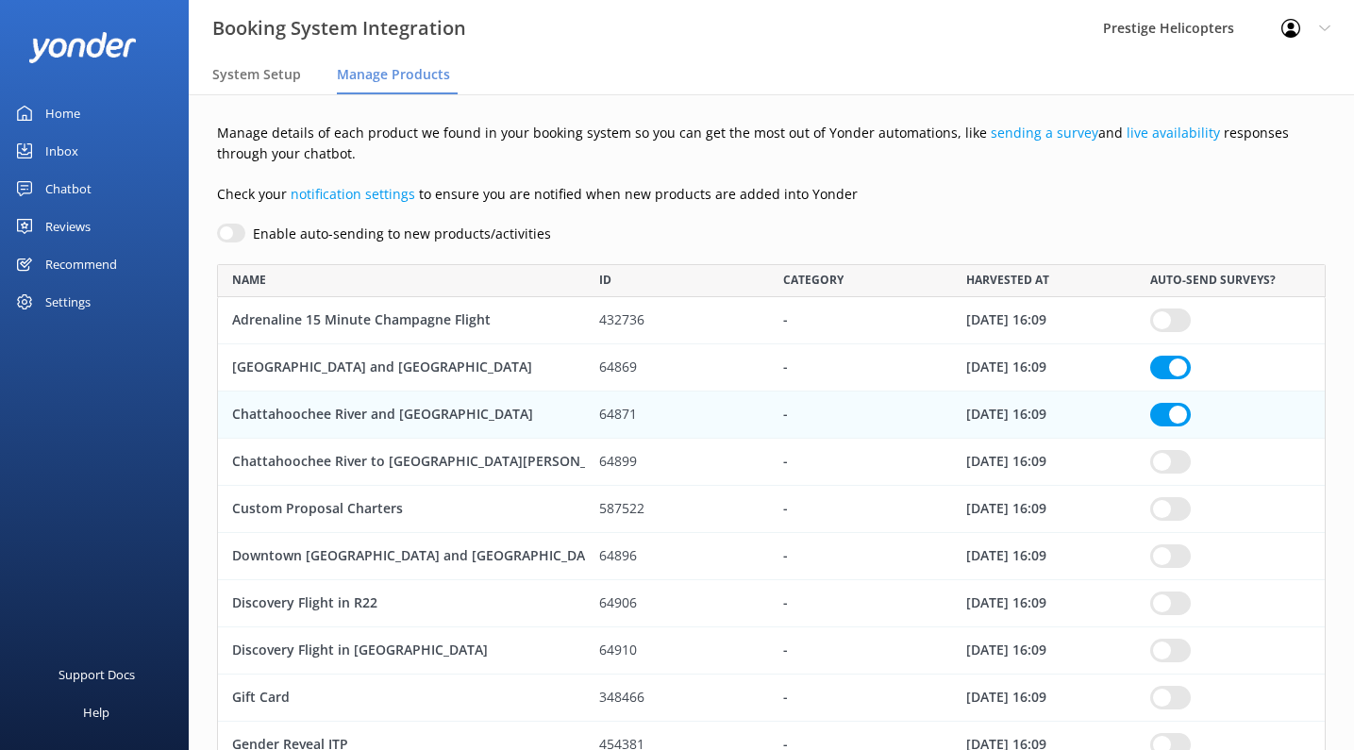
click at [1164, 457] on input "row" at bounding box center [1170, 462] width 41 height 24
checkbox input "true"
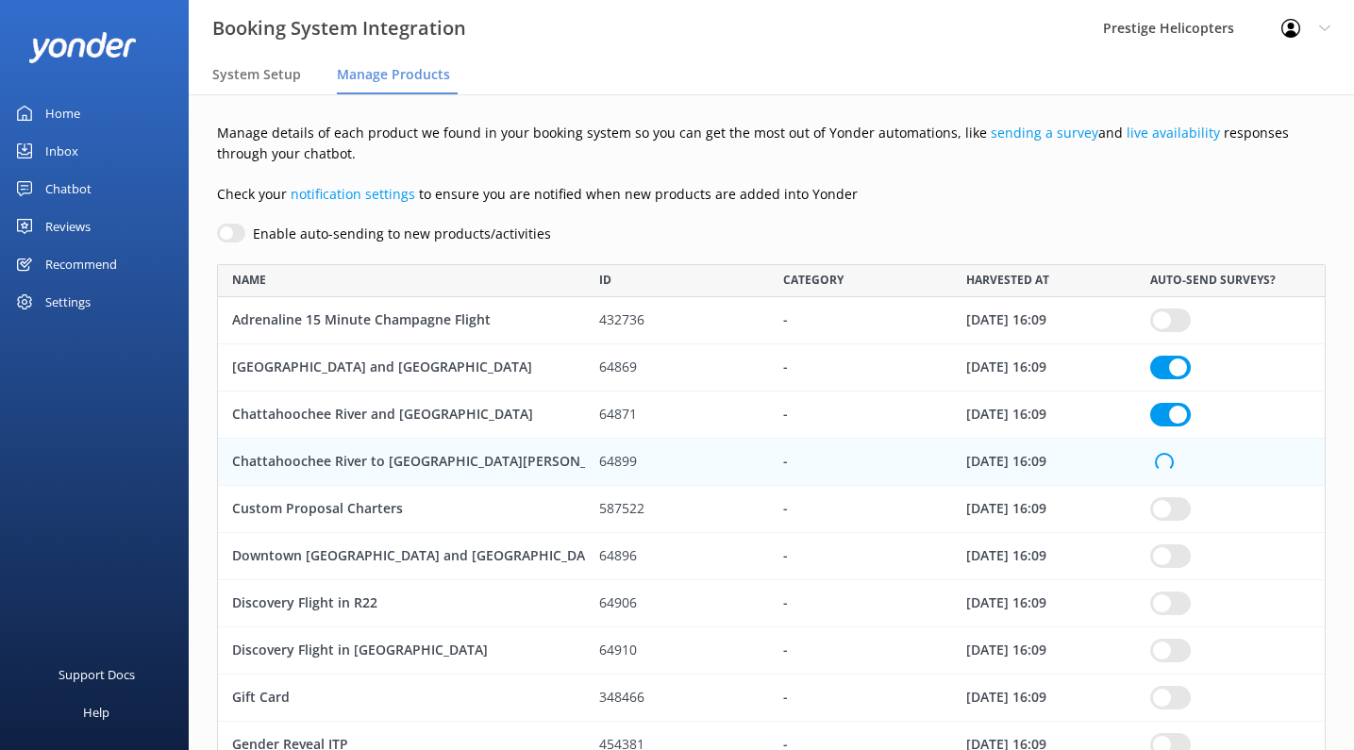
checkbox input "true"
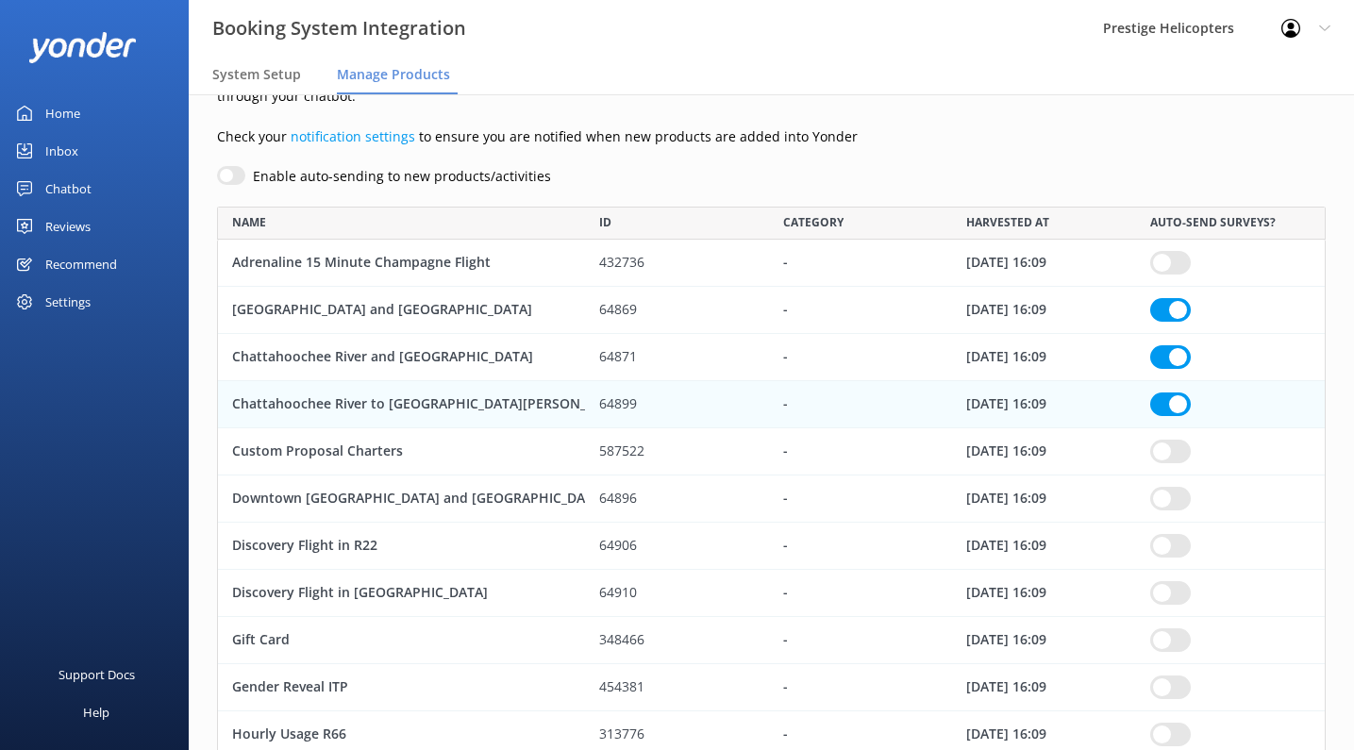
scroll to position [66, 0]
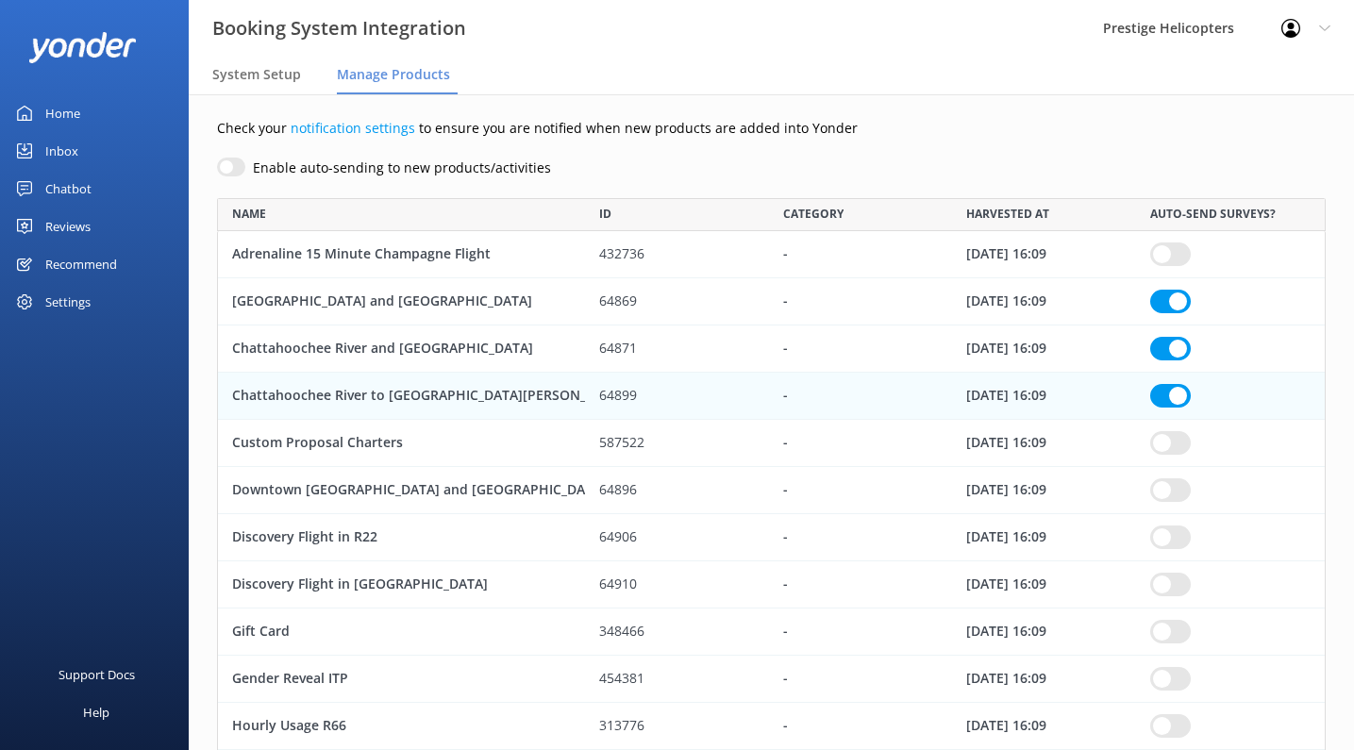
click at [1169, 487] on input "row" at bounding box center [1170, 490] width 41 height 24
checkbox input "true"
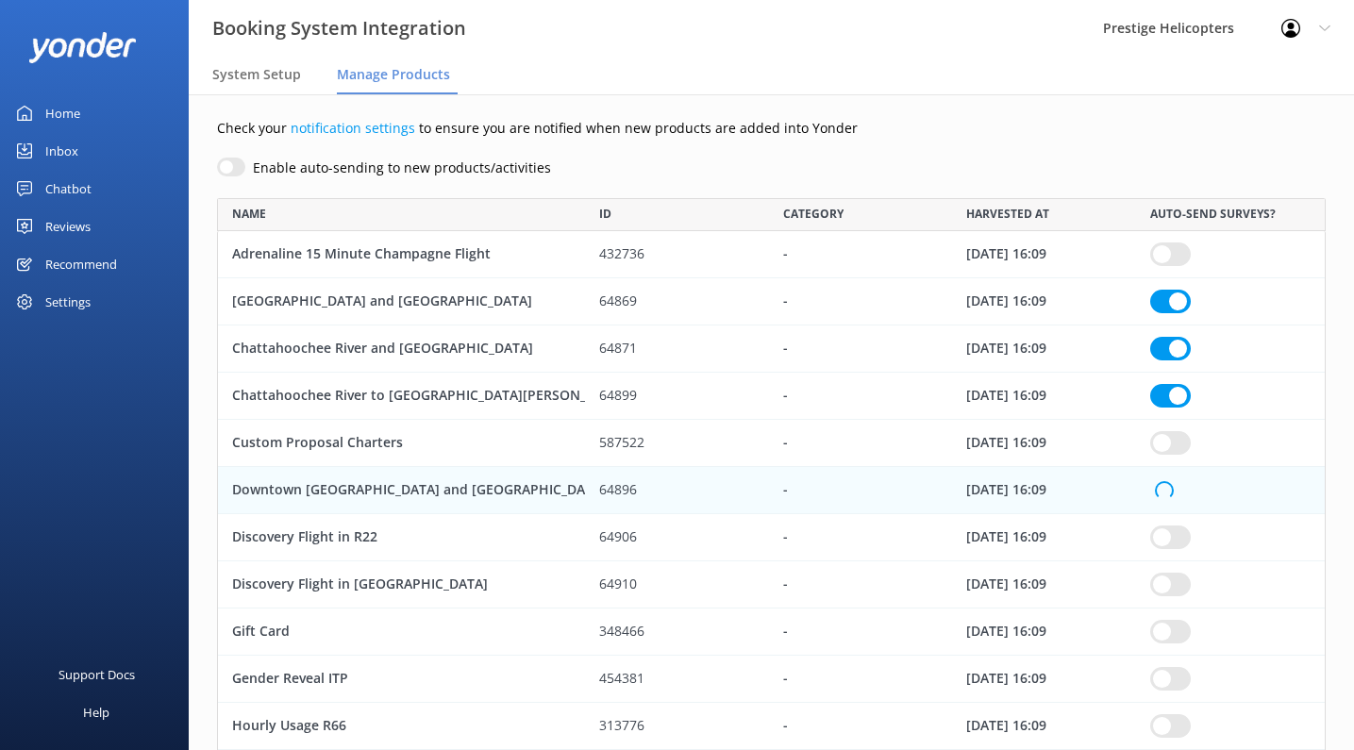
checkbox input "true"
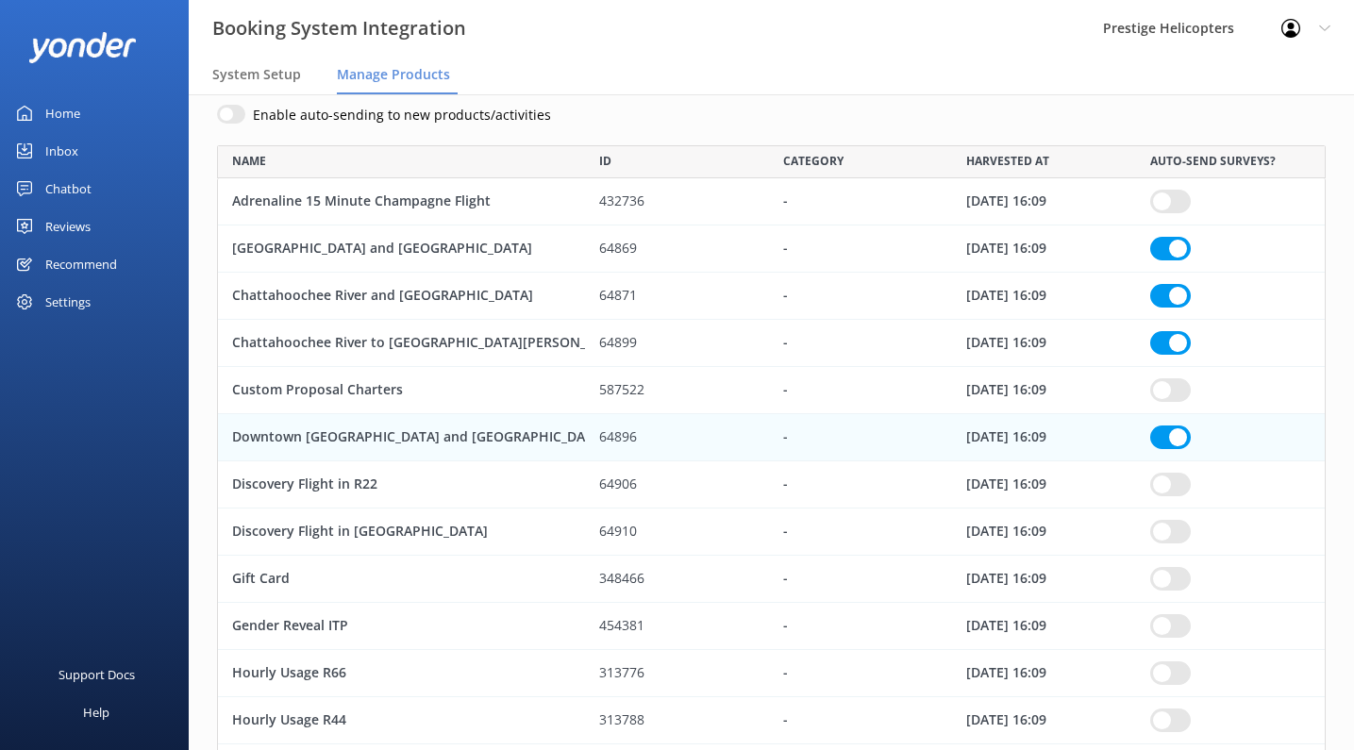
scroll to position [127, 0]
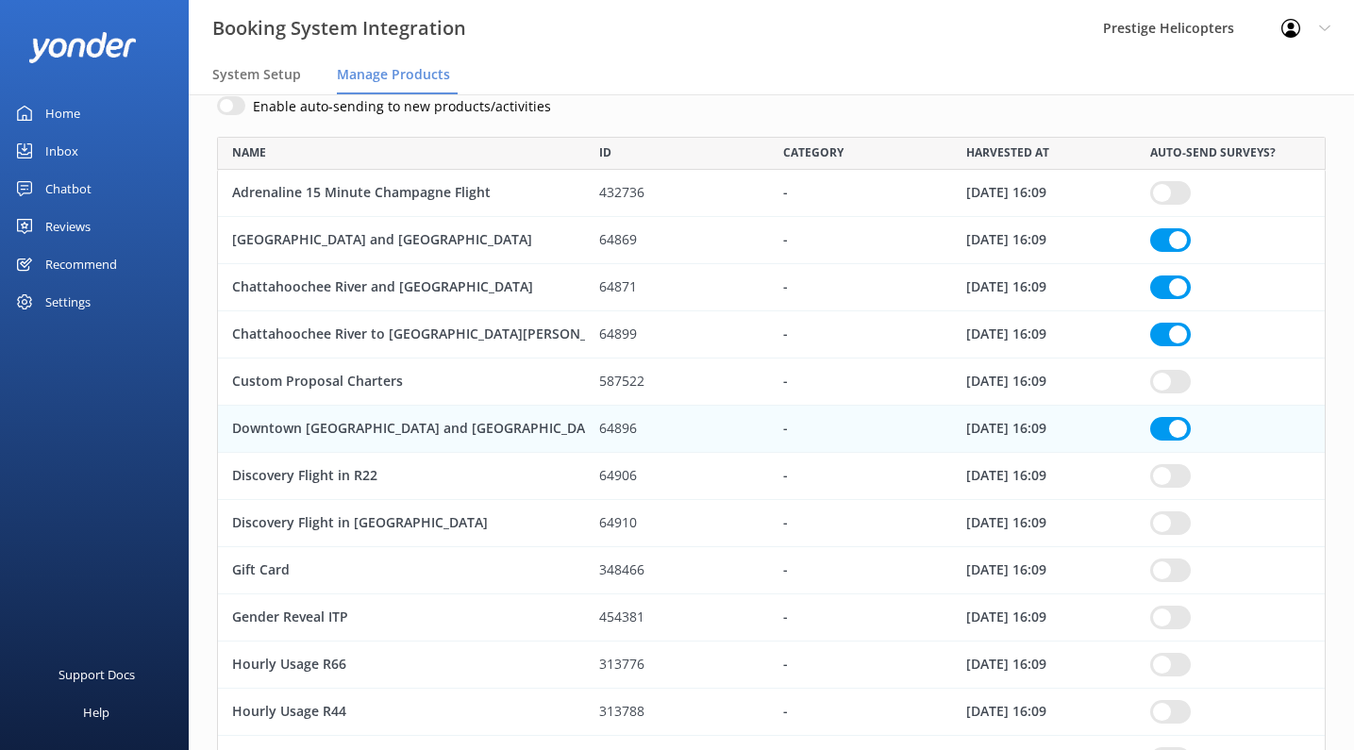
click at [1164, 479] on input "row" at bounding box center [1170, 476] width 41 height 24
checkbox input "true"
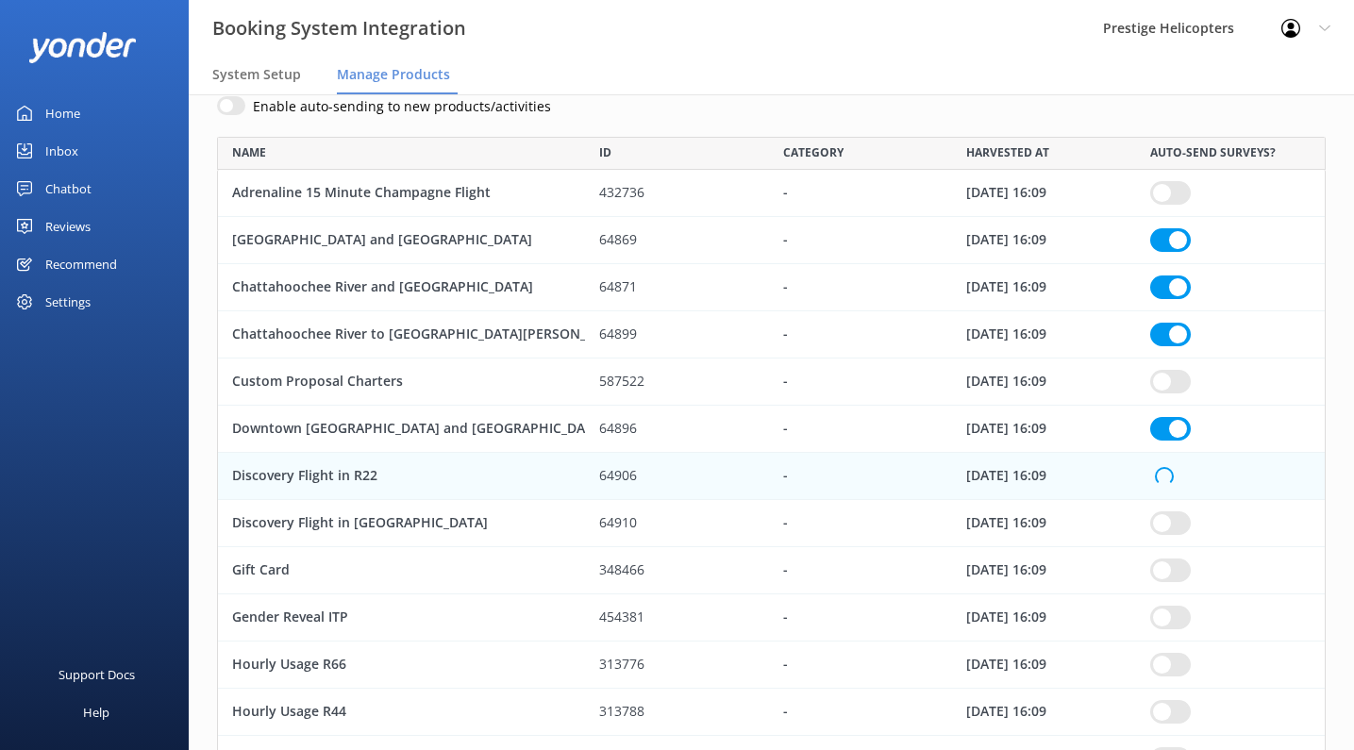
checkbox input "true"
click at [1170, 515] on input "row" at bounding box center [1170, 523] width 41 height 24
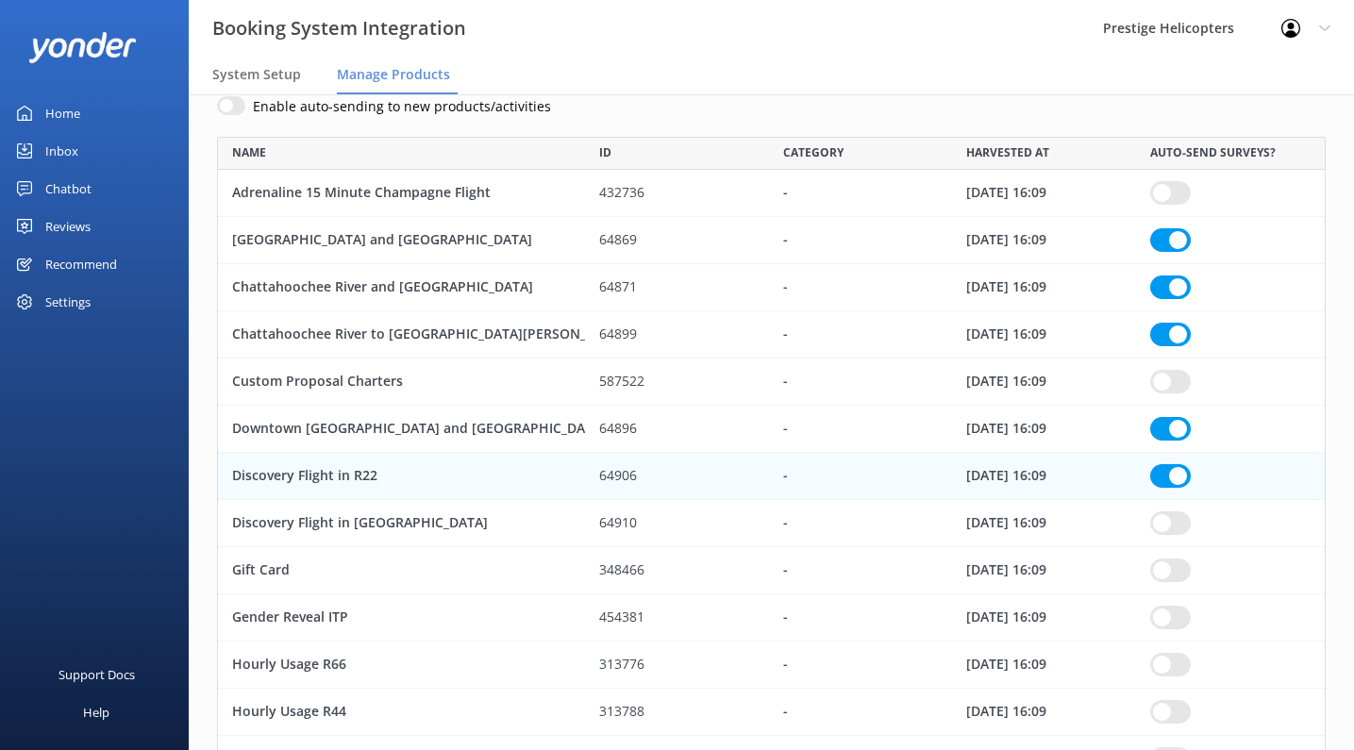
checkbox input "true"
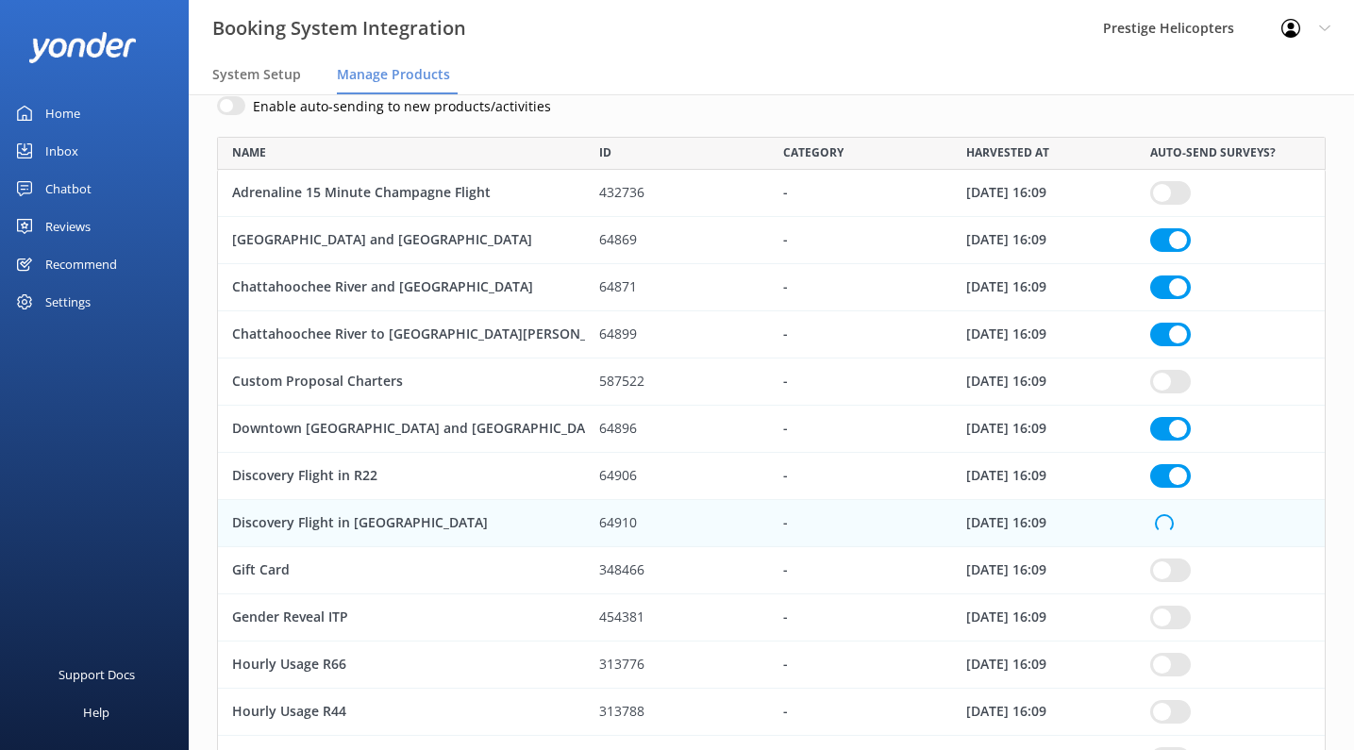
checkbox input "true"
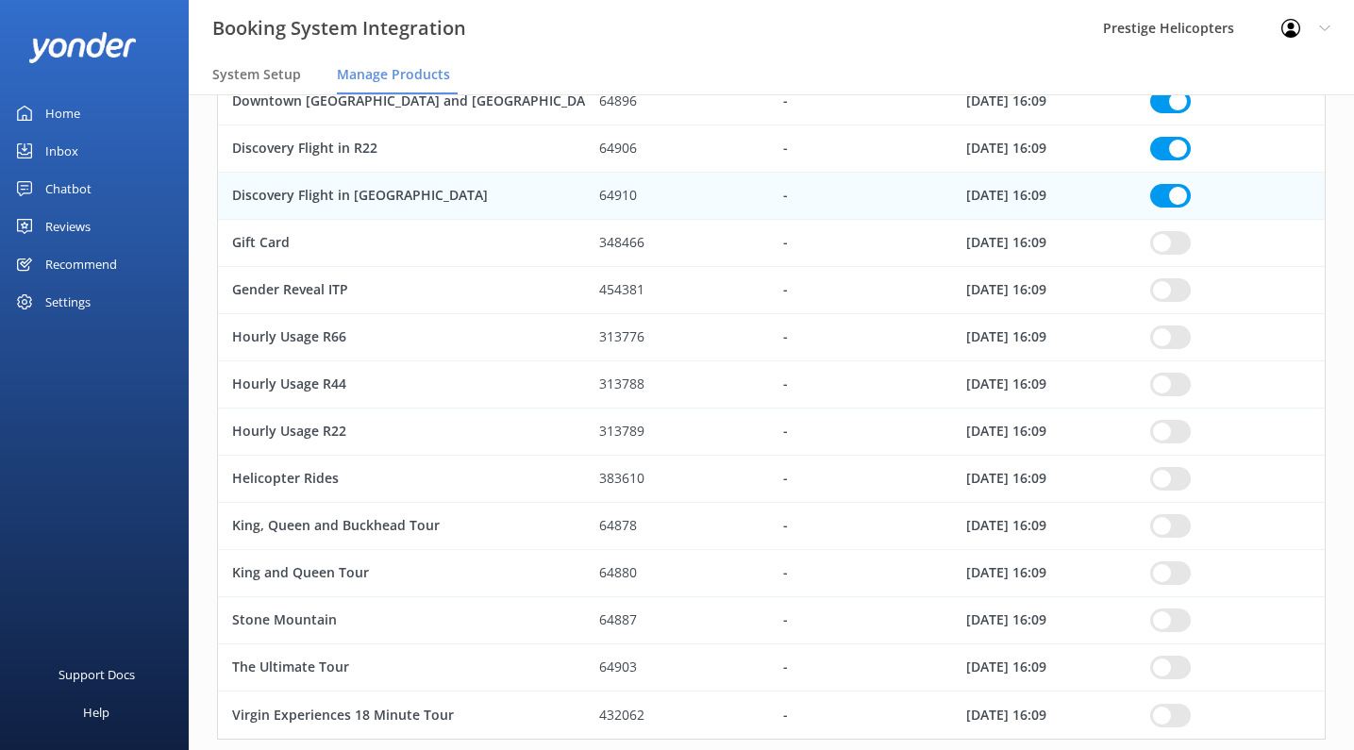
scroll to position [456, 0]
click at [1163, 529] on input "row" at bounding box center [1170, 525] width 41 height 24
checkbox input "true"
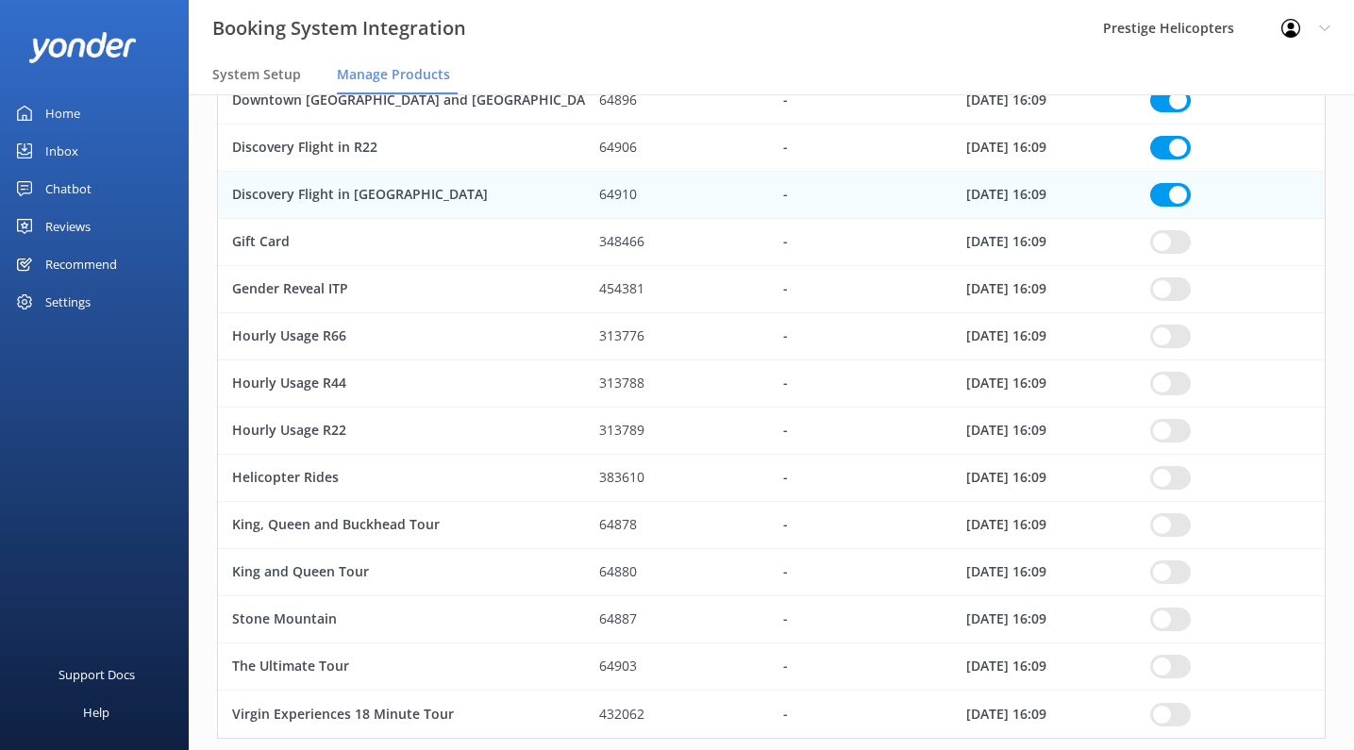
checkbox input "true"
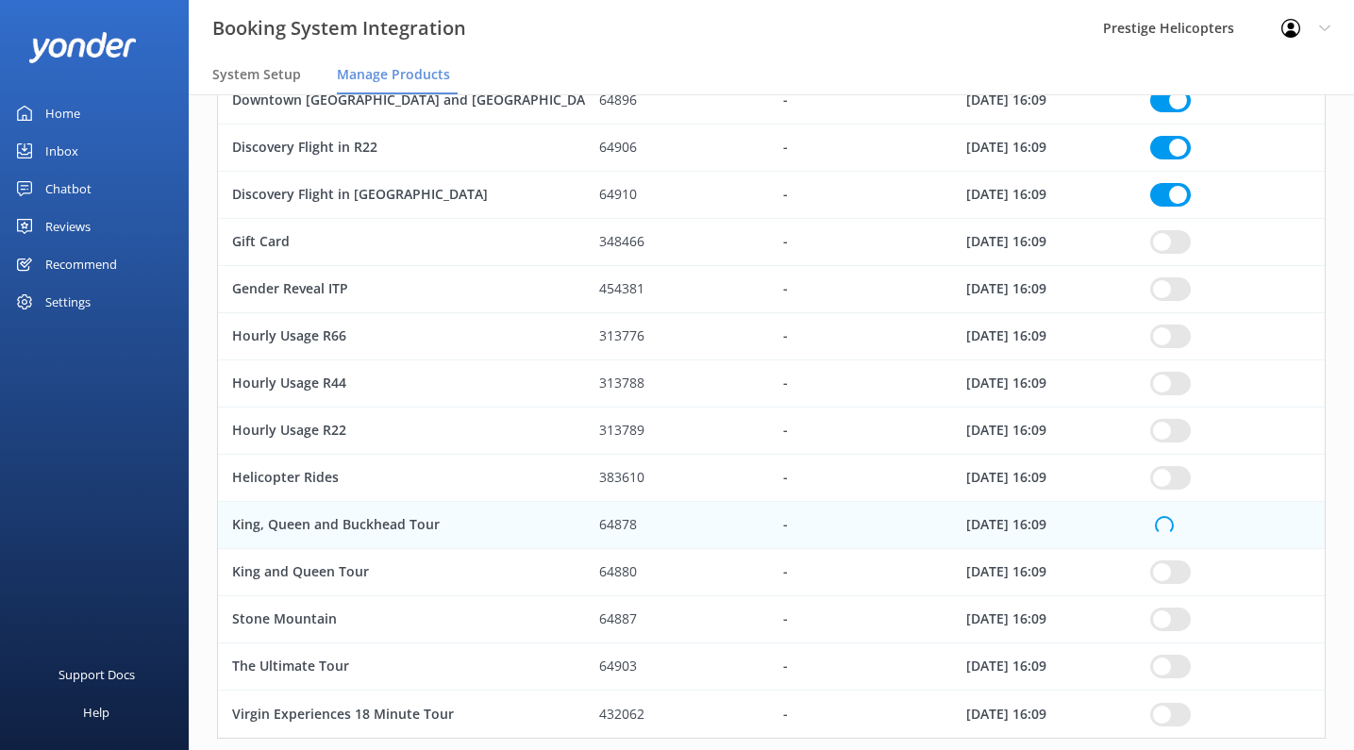
checkbox input "true"
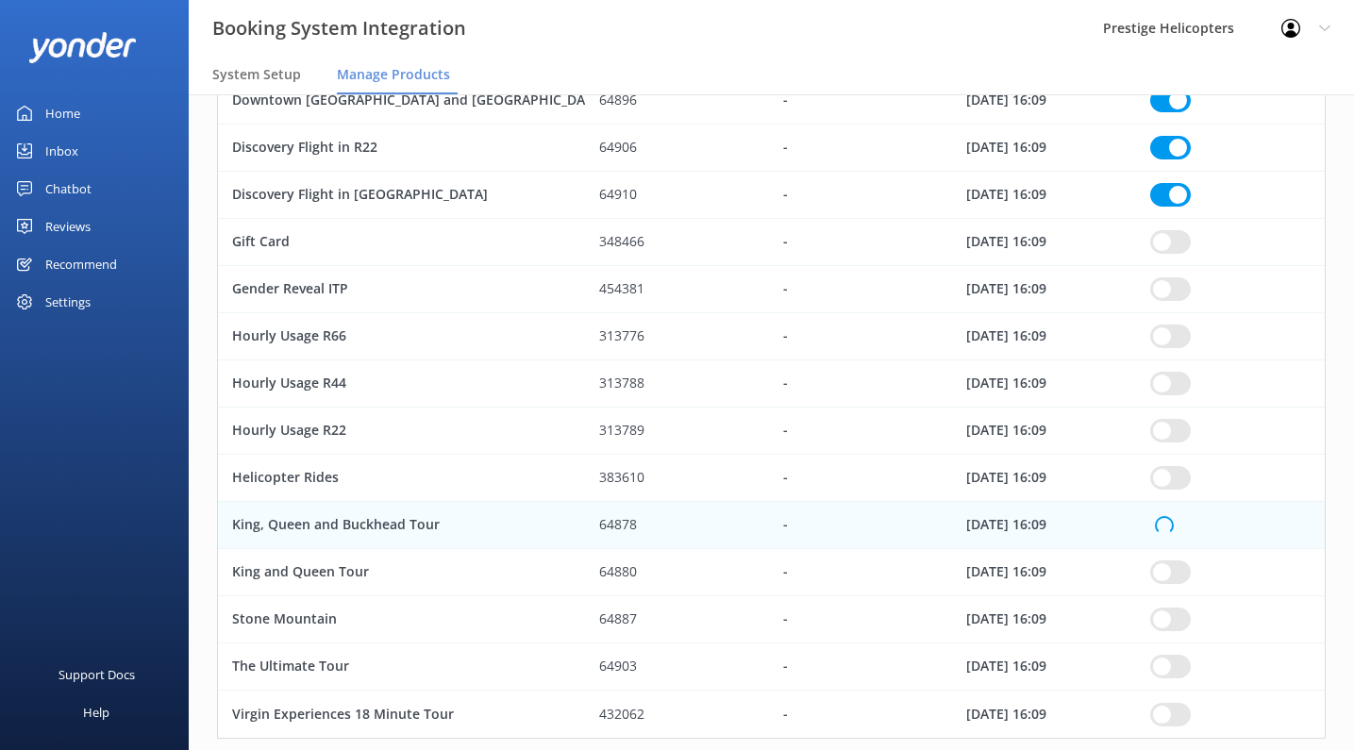
checkbox input "true"
click at [1164, 570] on input "row" at bounding box center [1170, 572] width 41 height 24
checkbox input "true"
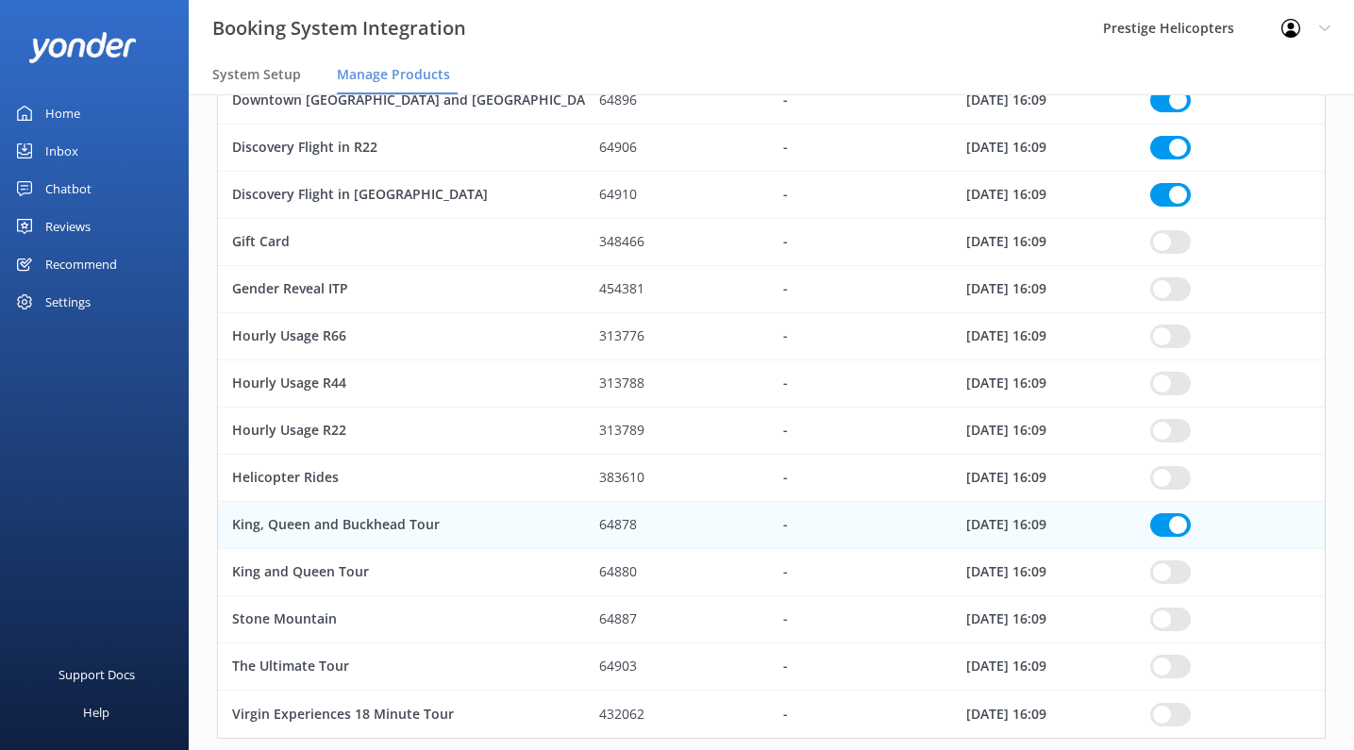
checkbox input "true"
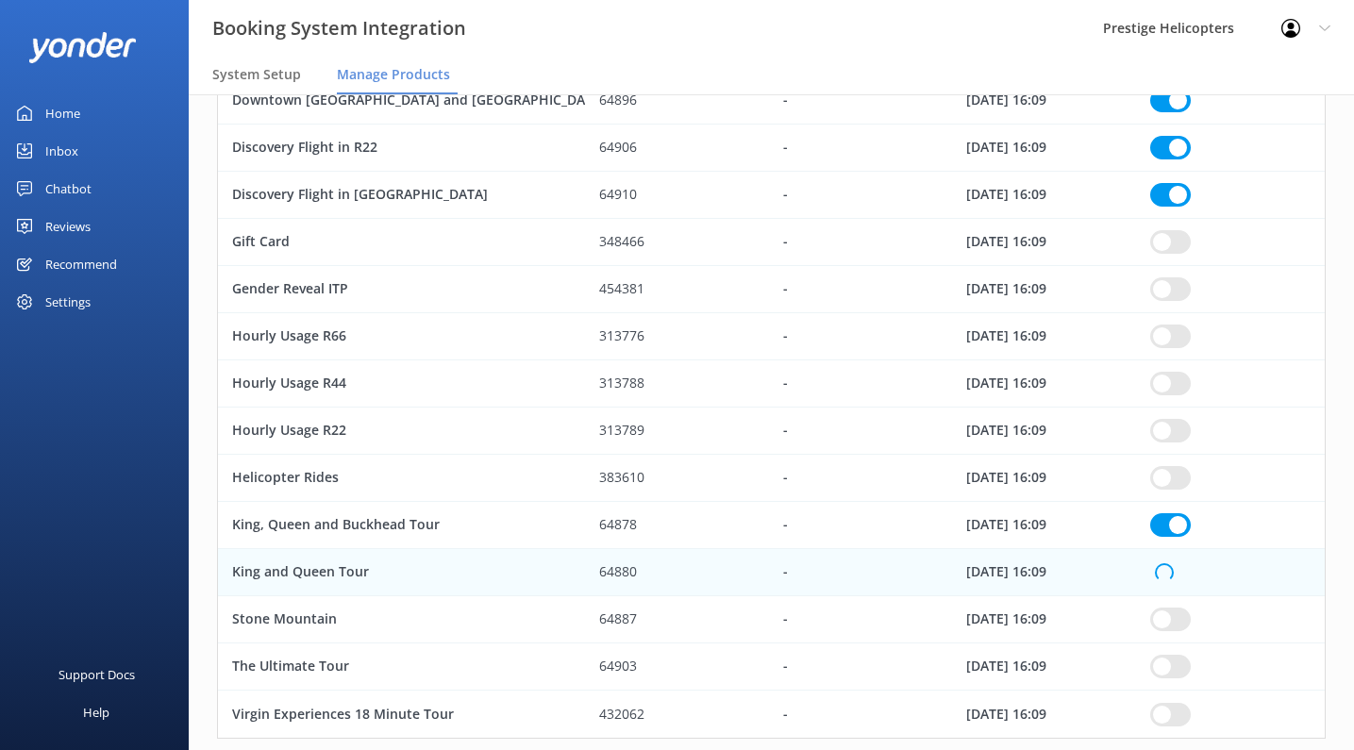
checkbox input "true"
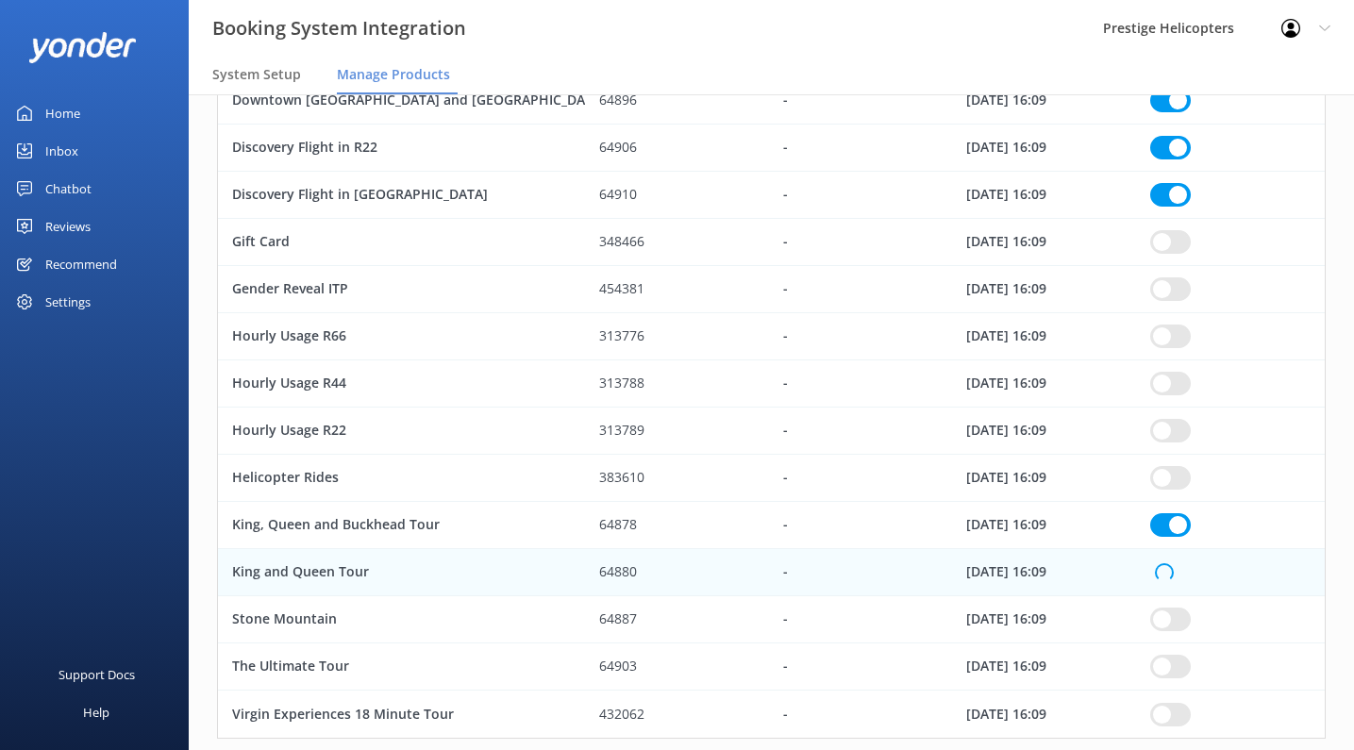
checkbox input "true"
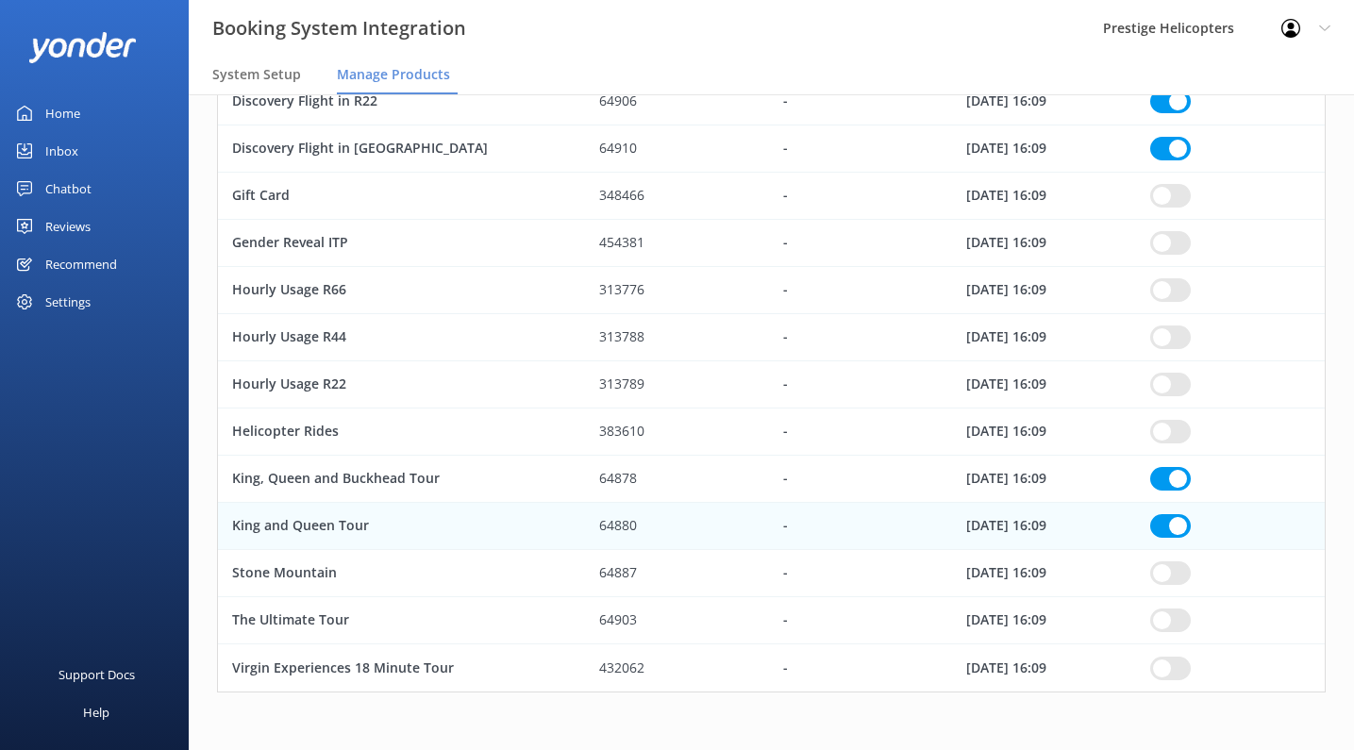
scroll to position [501, 0]
click at [1175, 572] on input "row" at bounding box center [1170, 574] width 41 height 24
checkbox input "true"
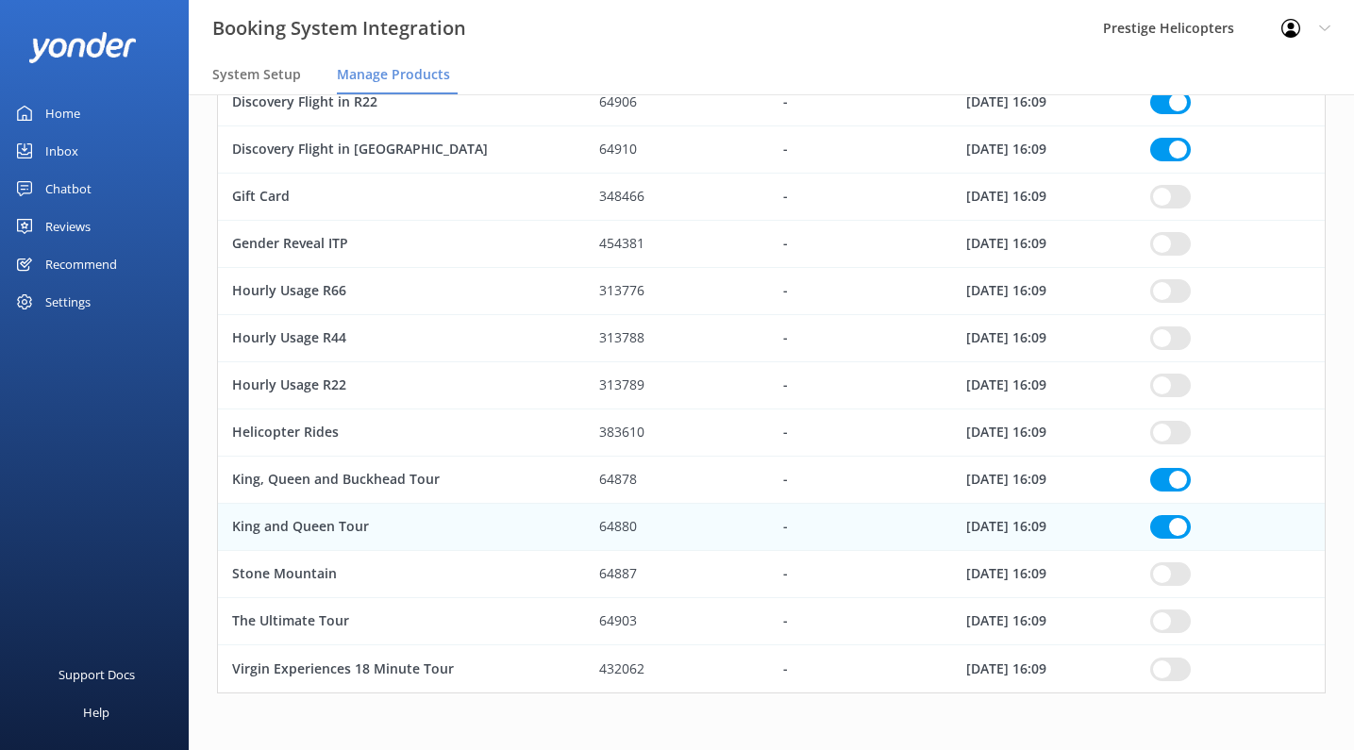
checkbox input "true"
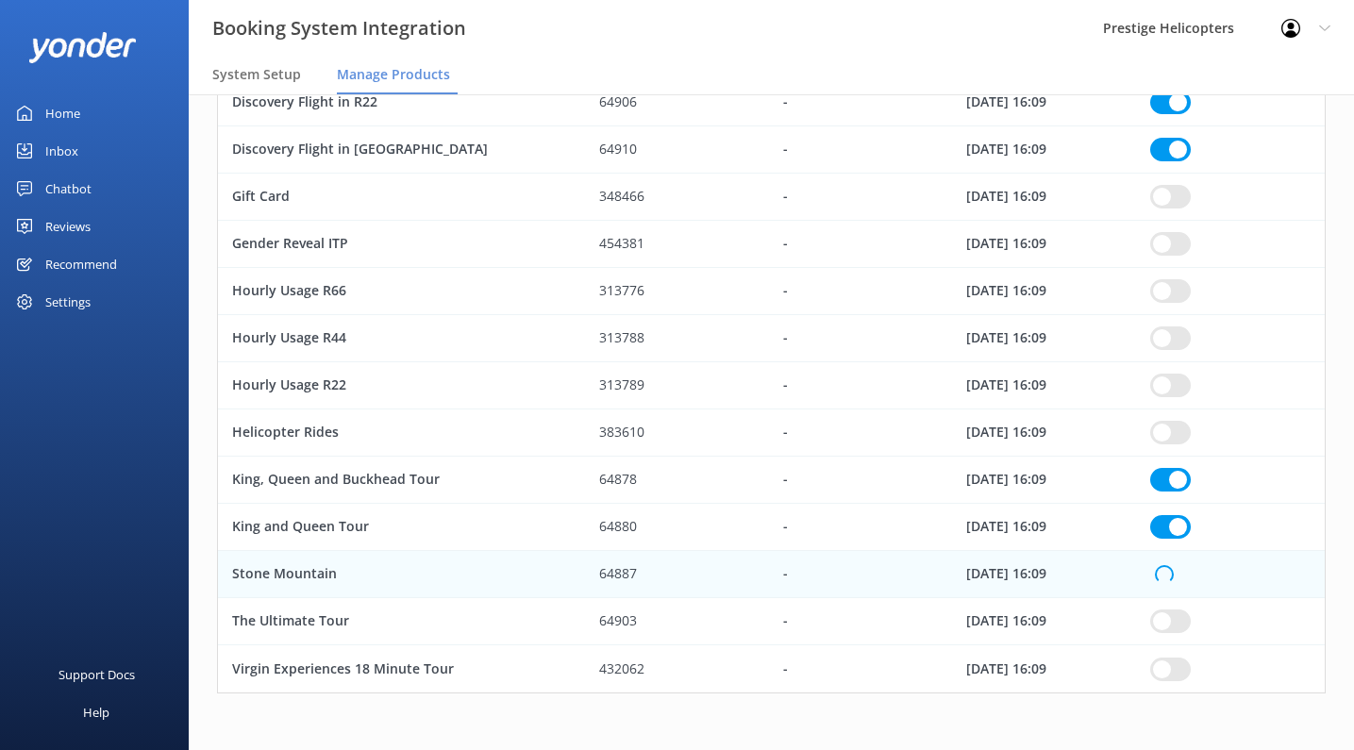
checkbox input "true"
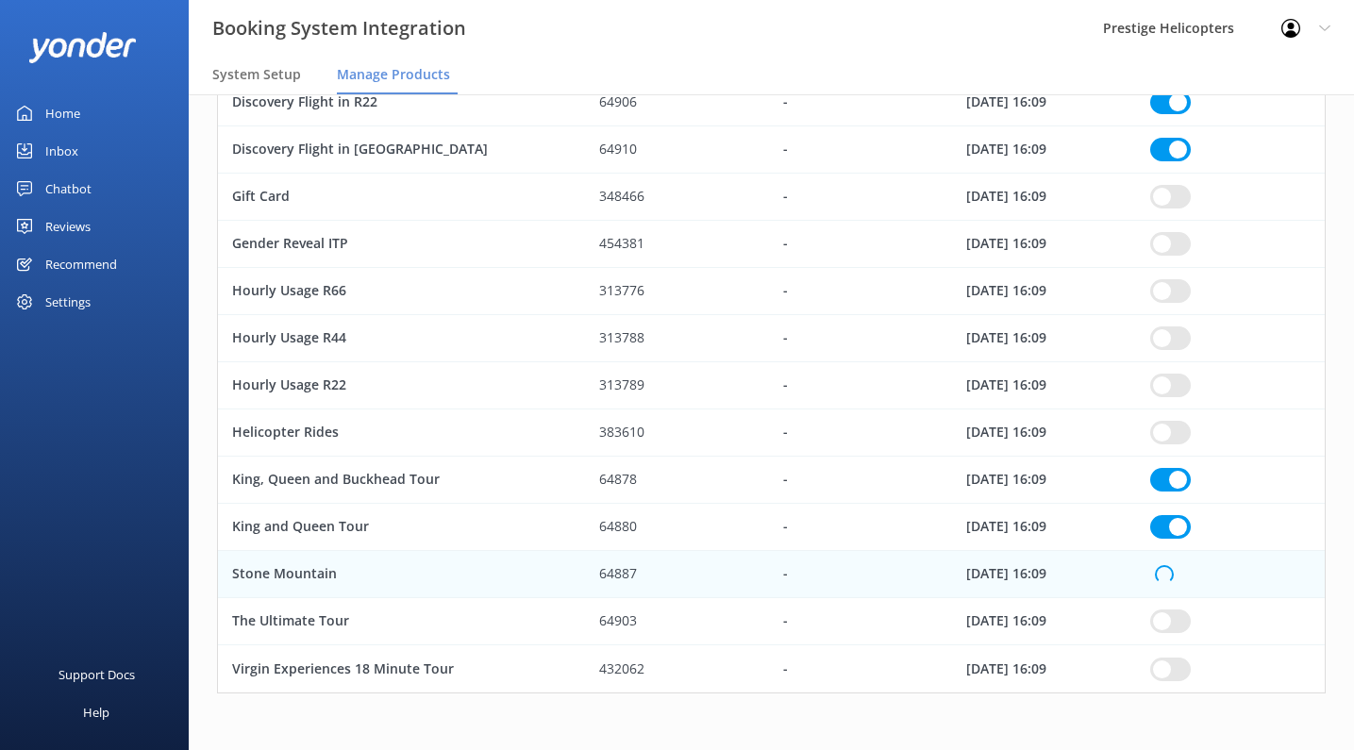
checkbox input "true"
click at [1164, 631] on div "row" at bounding box center [1230, 621] width 189 height 47
checkbox input "true"
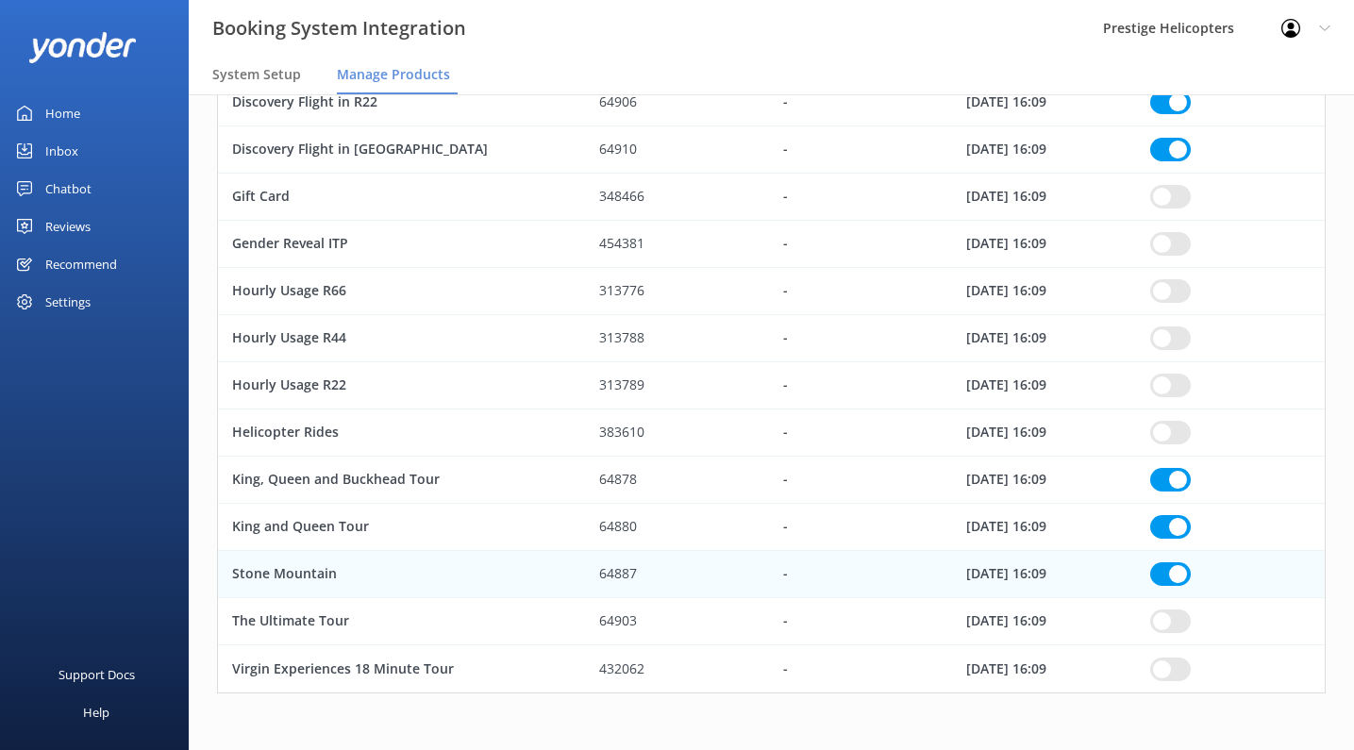
checkbox input "true"
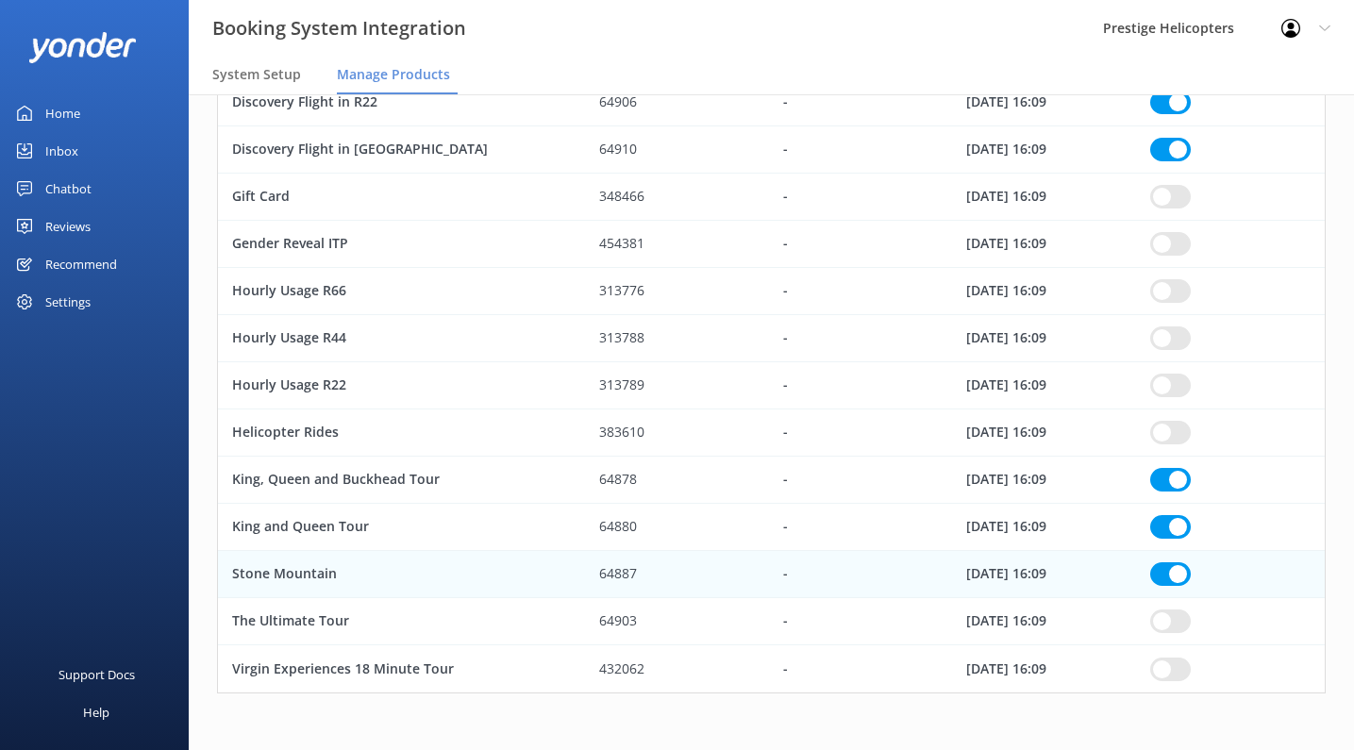
checkbox input "true"
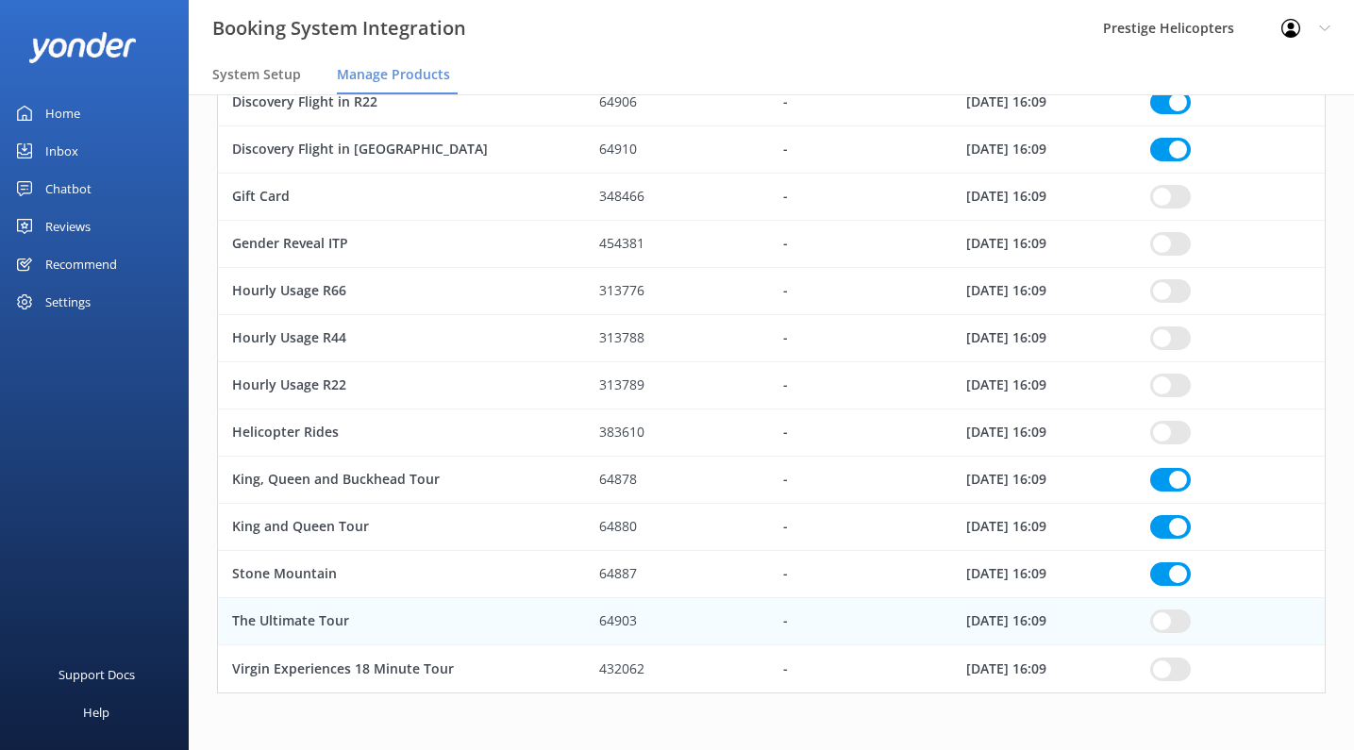
click at [1162, 614] on input "row" at bounding box center [1170, 621] width 41 height 24
checkbox input "true"
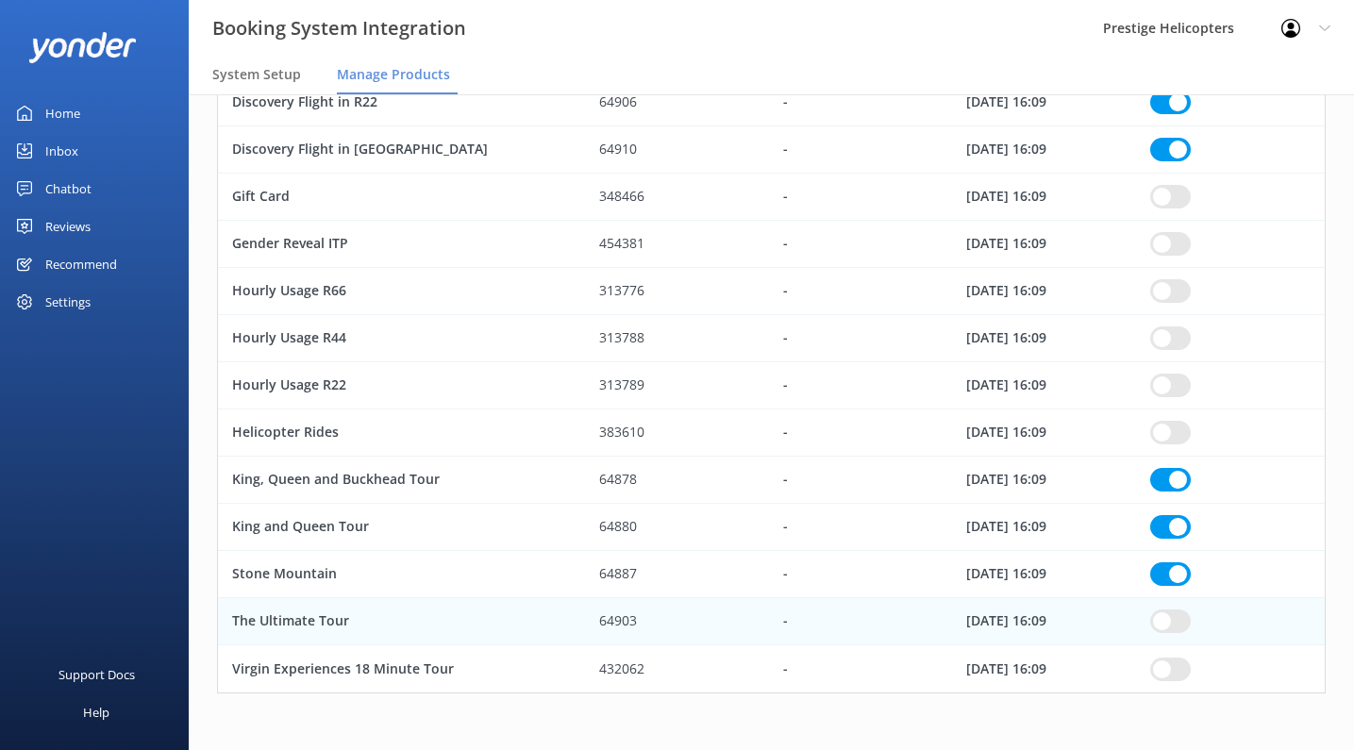
checkbox input "true"
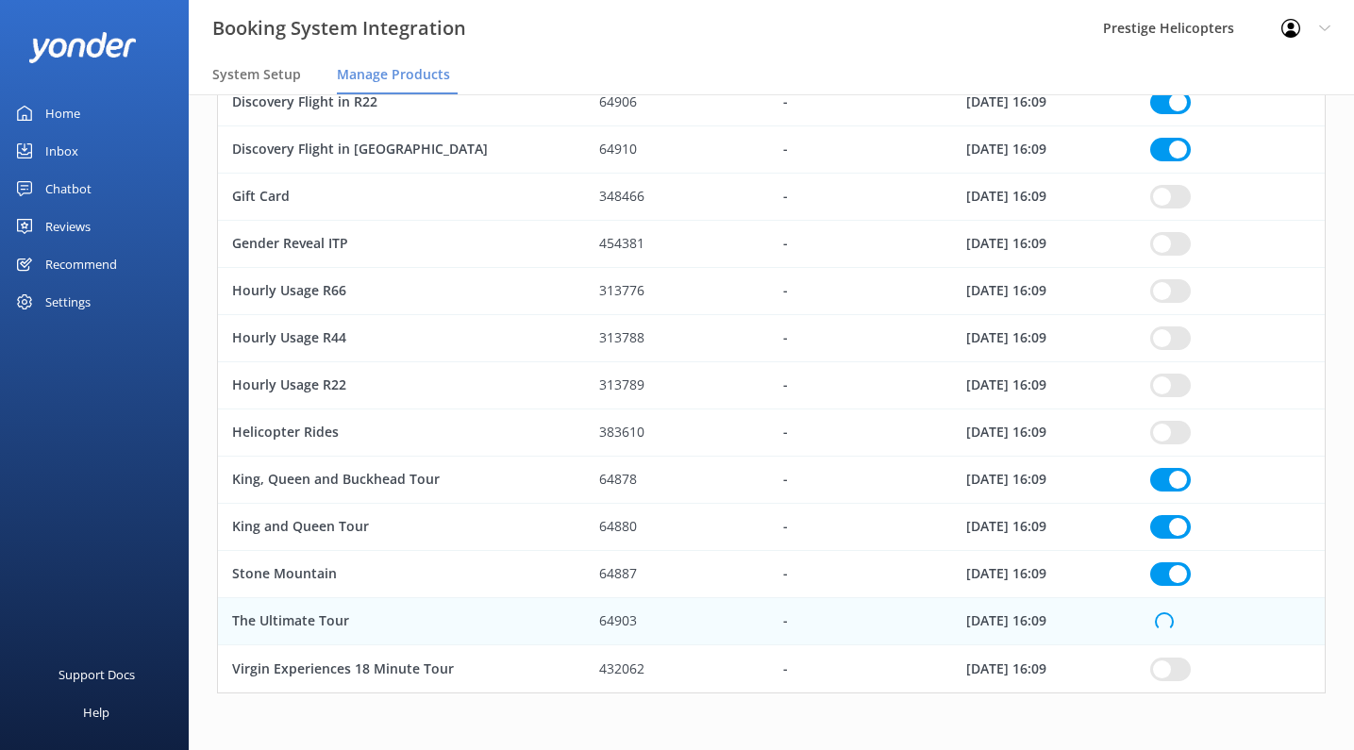
checkbox input "true"
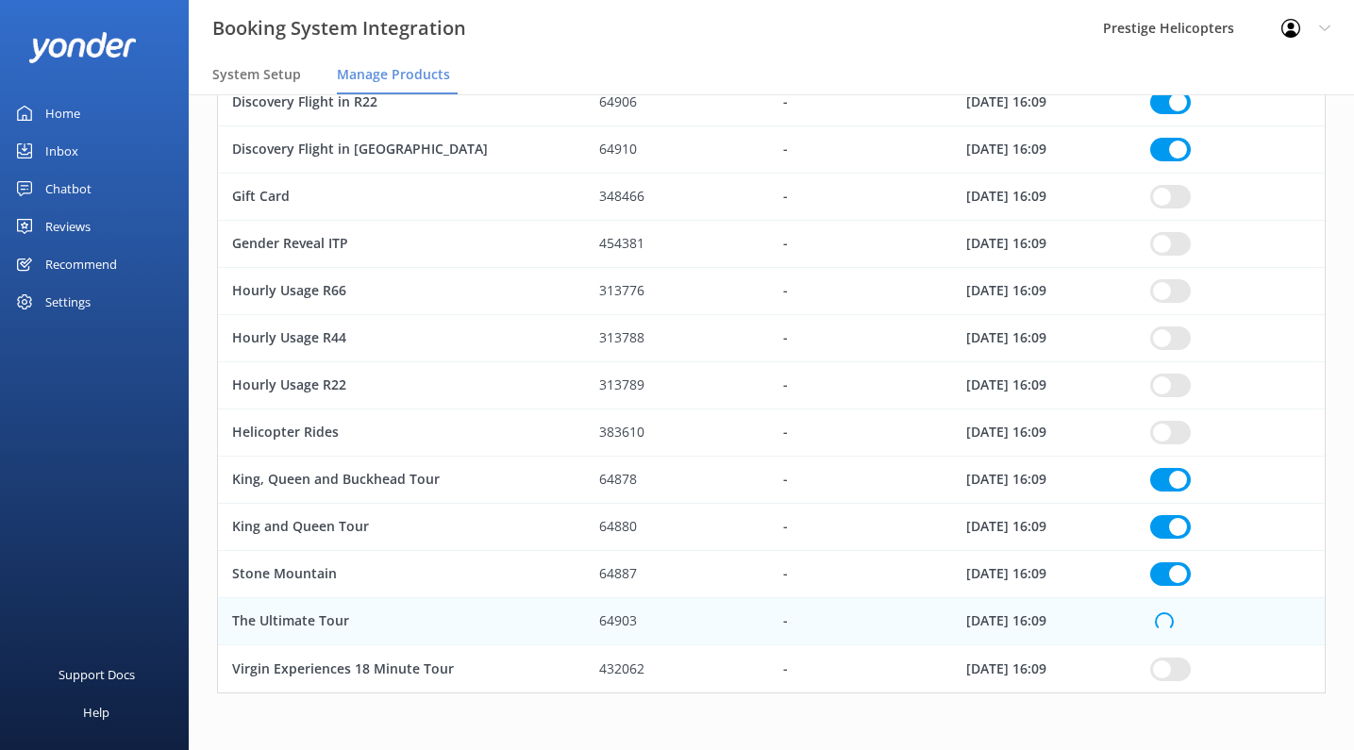
checkbox input "true"
click at [70, 293] on div "Settings" at bounding box center [67, 302] width 45 height 38
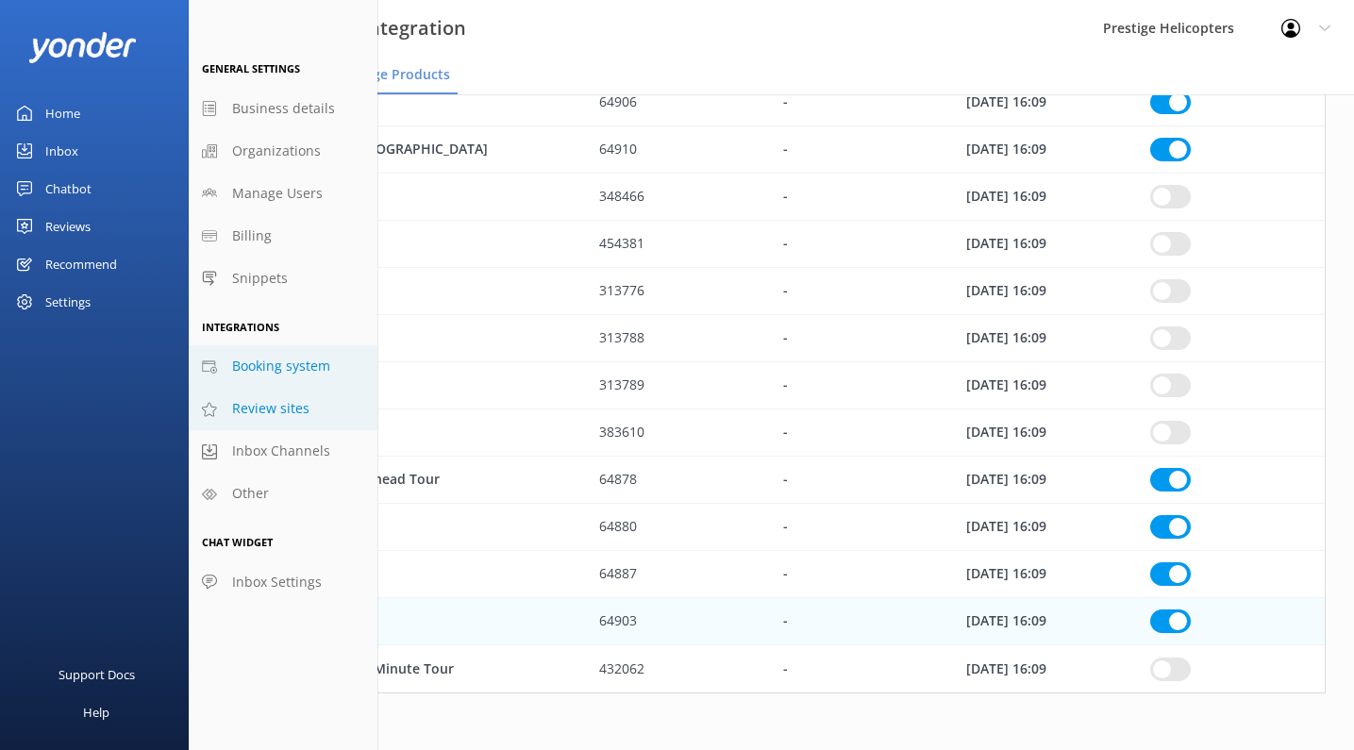
click at [262, 398] on span "Review sites" at bounding box center [270, 408] width 77 height 21
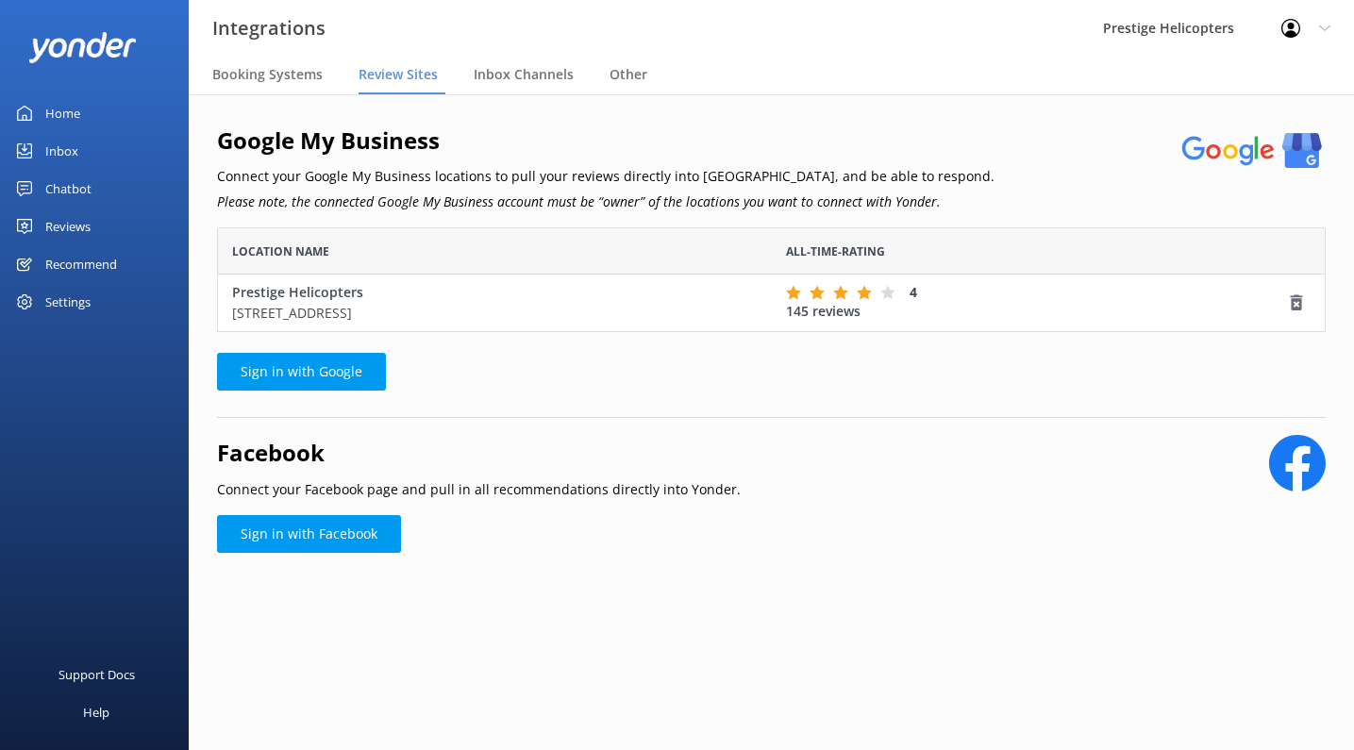
scroll to position [105, 1109]
click at [90, 302] on div "Settings" at bounding box center [67, 302] width 45 height 38
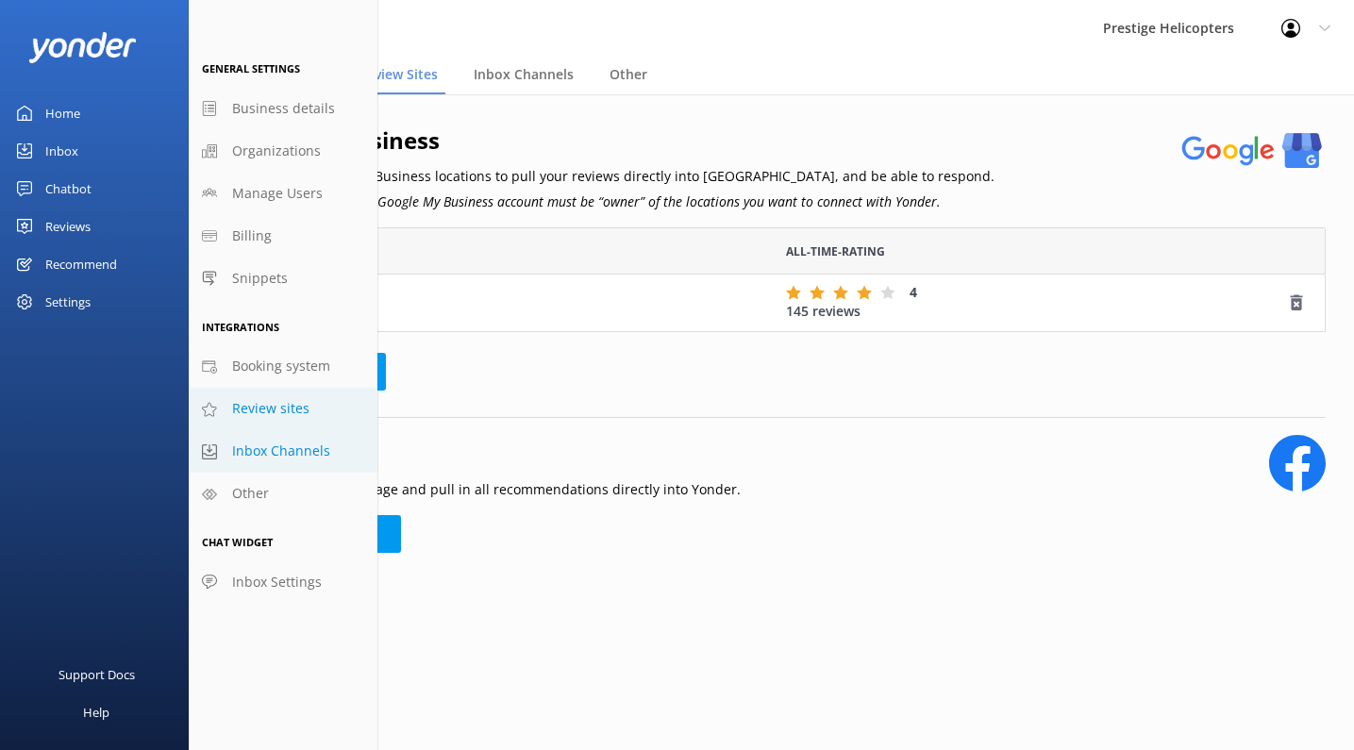
click at [275, 443] on span "Inbox Channels" at bounding box center [281, 451] width 98 height 21
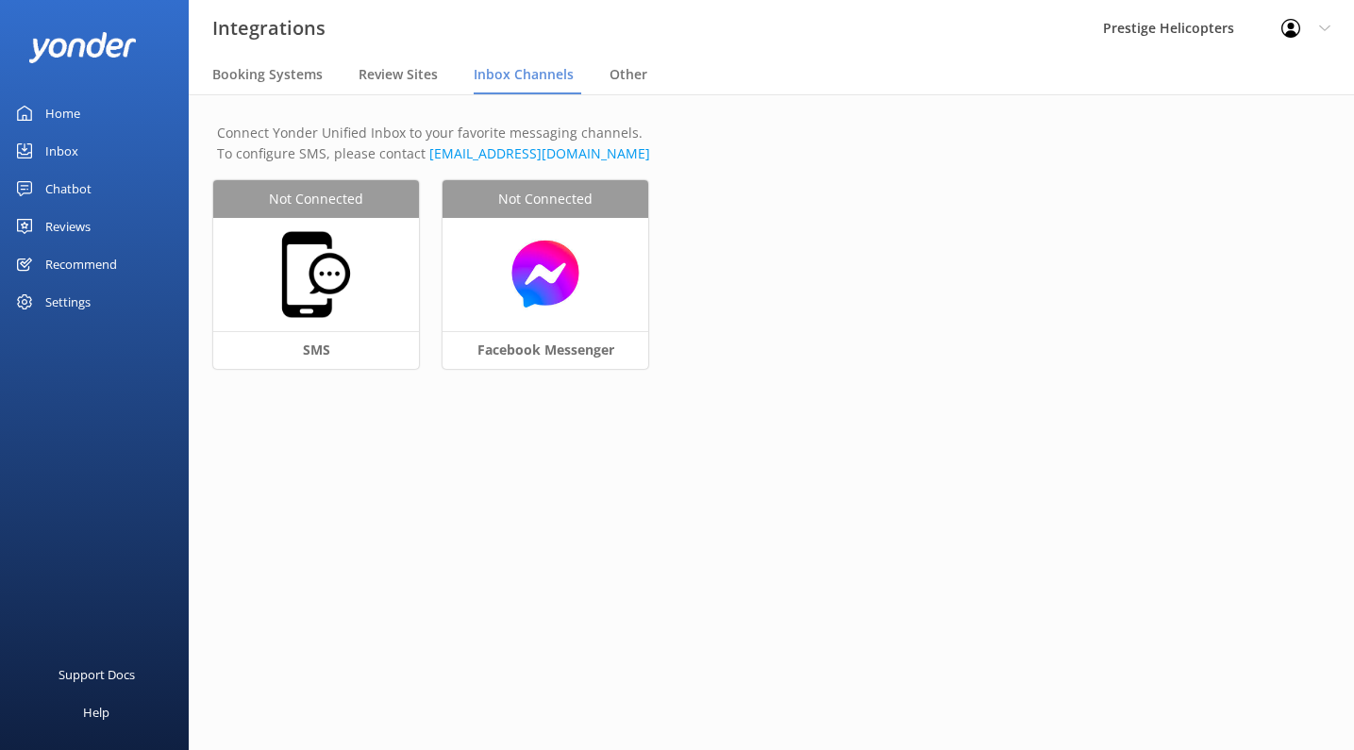
click at [92, 228] on link "Reviews" at bounding box center [94, 227] width 189 height 38
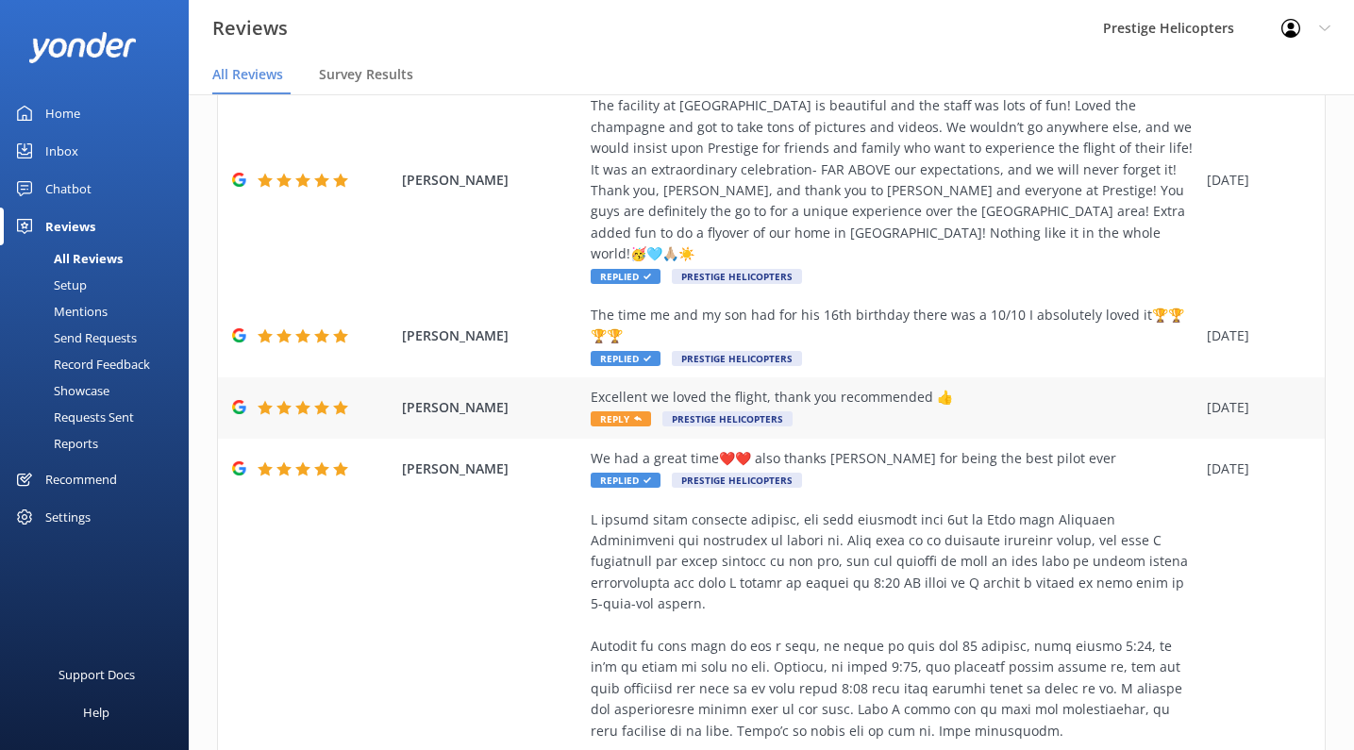
scroll to position [146, 0]
click at [622, 409] on span "Reply" at bounding box center [621, 416] width 60 height 15
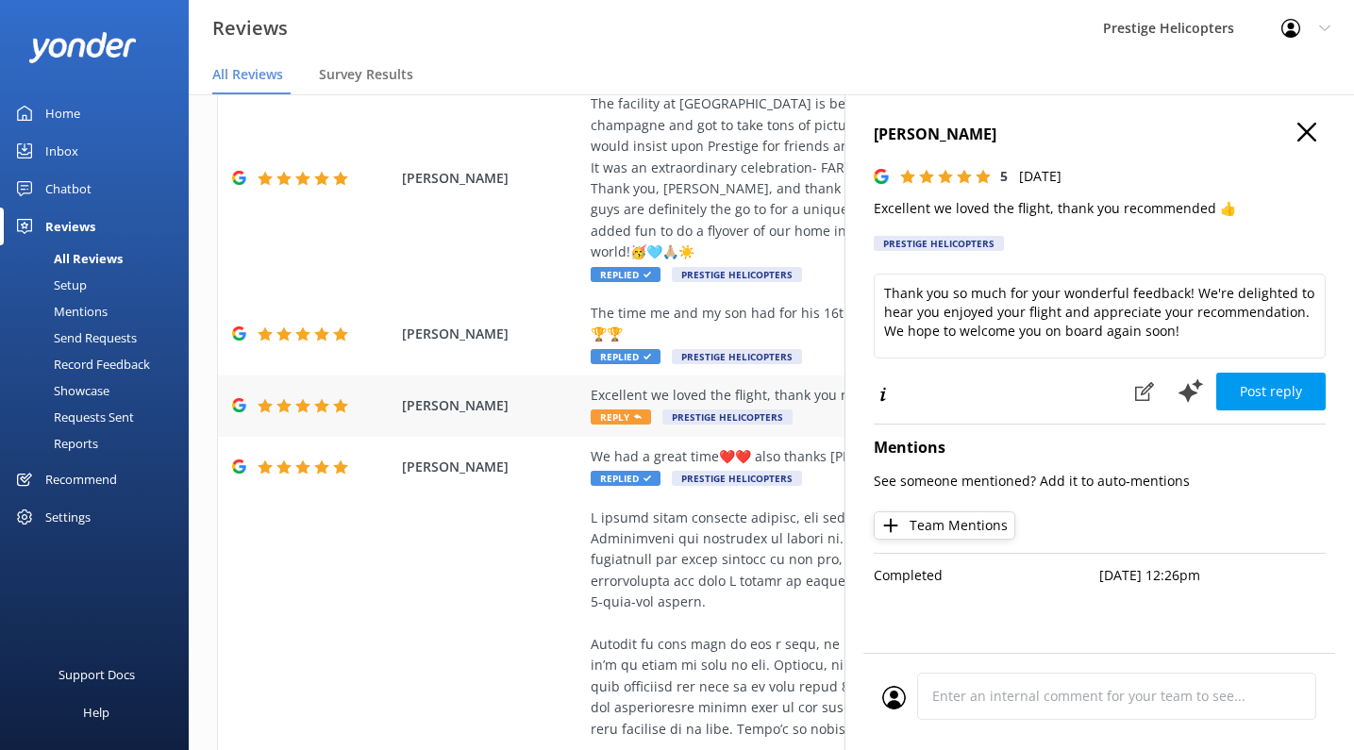
type textarea "Thank you so much for your wonderful feedback! We're delighted to hear you enjo…"
click at [1276, 397] on button "Post reply" at bounding box center [1270, 392] width 109 height 38
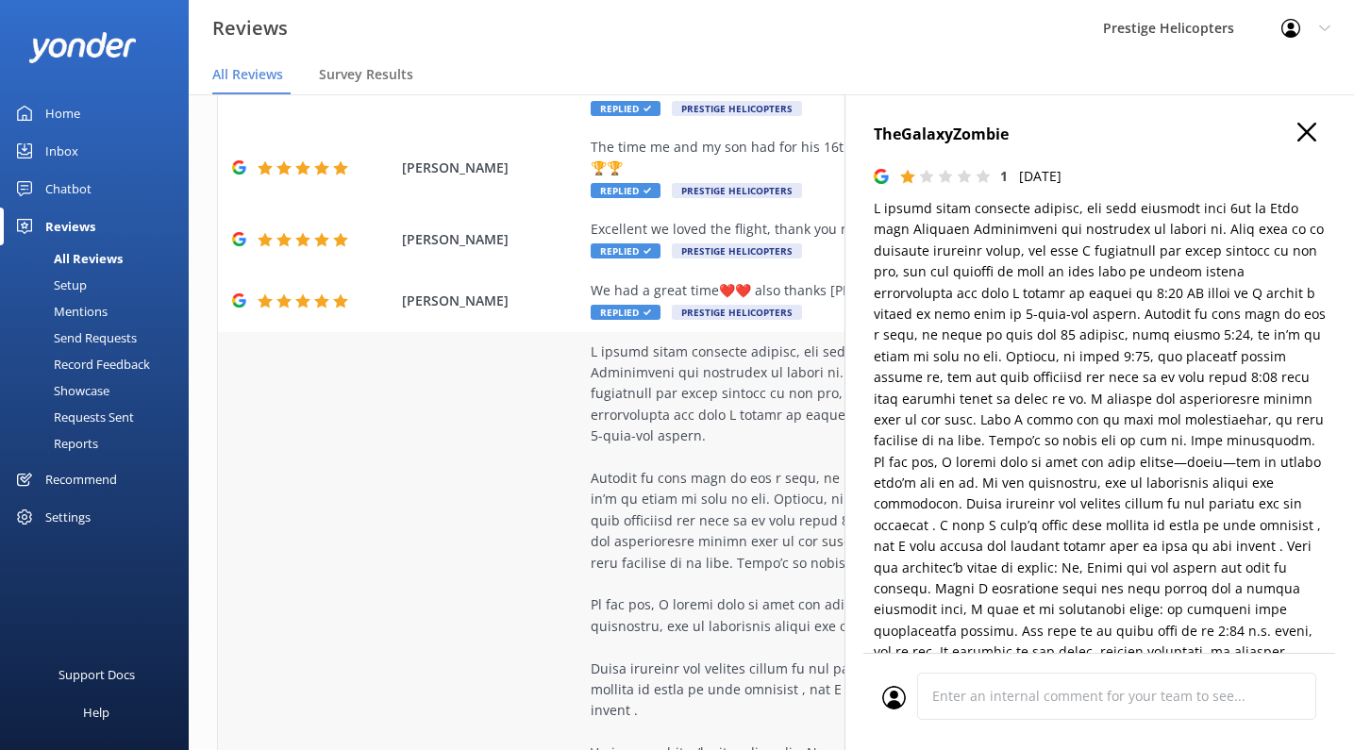
scroll to position [338, 0]
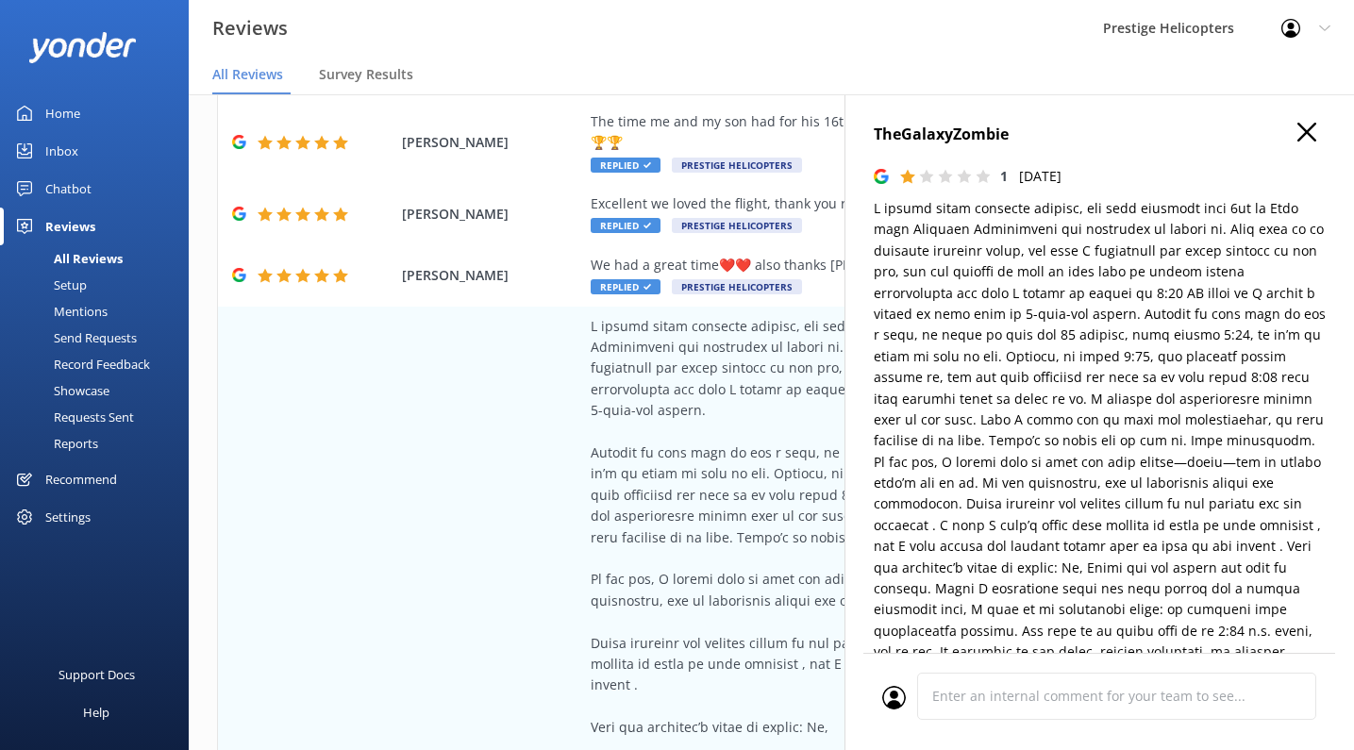
click at [1300, 137] on icon "button" at bounding box center [1306, 132] width 19 height 19
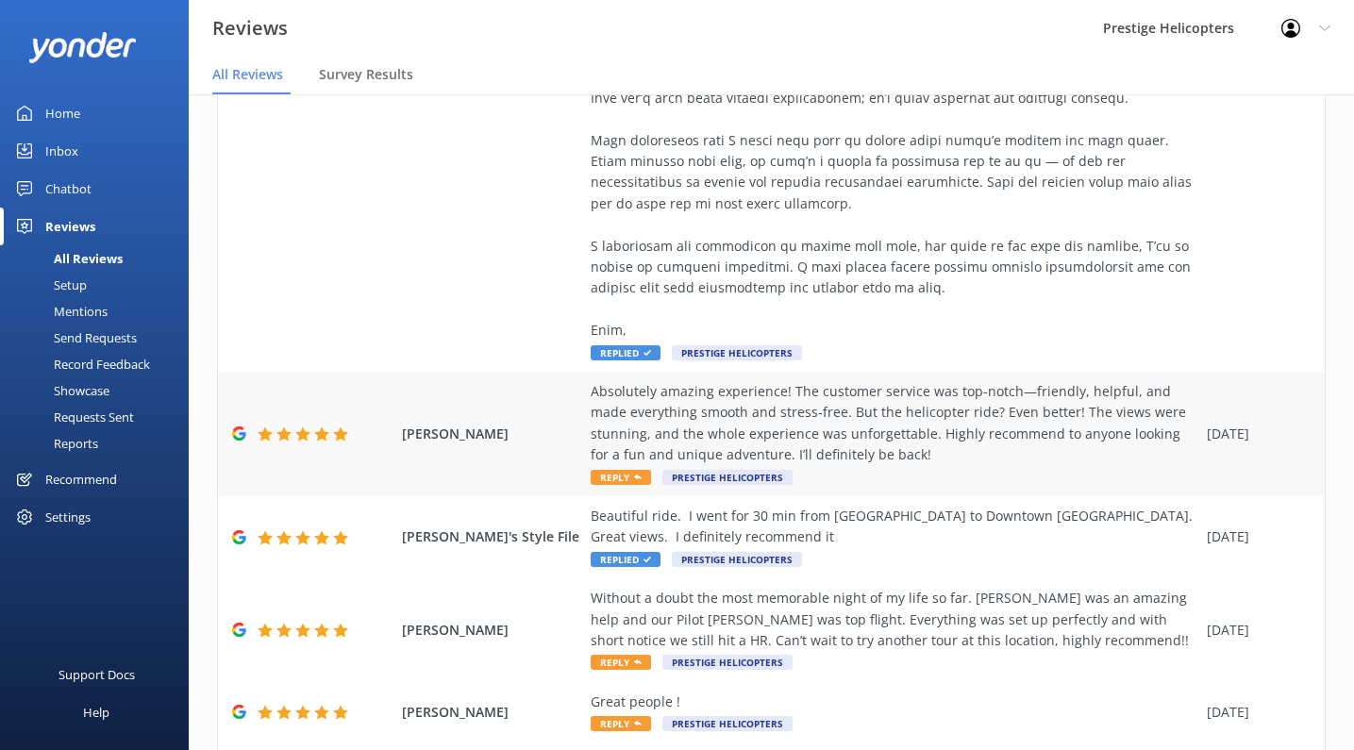
scroll to position [1287, 0]
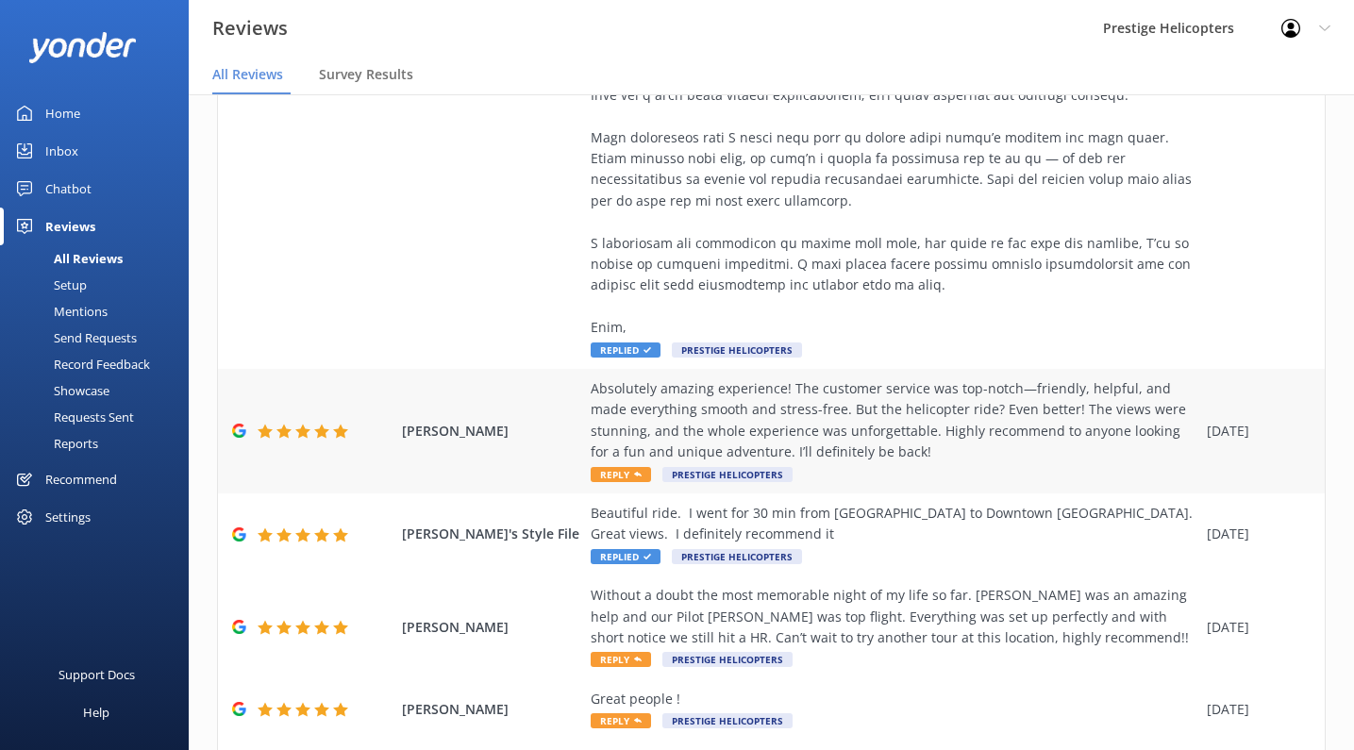
click at [630, 467] on span "Reply" at bounding box center [621, 474] width 60 height 15
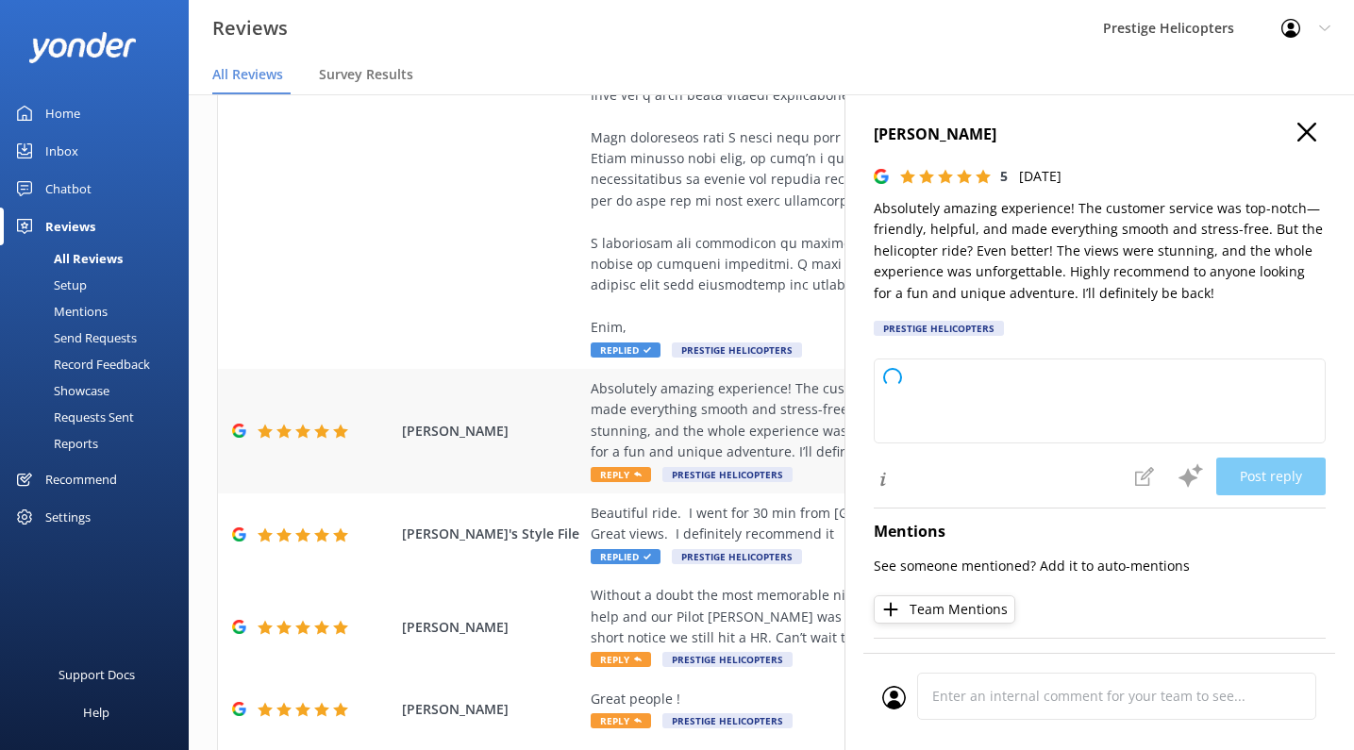
type textarea "Thank you so much for your wonderful review! We're thrilled to hear you enjoyed…"
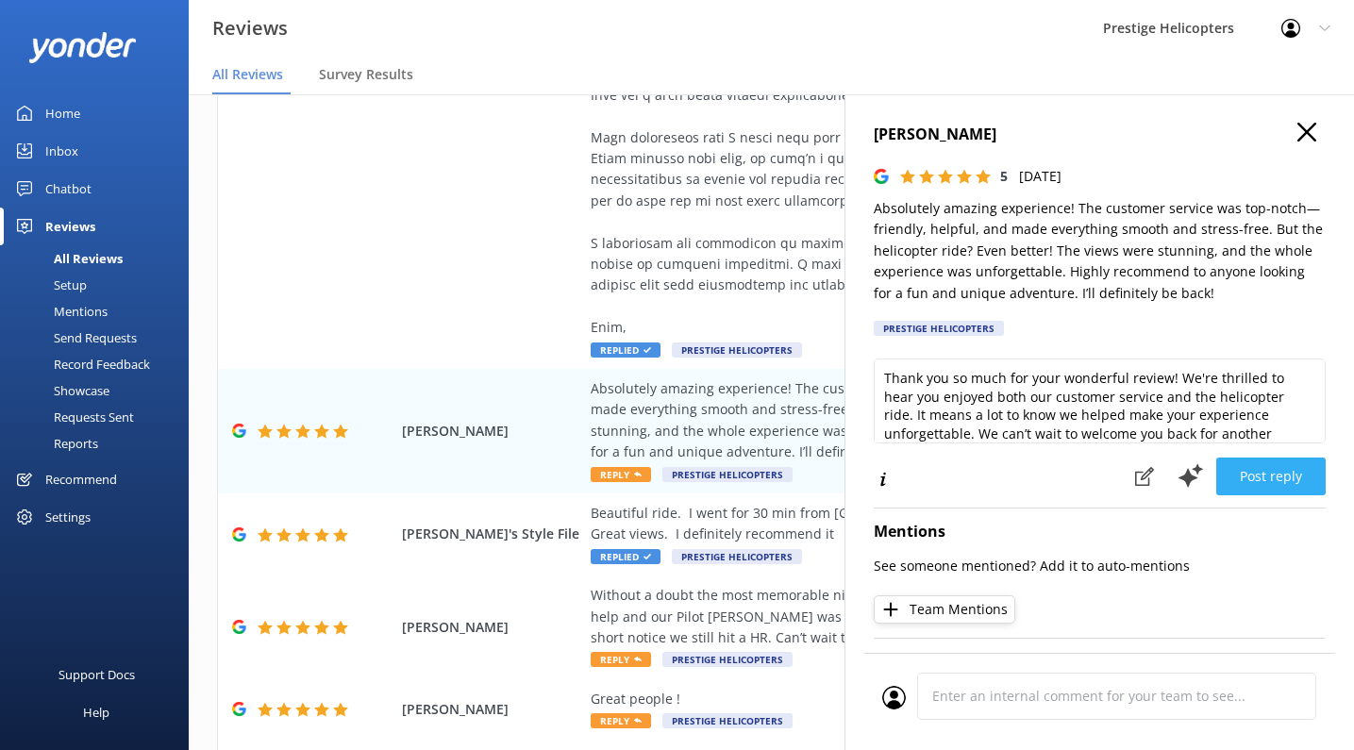
click at [1283, 488] on button "Post reply" at bounding box center [1270, 477] width 109 height 38
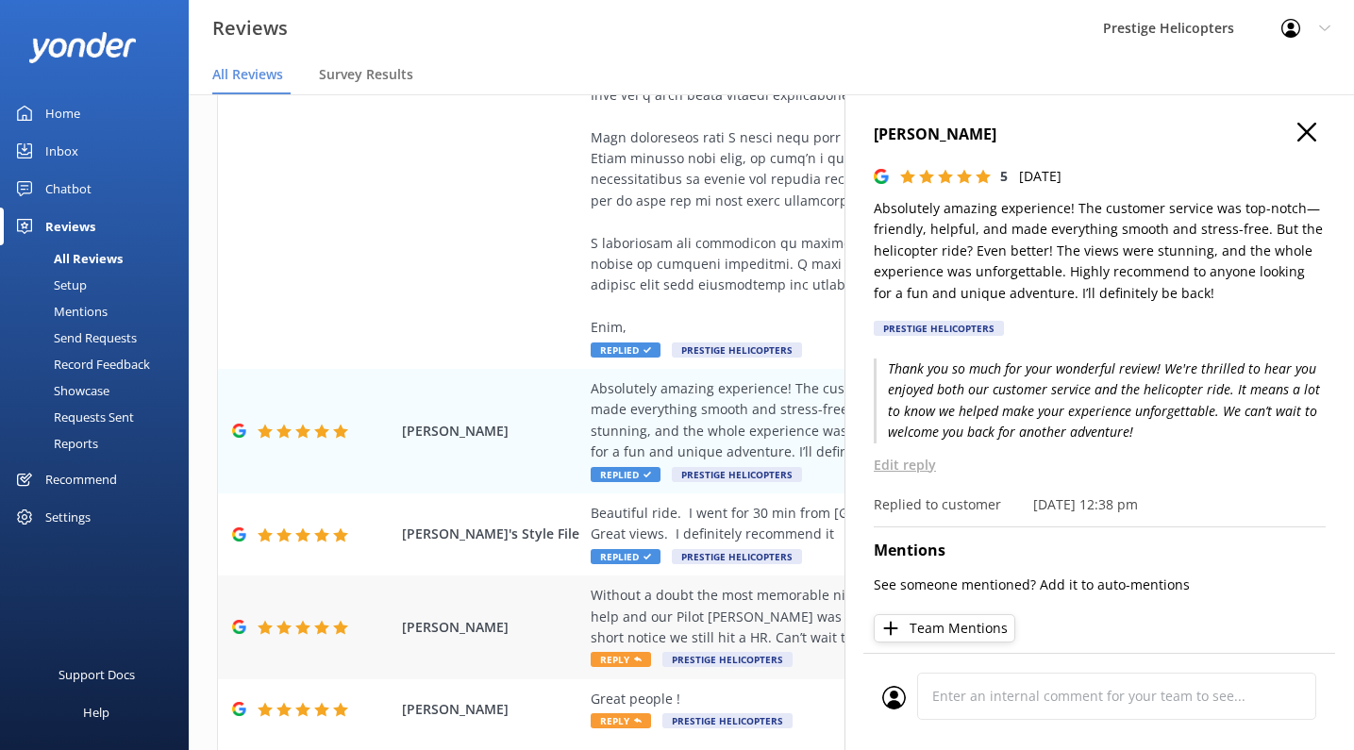
click at [640, 656] on icon at bounding box center [638, 660] width 8 height 8
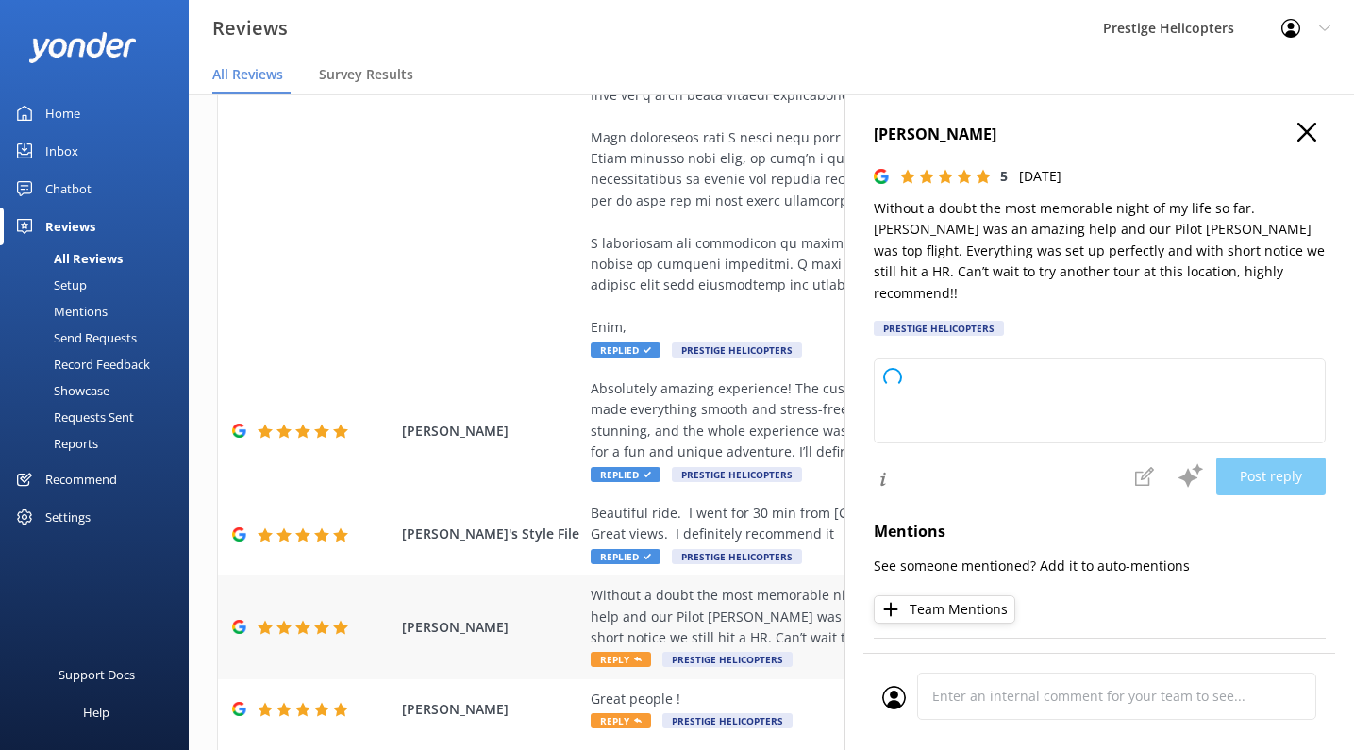
type textarea "Thank you so much for your wonderful review! We’re thrilled to hear you had suc…"
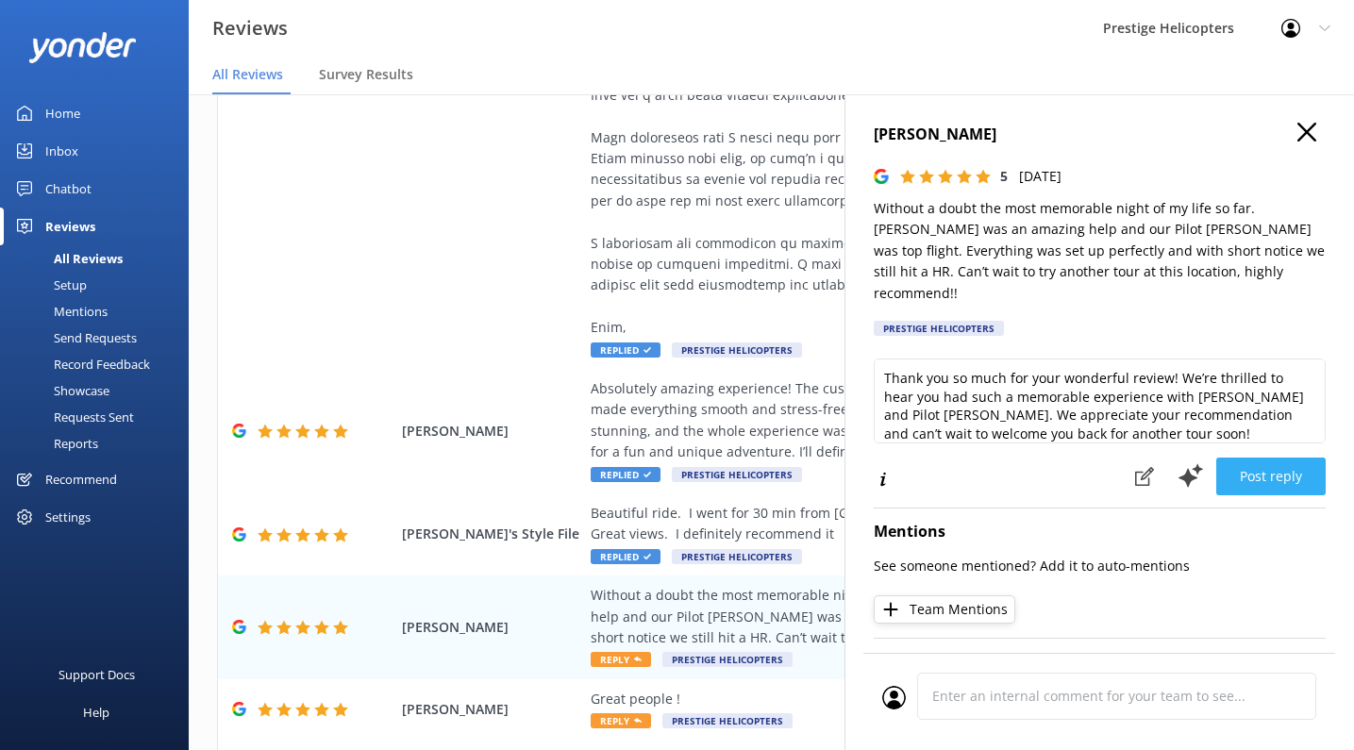
click at [1269, 458] on button "Post reply" at bounding box center [1270, 477] width 109 height 38
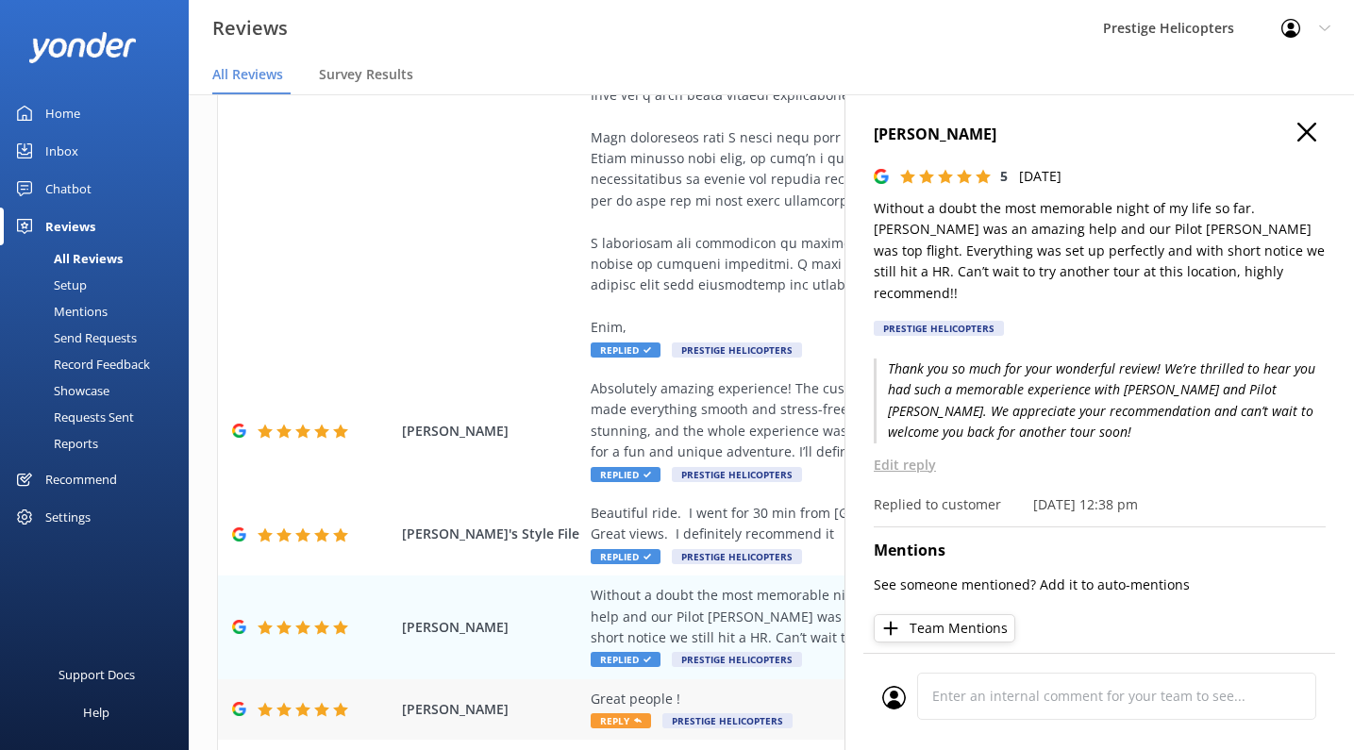
click at [624, 713] on span "Reply" at bounding box center [621, 720] width 60 height 15
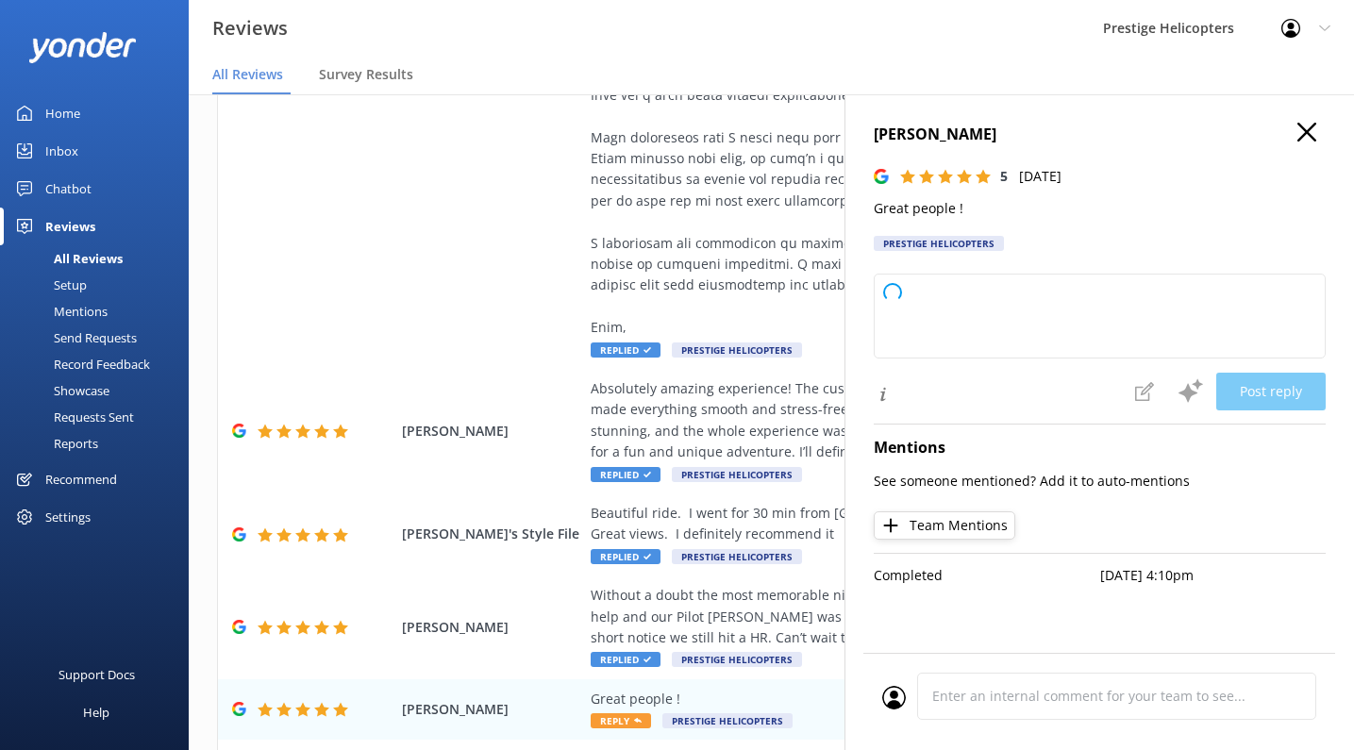
type textarea "Thank you so much for your kind words and 5-star rating! We’re glad you had a g…"
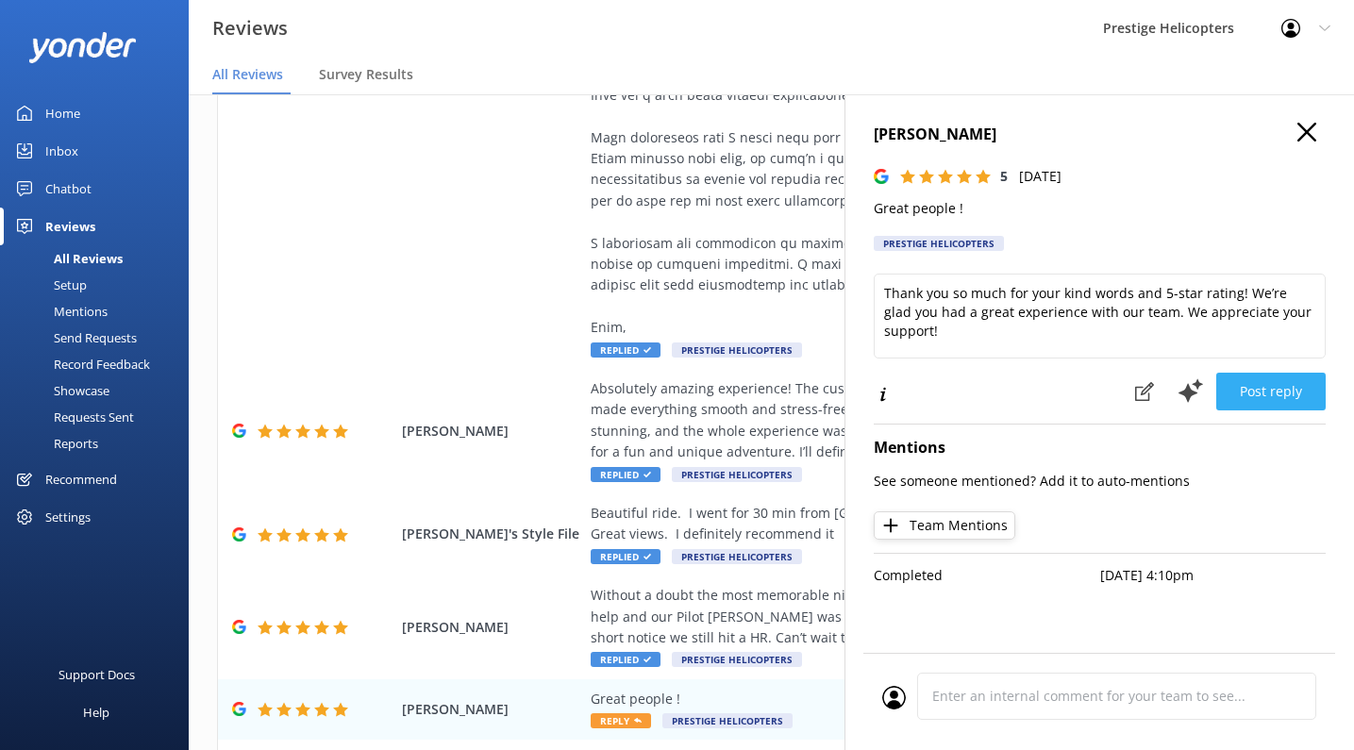
click at [1247, 383] on button "Post reply" at bounding box center [1270, 392] width 109 height 38
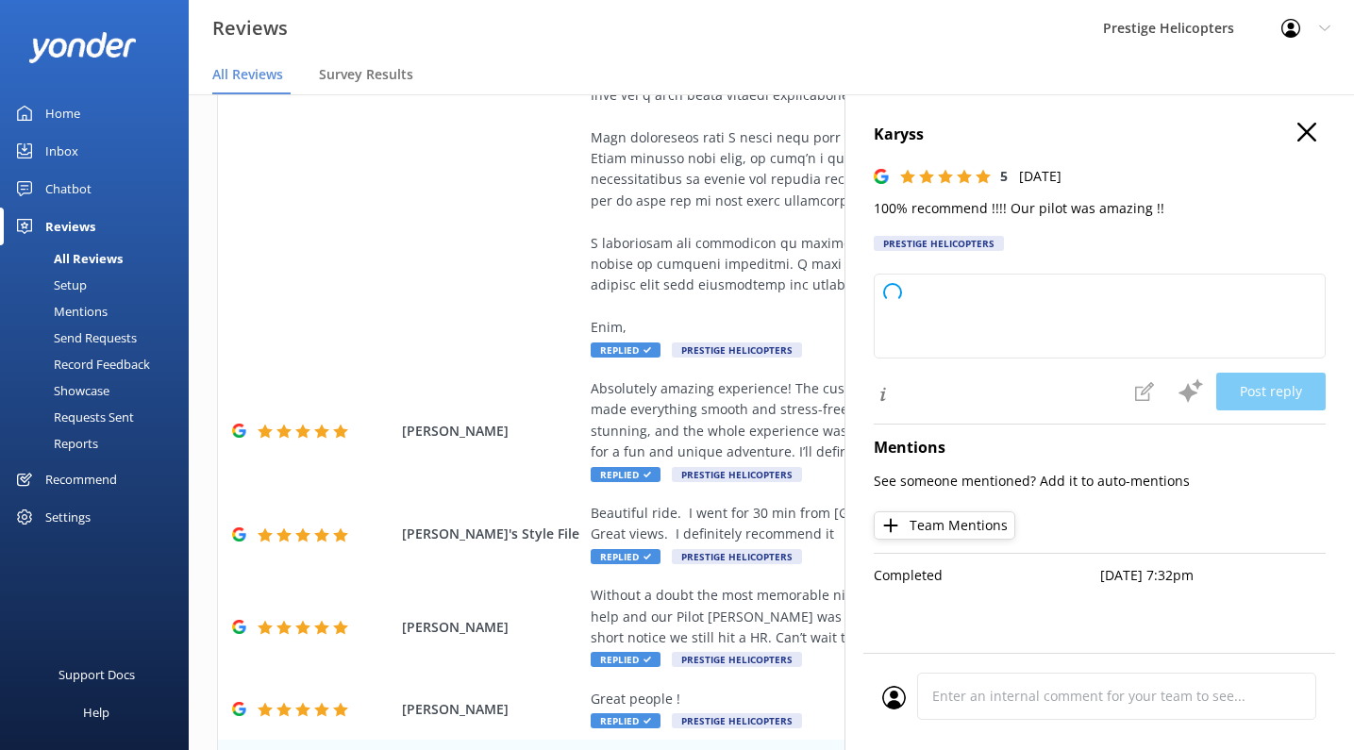
type textarea "Thank you so much for your fantastic review! We're thrilled to hear you had an …"
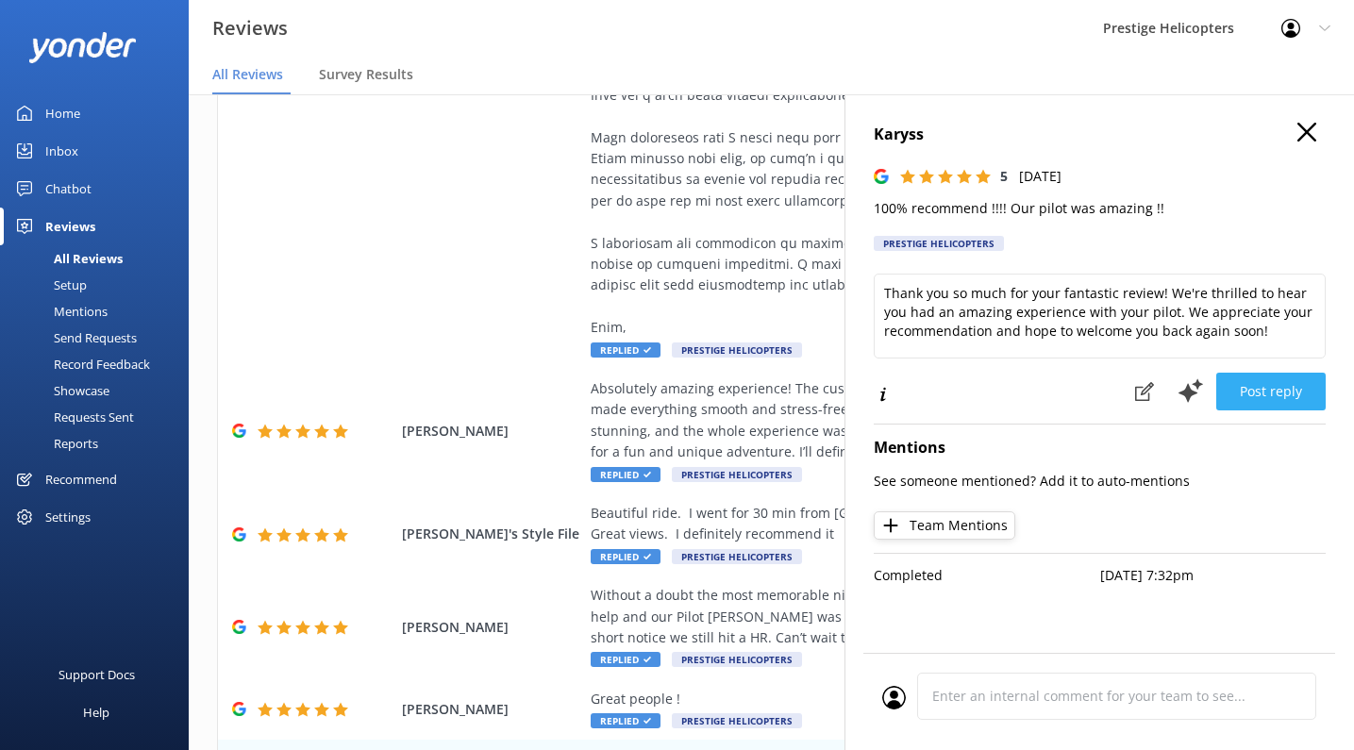
click at [1258, 384] on button "Post reply" at bounding box center [1270, 392] width 109 height 38
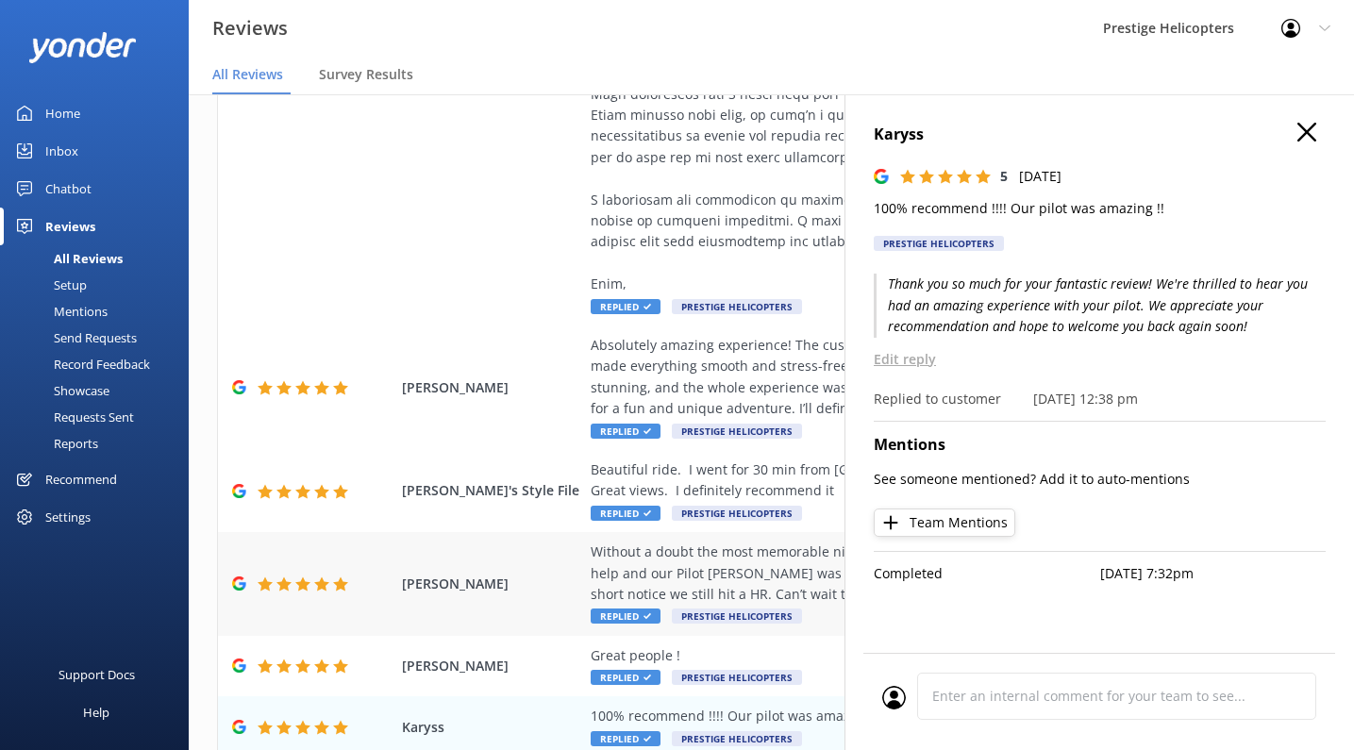
scroll to position [1329, 0]
click at [1309, 125] on icon "button" at bounding box center [1306, 132] width 19 height 19
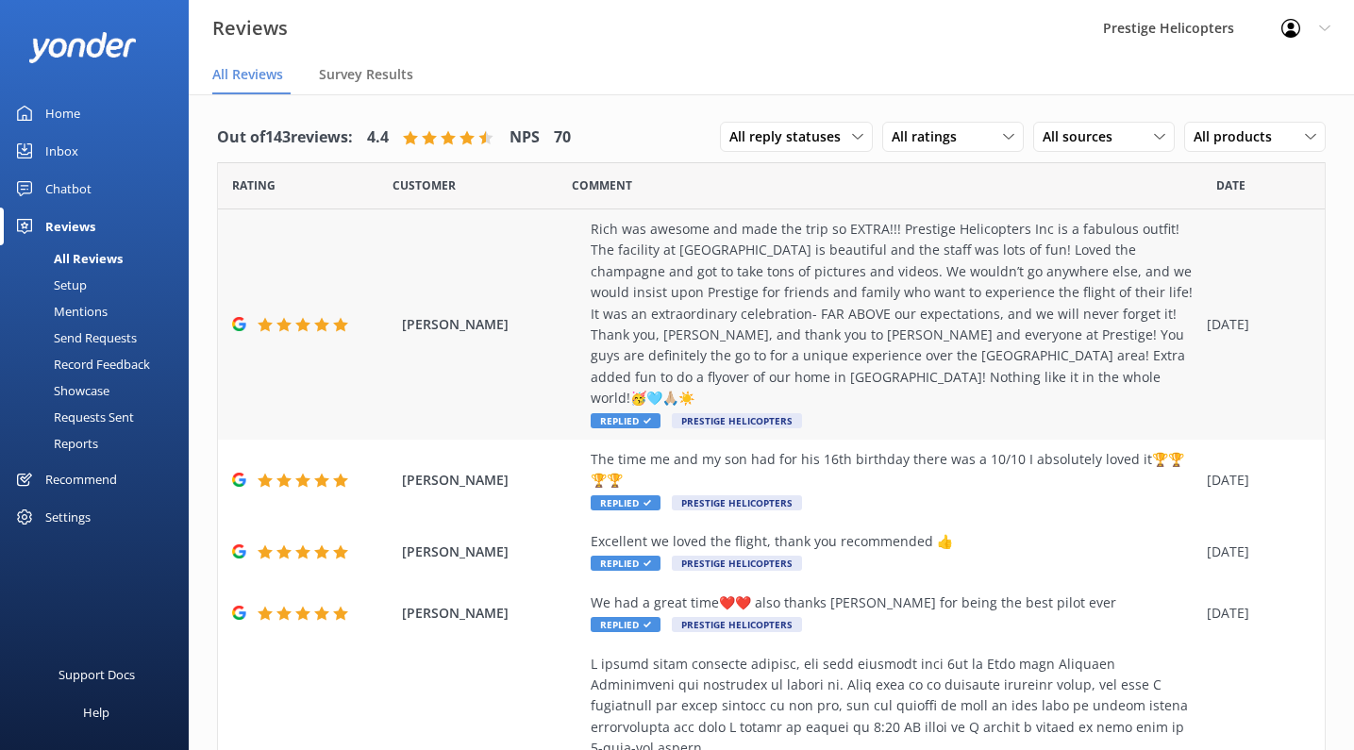
scroll to position [0, 0]
click at [73, 387] on div "Showcase" at bounding box center [60, 390] width 98 height 26
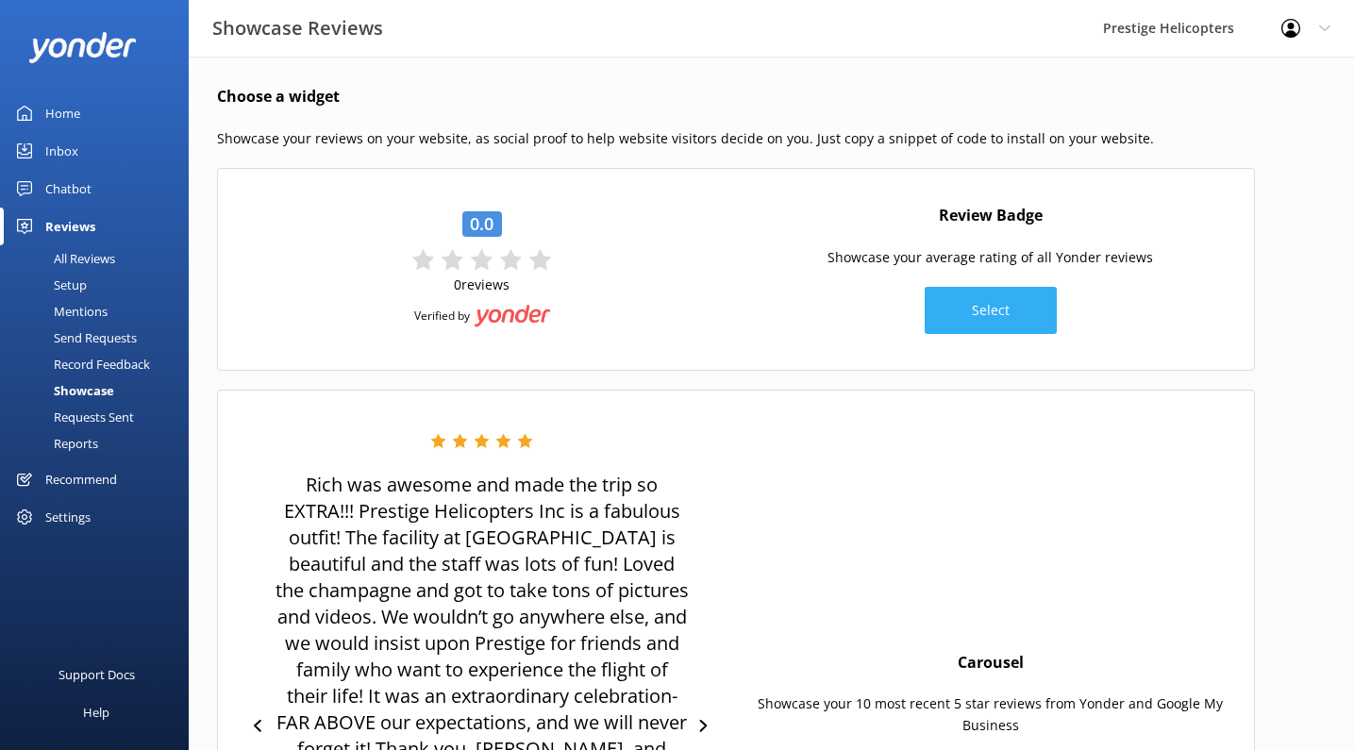
click at [1012, 317] on button "Select" at bounding box center [991, 310] width 132 height 47
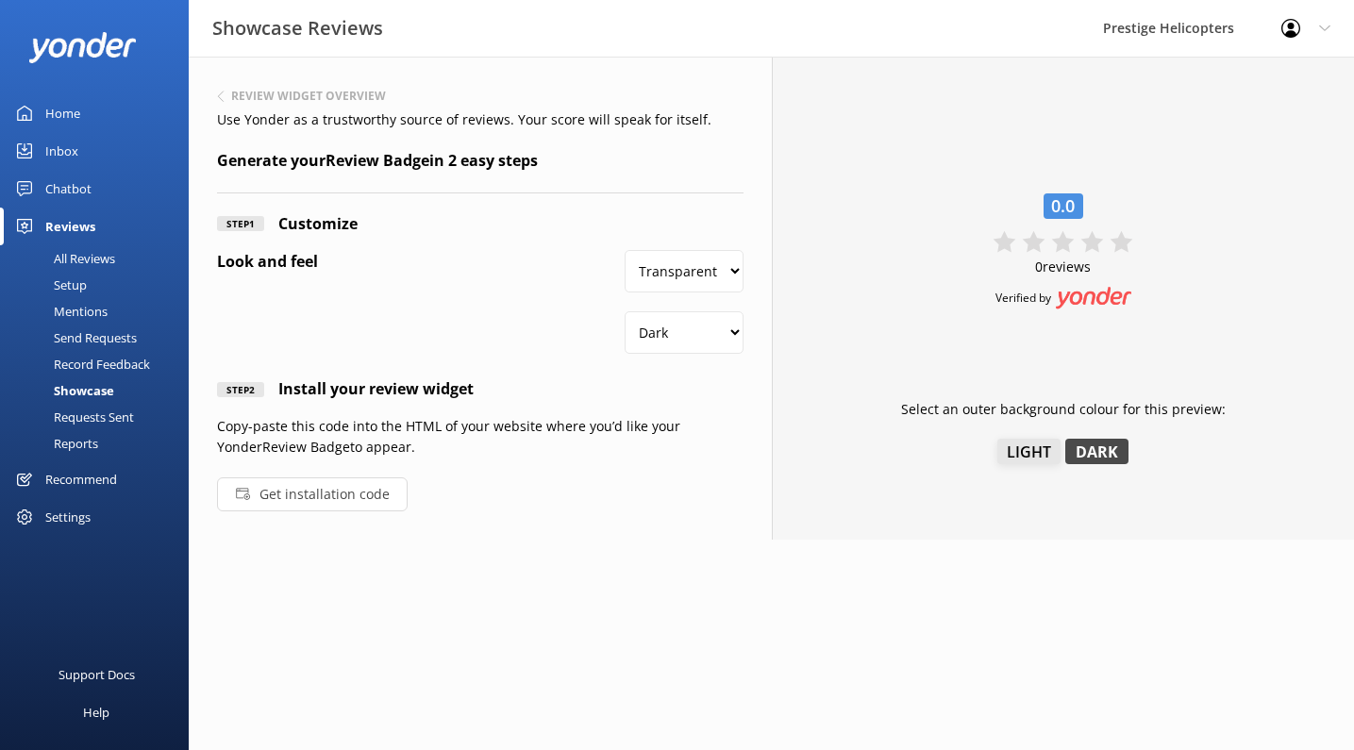
click at [1037, 461] on button "Light" at bounding box center [1028, 451] width 63 height 25
click at [1109, 452] on button "Dark" at bounding box center [1096, 451] width 63 height 25
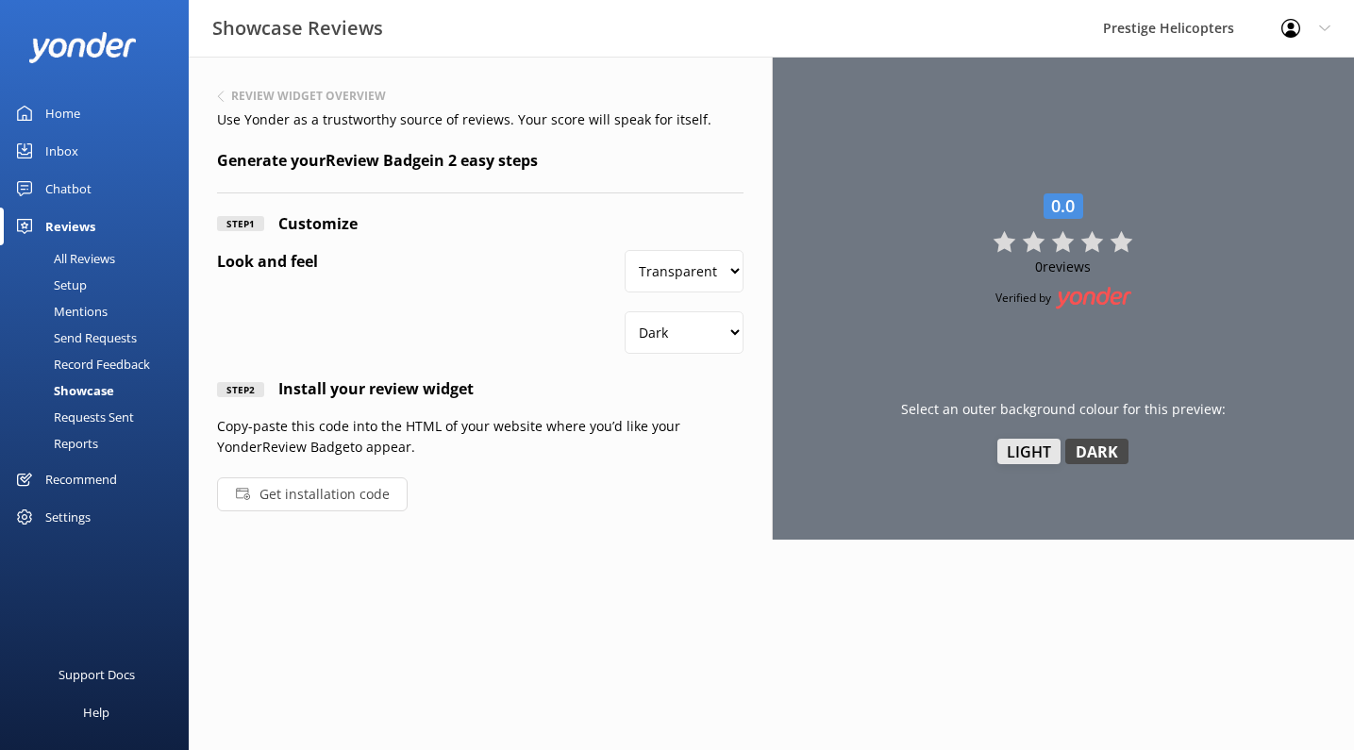
click at [1042, 452] on button "Light" at bounding box center [1028, 451] width 63 height 25
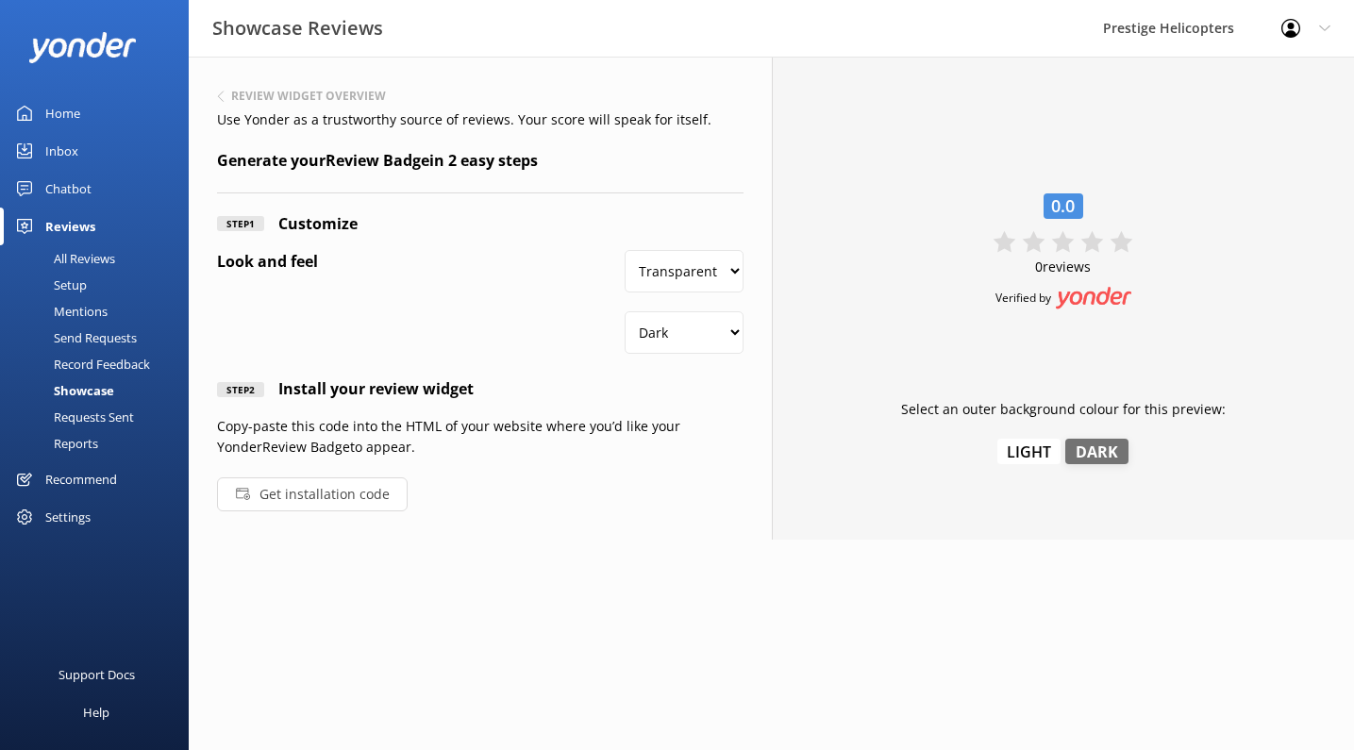
click at [1095, 449] on button "Dark" at bounding box center [1096, 451] width 63 height 25
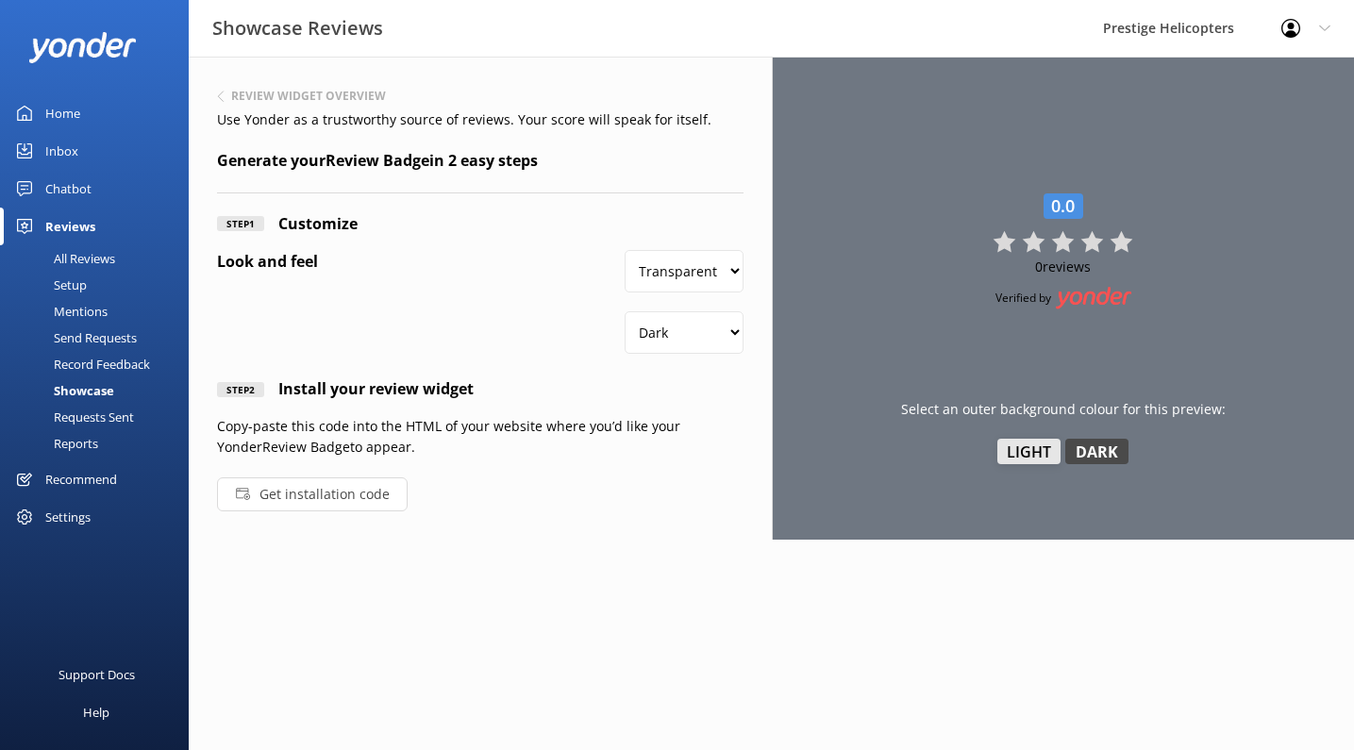
click at [1026, 457] on button "Light" at bounding box center [1028, 451] width 63 height 25
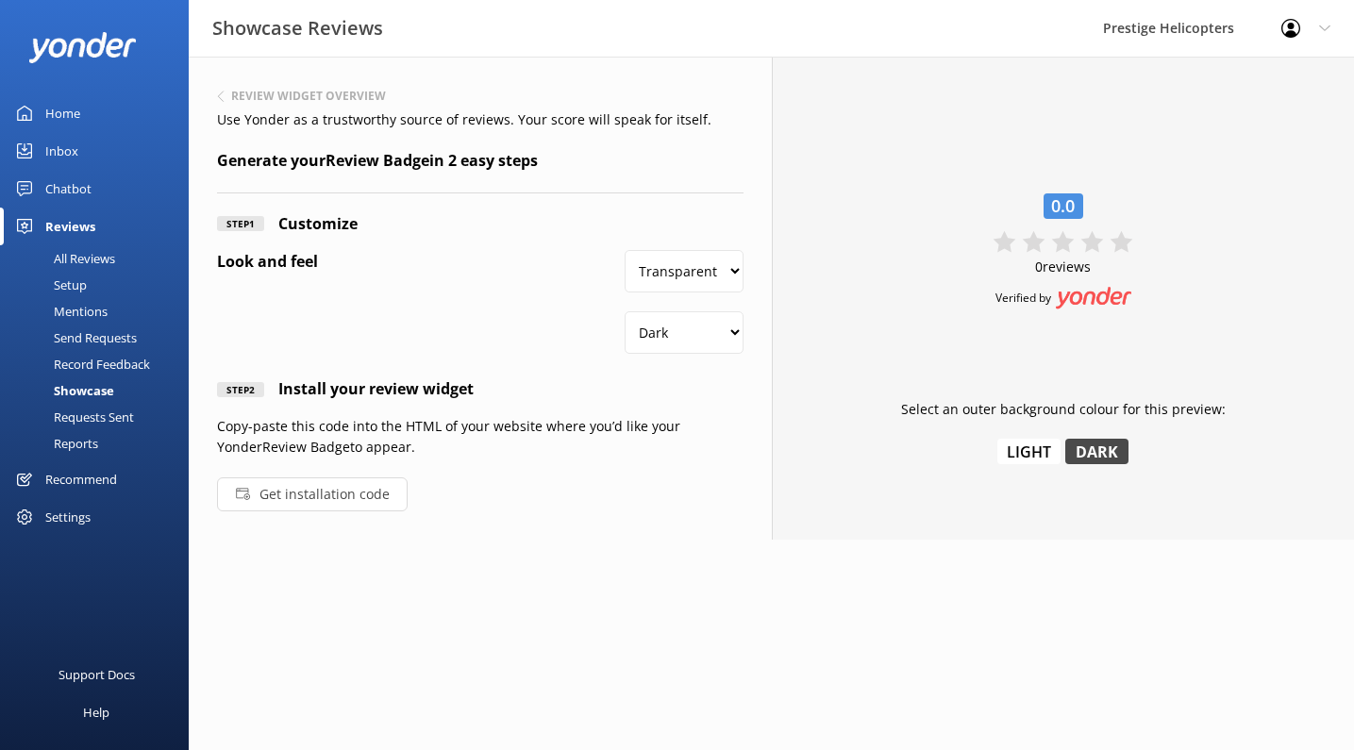
click at [371, 492] on button "Get installation code" at bounding box center [312, 494] width 191 height 34
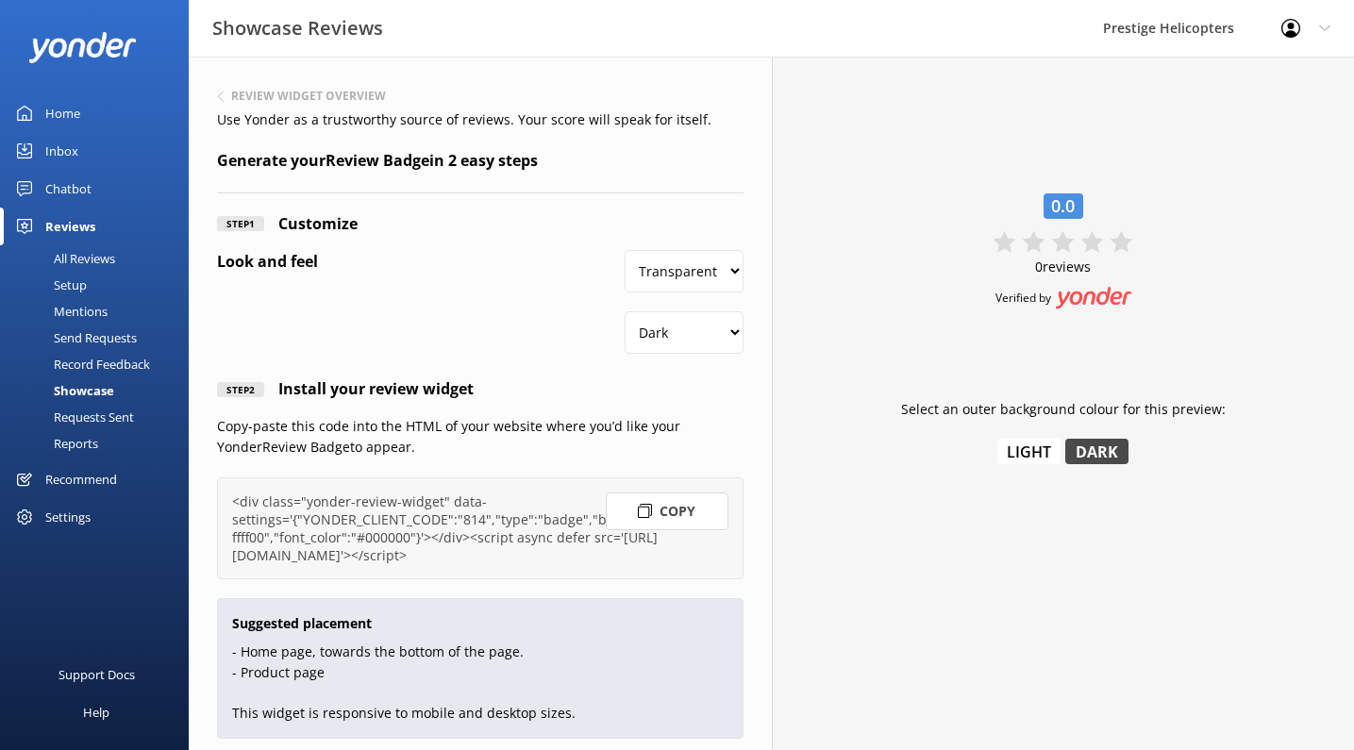
click at [668, 441] on p "Copy-paste this code into the HTML of your website where you’d like your Yonder…" at bounding box center [480, 437] width 526 height 42
click at [100, 260] on div "All Reviews" at bounding box center [63, 258] width 104 height 26
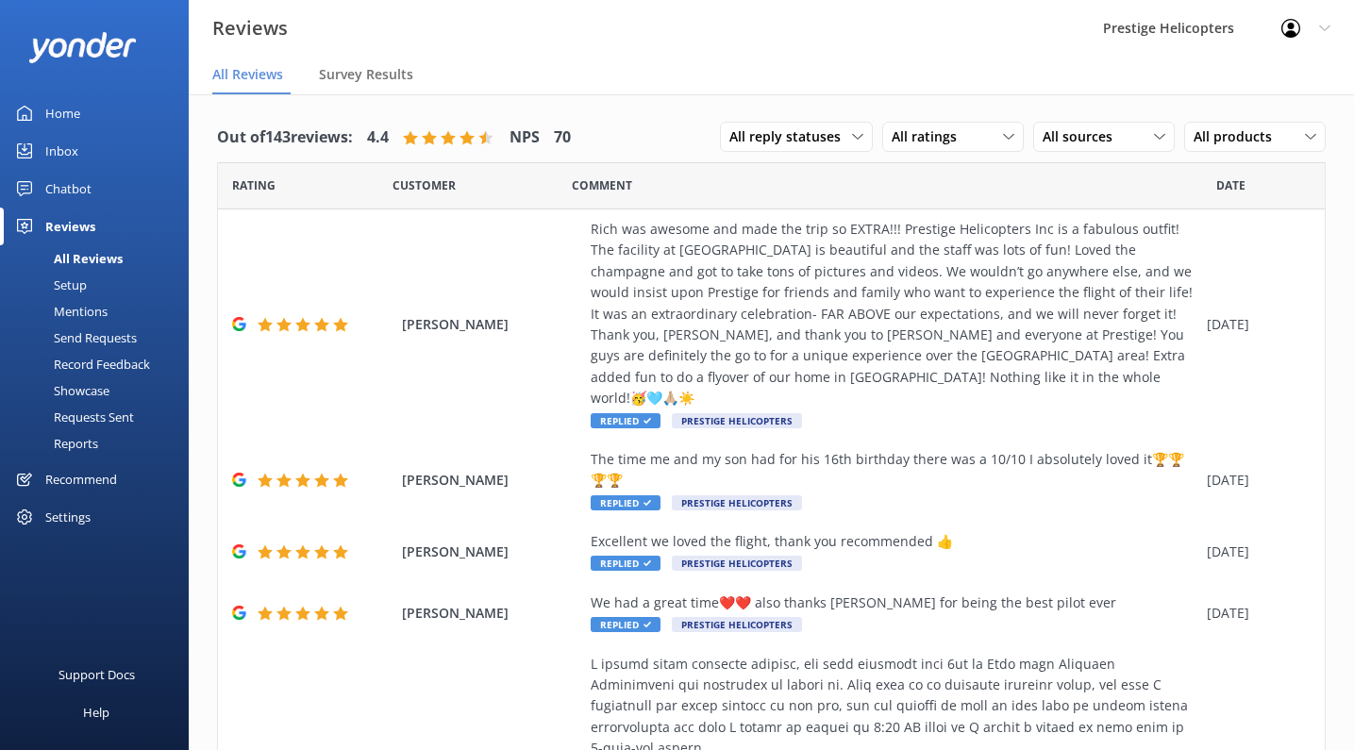
click at [90, 278] on link "Setup" at bounding box center [99, 285] width 177 height 26
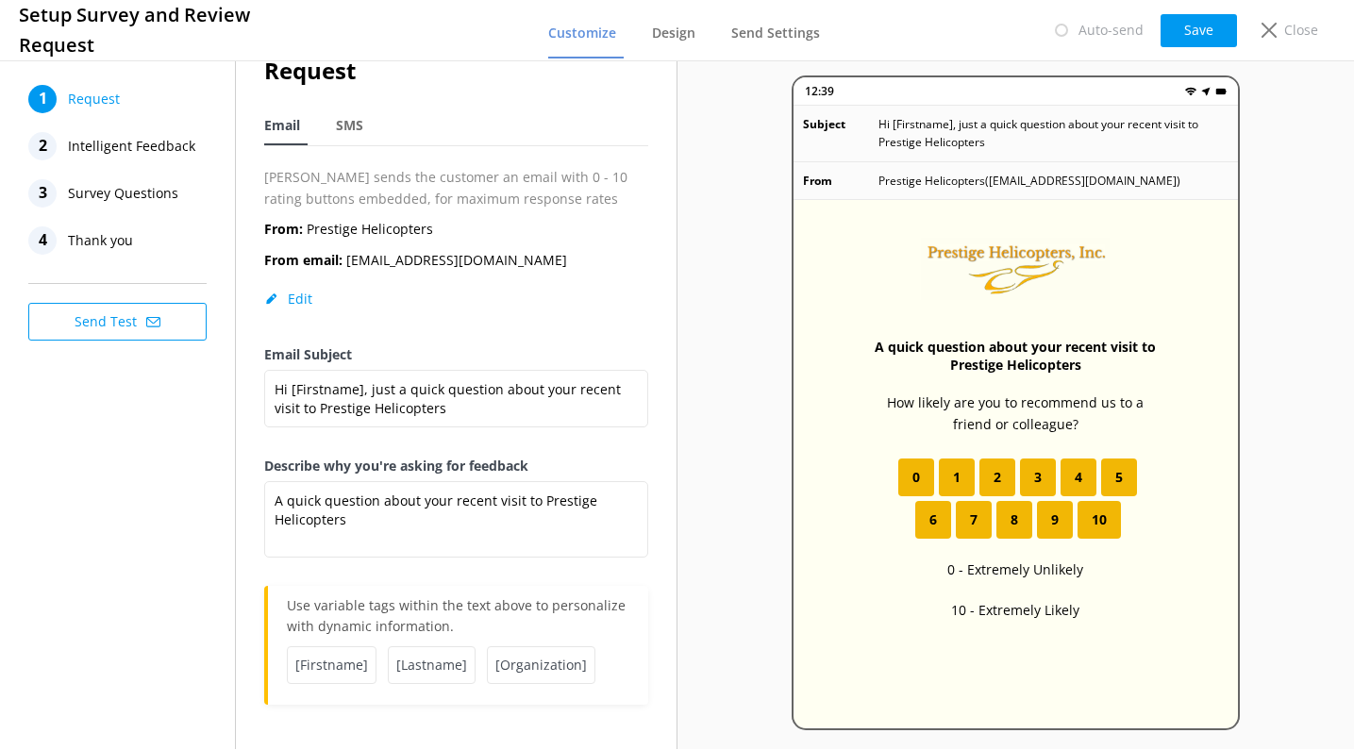
scroll to position [31, 0]
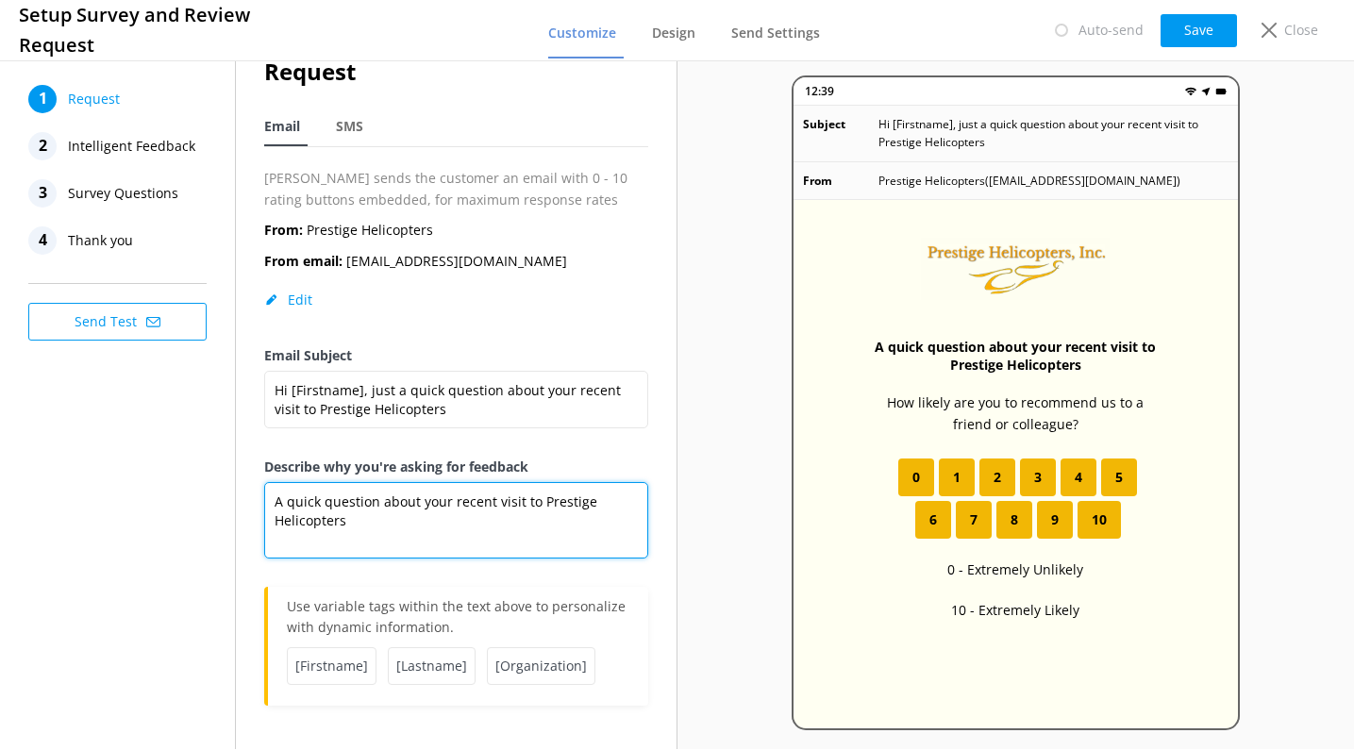
click at [368, 522] on textarea "A quick question about your recent visit to Prestige Helicopters" at bounding box center [456, 520] width 384 height 76
drag, startPoint x: 368, startPoint y: 522, endPoint x: 270, endPoint y: 496, distance: 101.4
click at [270, 496] on textarea "A quick question about your recent visit to Prestige Helicopters" at bounding box center [456, 520] width 384 height 76
click at [362, 521] on textarea "A quick question about your recent visit to Prestige Helicopters" at bounding box center [456, 520] width 384 height 76
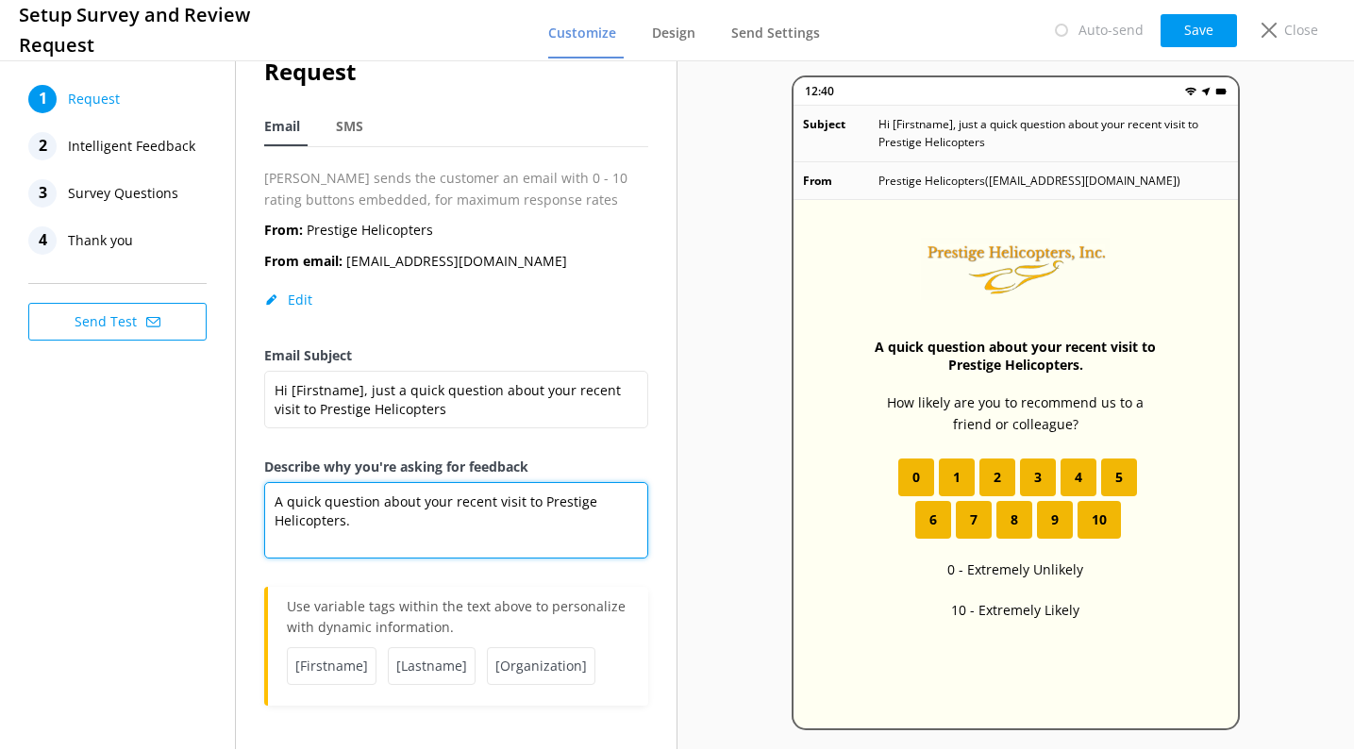
drag, startPoint x: 354, startPoint y: 516, endPoint x: 275, endPoint y: 488, distance: 84.2
click at [275, 488] on textarea "A quick question about your recent visit to Prestige Helicopters." at bounding box center [456, 520] width 384 height 76
type textarea "H"
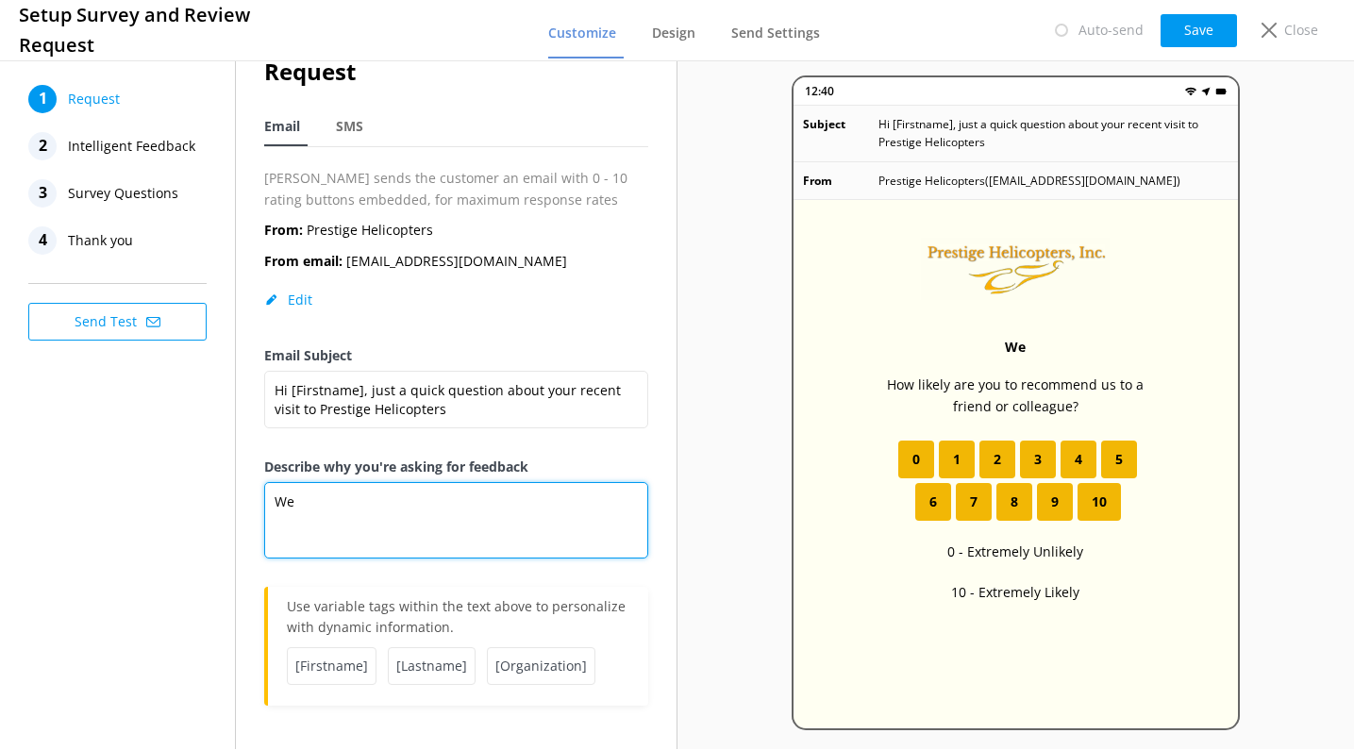
type textarea "W"
click at [309, 500] on textarea "Our Business thrives on" at bounding box center [456, 520] width 384 height 76
click at [451, 503] on textarea "Our business thrives on" at bounding box center [456, 520] width 384 height 76
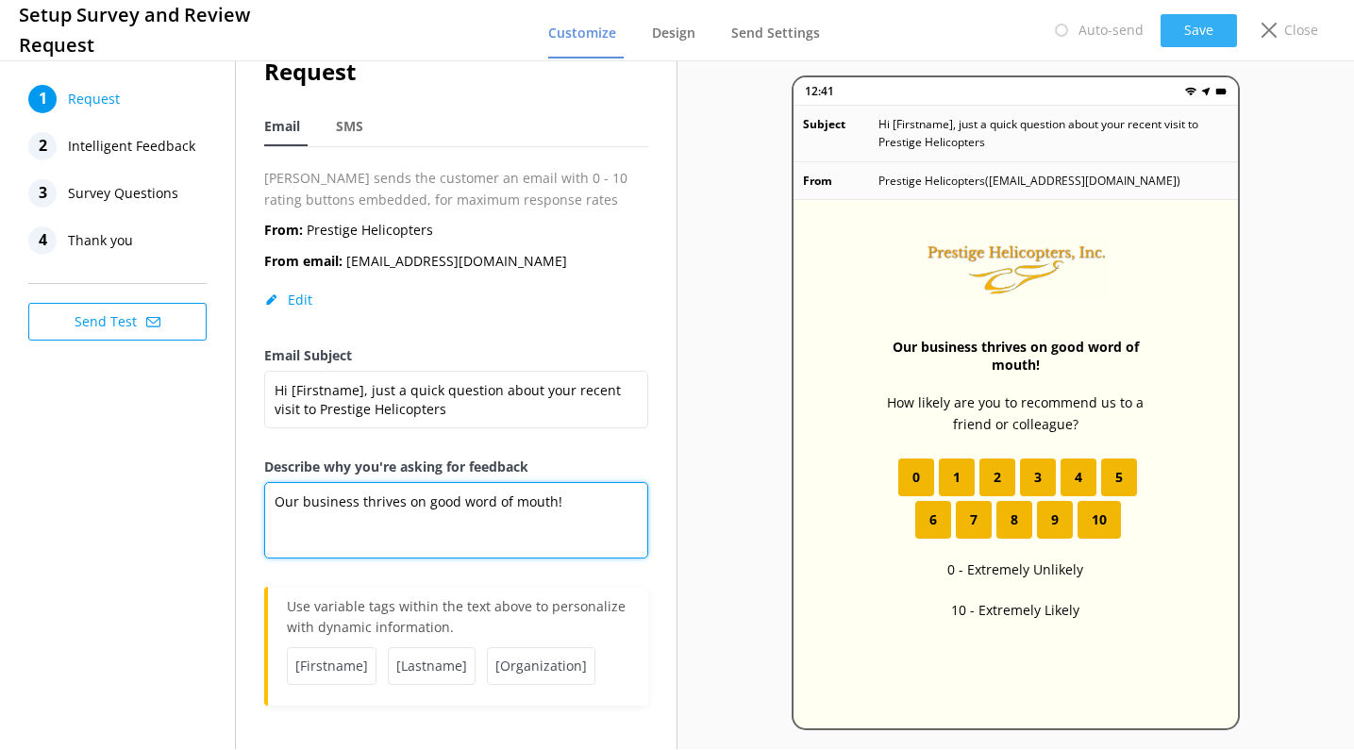
type textarea "Our business thrives on good word of mouth!"
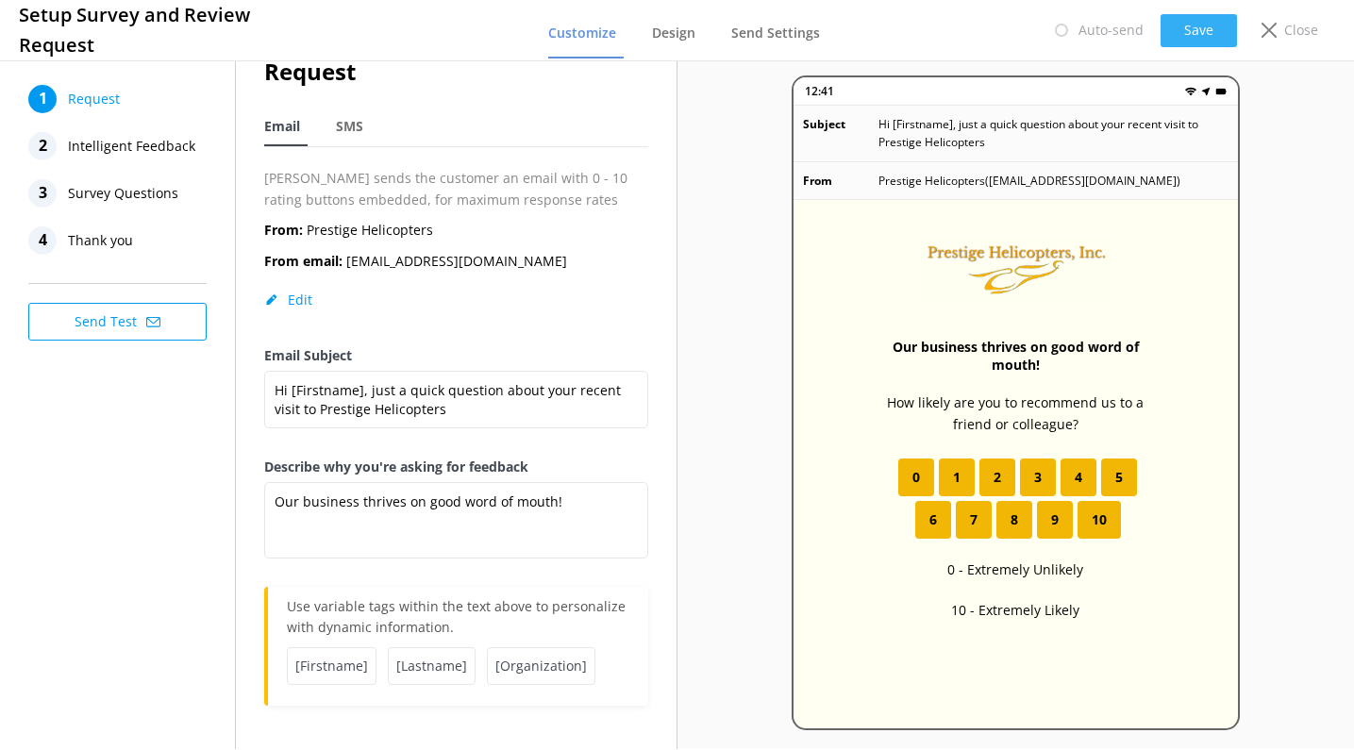
click at [1192, 33] on button "Save" at bounding box center [1198, 30] width 76 height 33
click at [175, 150] on span "Intelligent Feedback" at bounding box center [131, 146] width 127 height 28
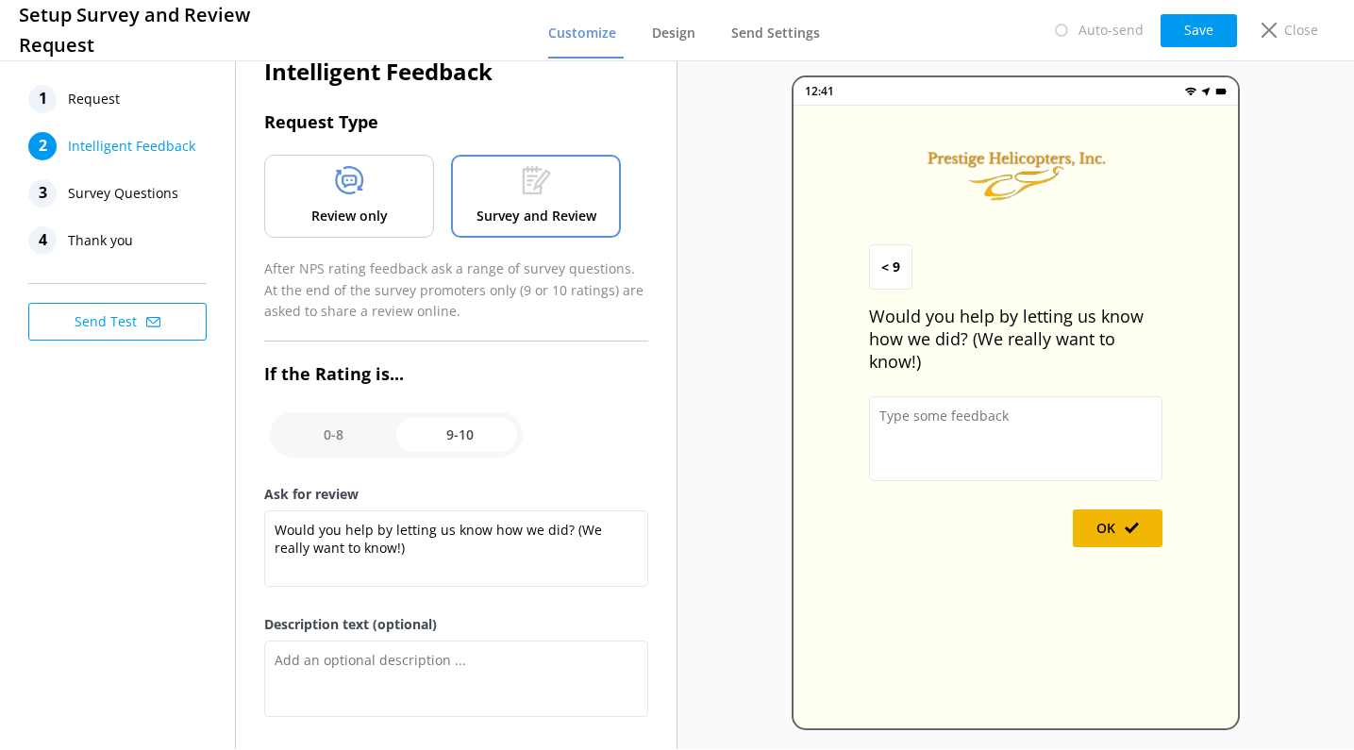
click at [175, 201] on span "Survey Questions" at bounding box center [123, 193] width 110 height 28
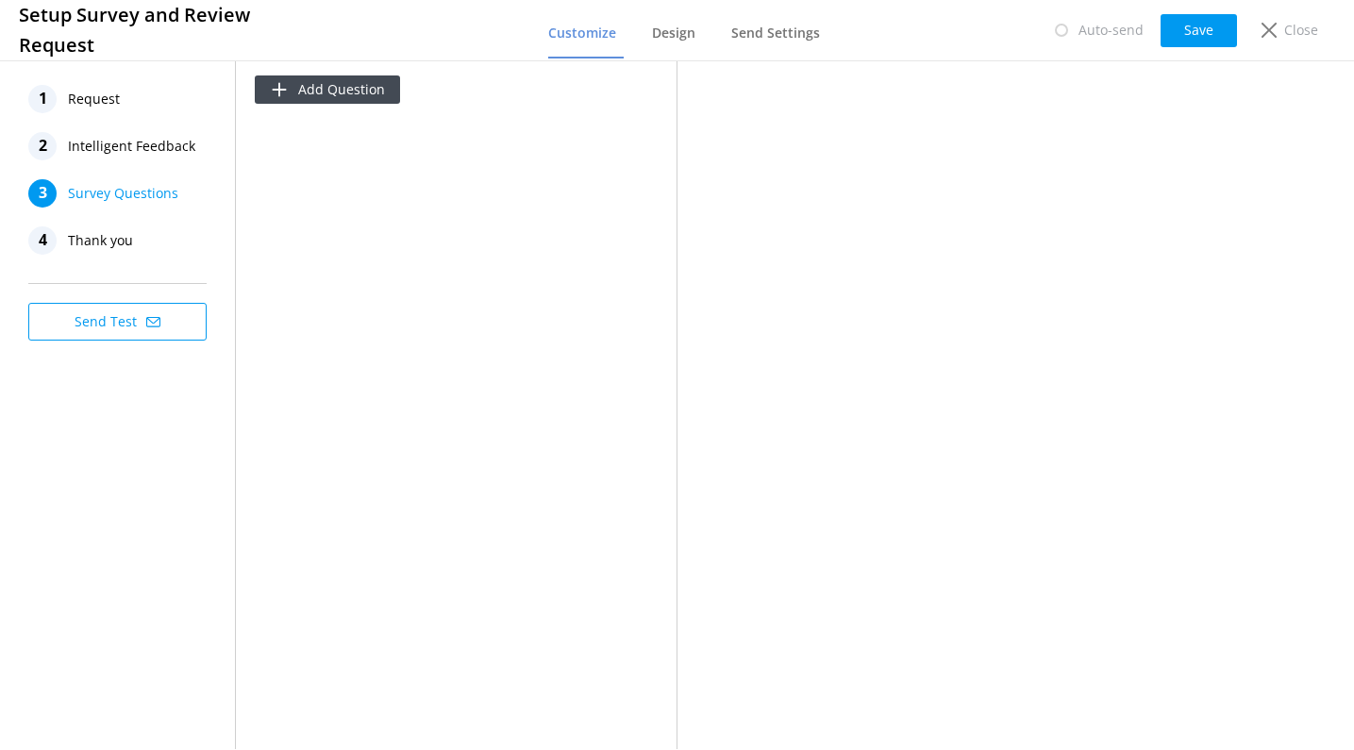
click at [150, 241] on div "4 Thank you" at bounding box center [122, 240] width 189 height 28
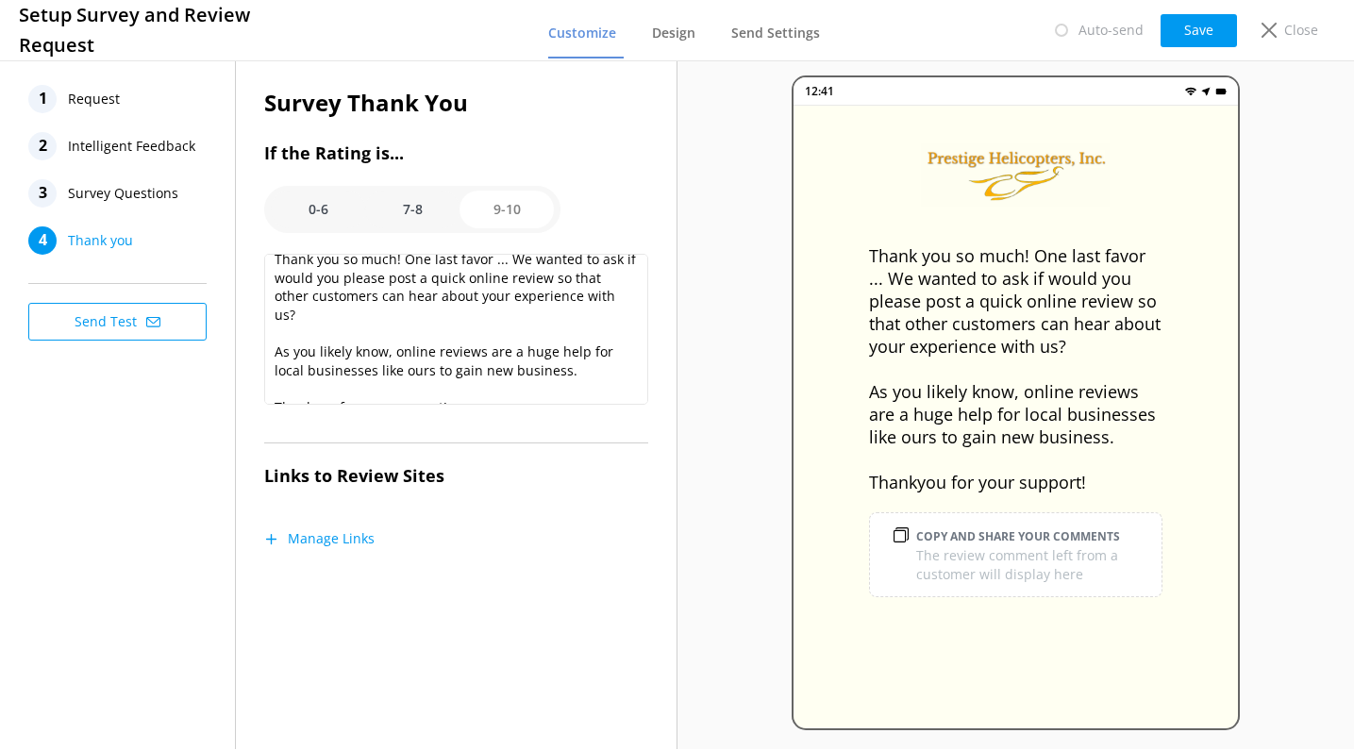
scroll to position [13, 0]
click at [308, 529] on button "Manage Links" at bounding box center [319, 538] width 110 height 19
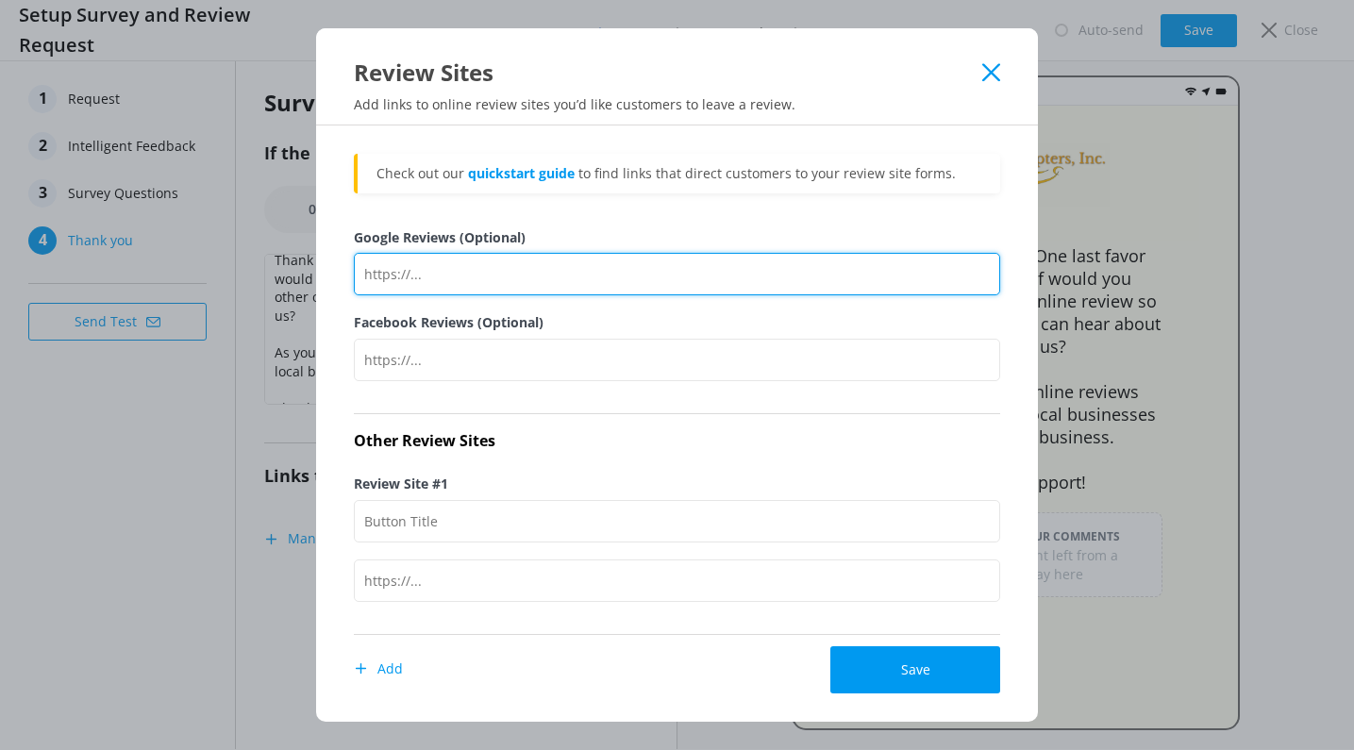
click at [521, 263] on input "Google Reviews (Optional)" at bounding box center [677, 274] width 646 height 42
paste input "https://g.page/r/CRtvHWWinpv3EAE/review"
type input "https://g.page/r/CRtvHWWinpv3EAE/review"
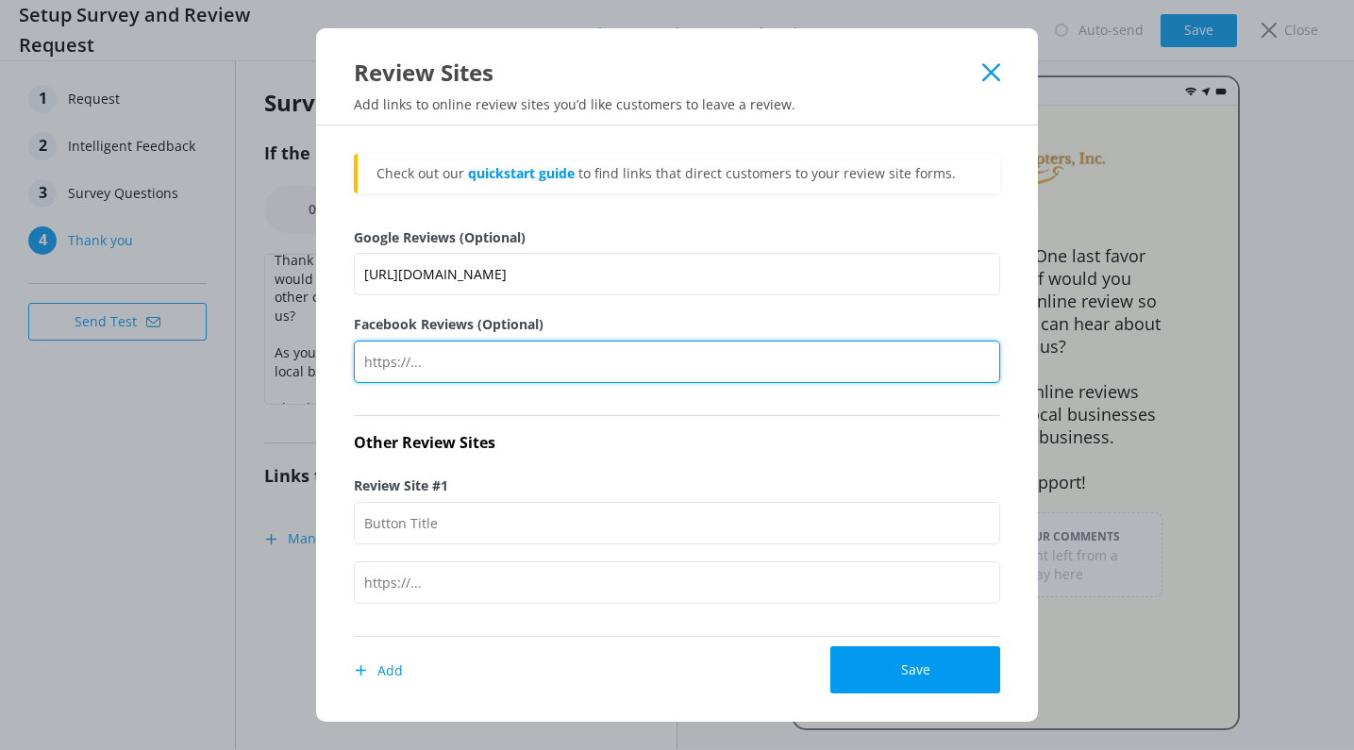
click at [600, 361] on input "Facebook Reviews (Optional)" at bounding box center [677, 362] width 646 height 42
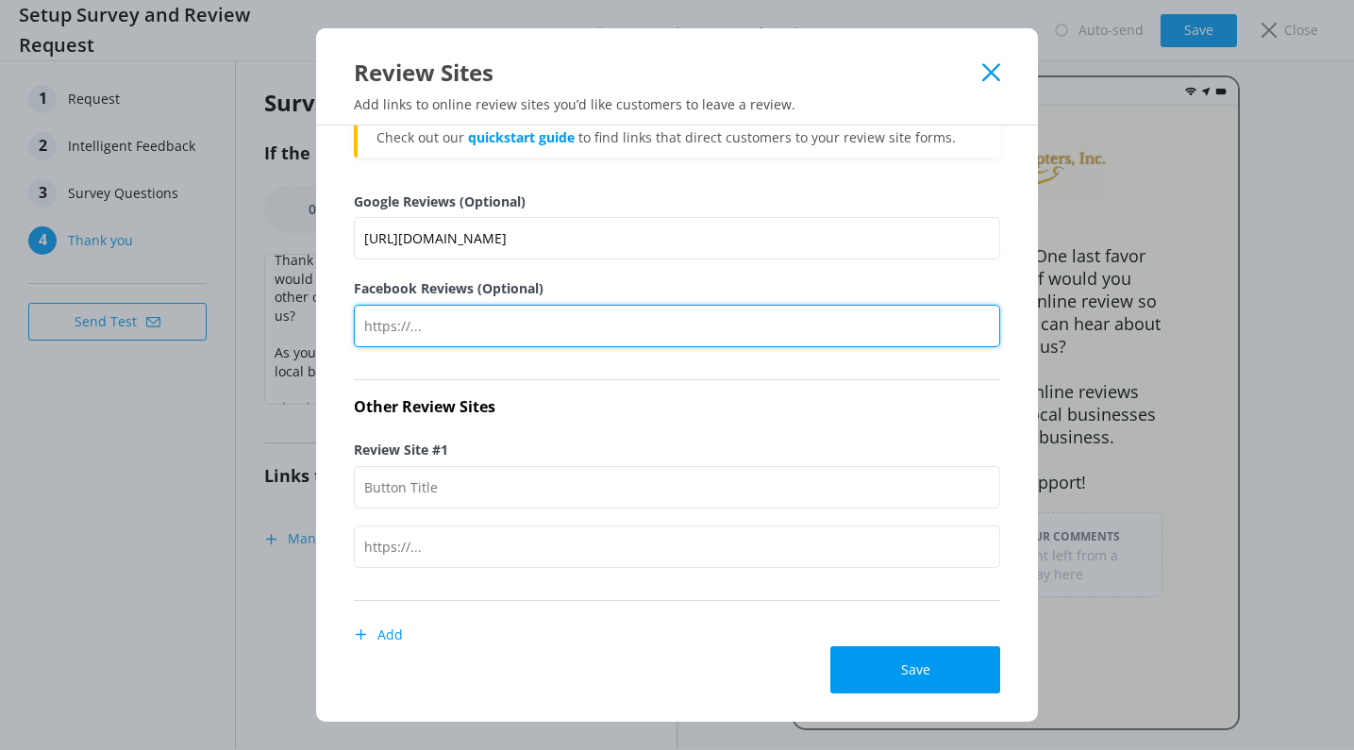
scroll to position [0, 0]
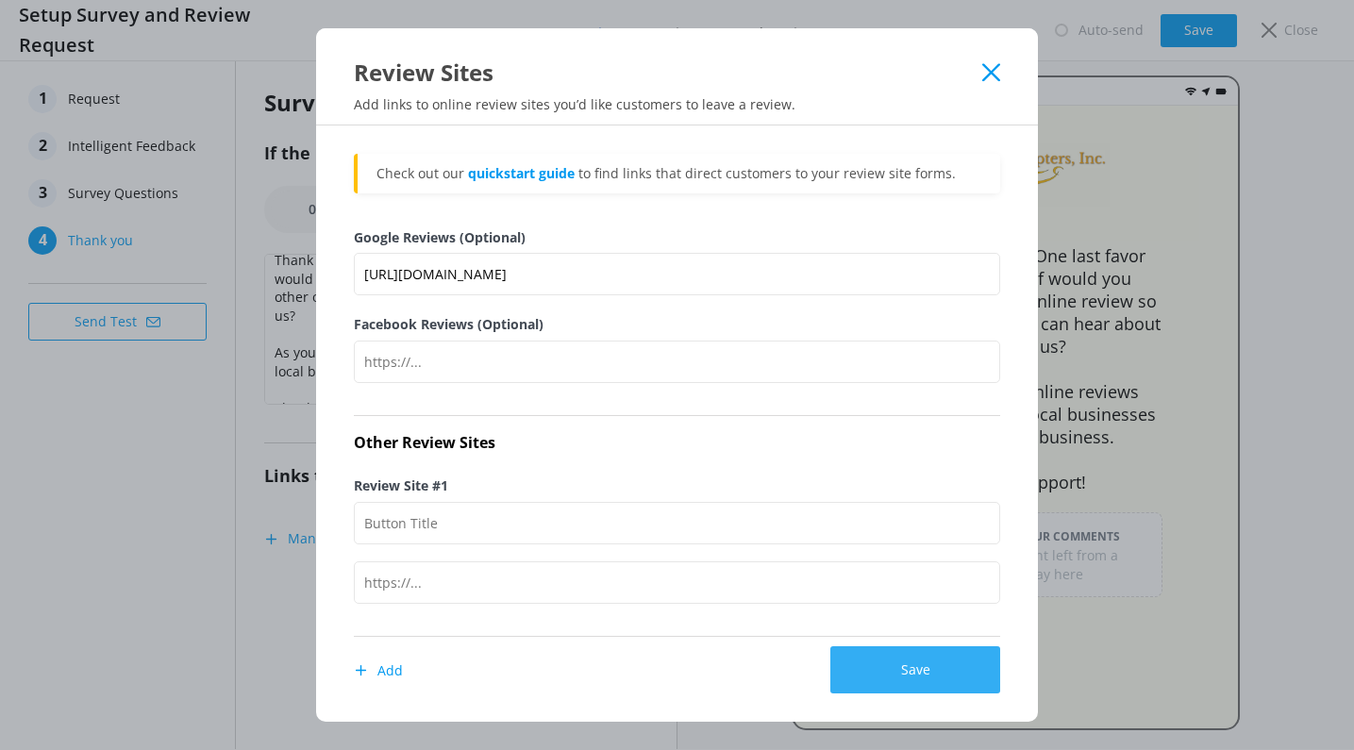
click at [912, 678] on button "Save" at bounding box center [915, 669] width 170 height 47
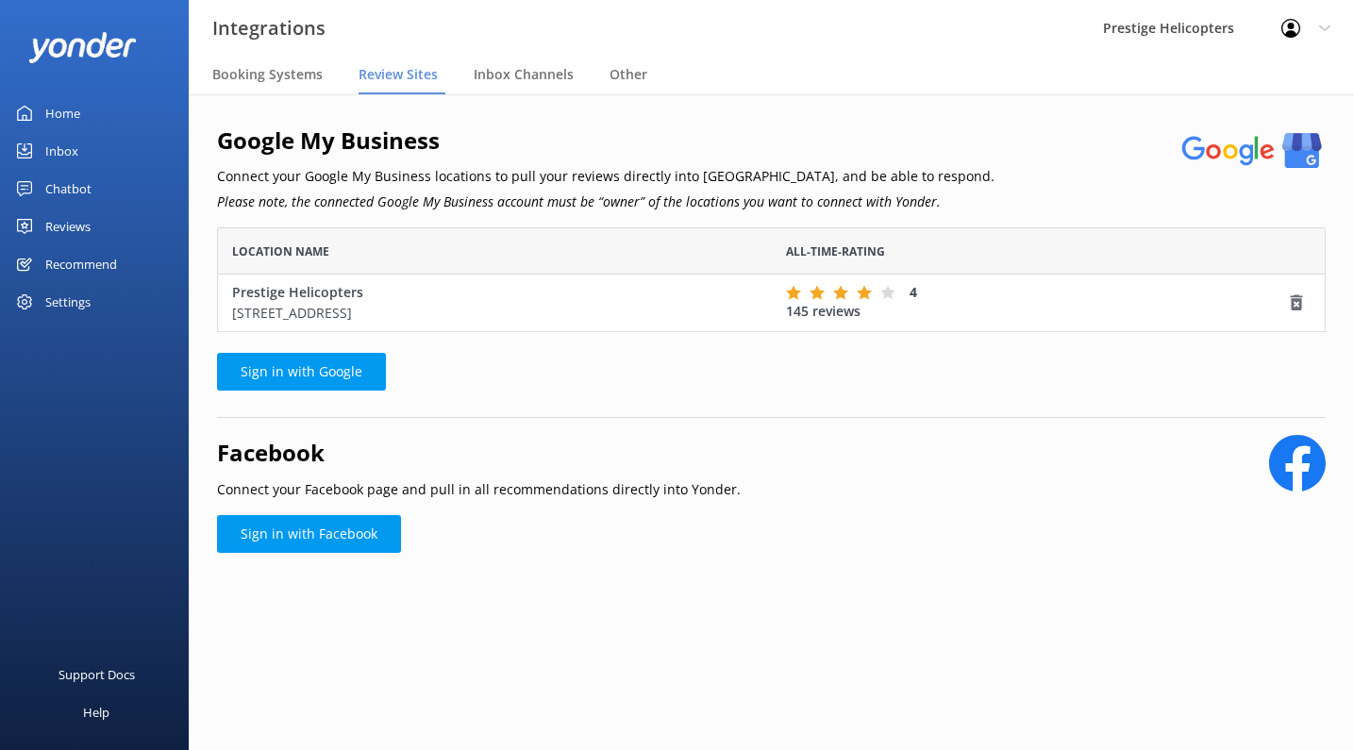
scroll to position [105, 1109]
